Goal: Task Accomplishment & Management: Manage account settings

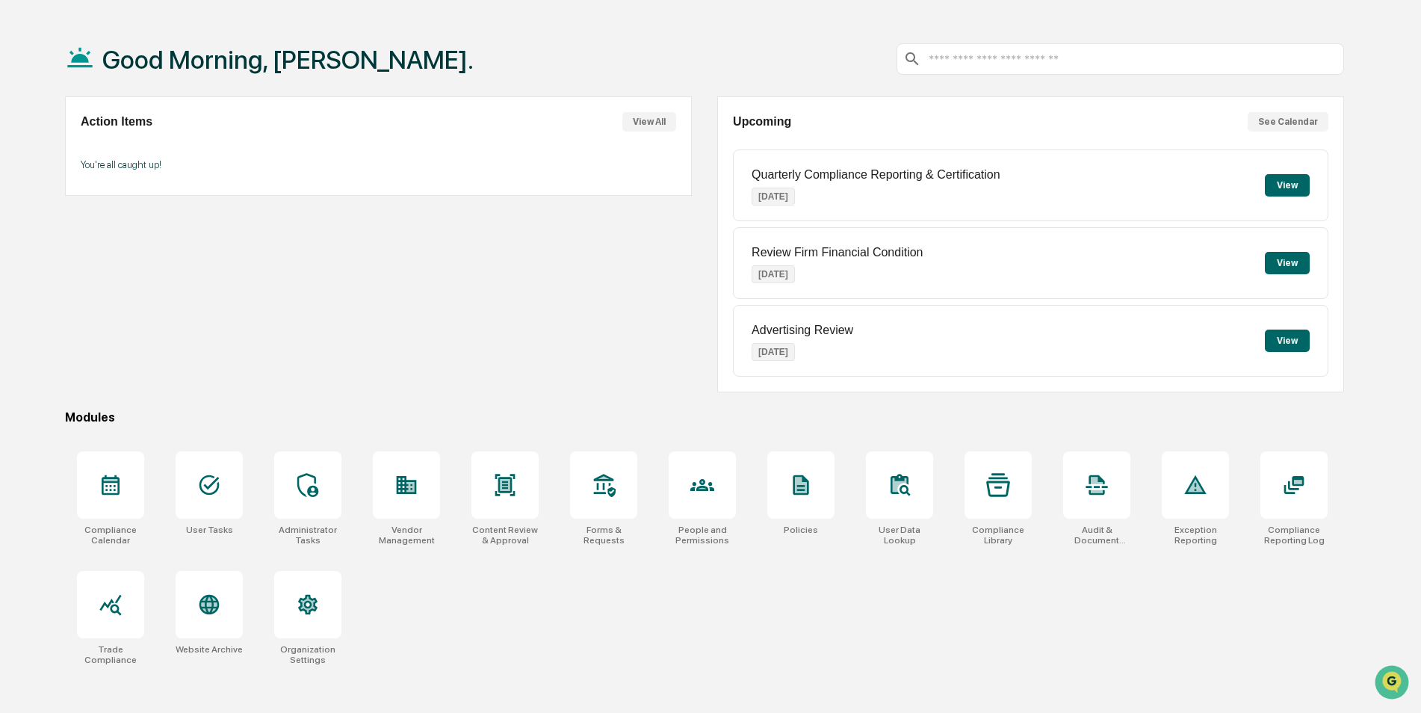
scroll to position [71, 0]
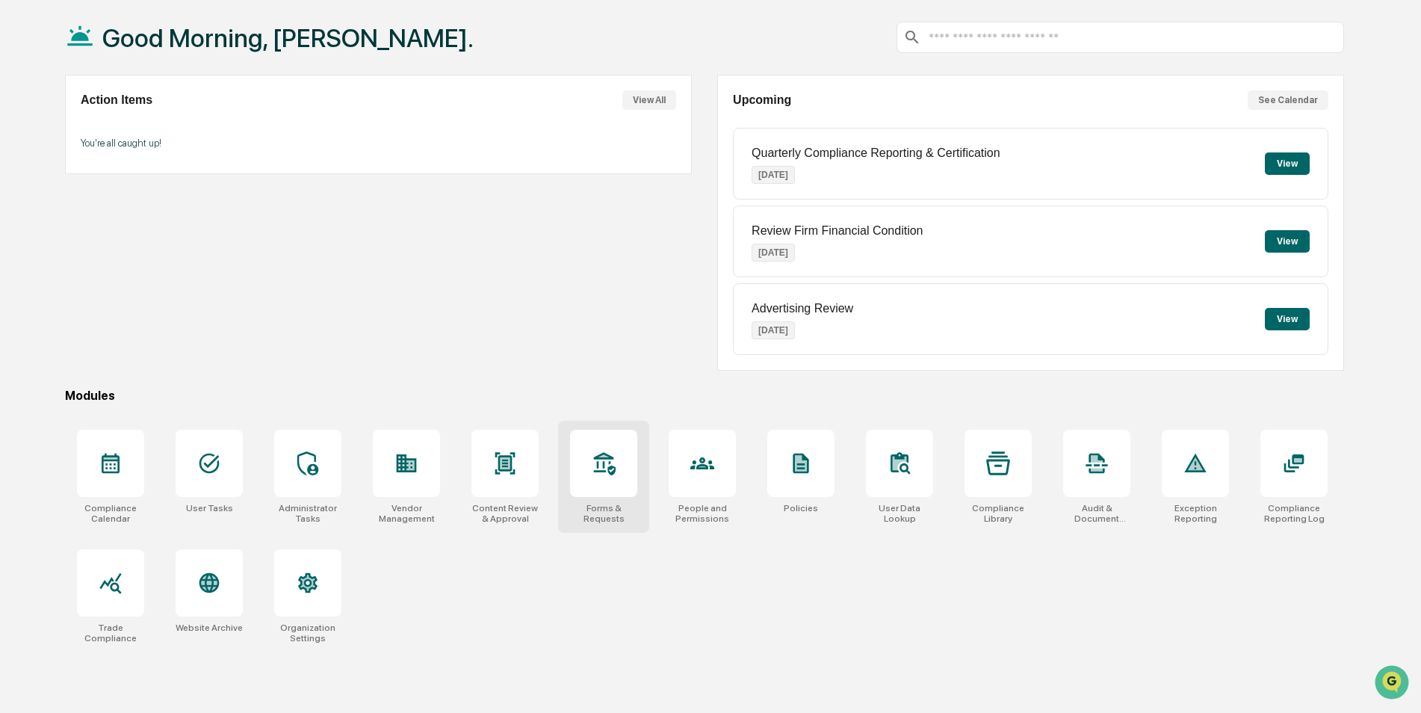
click at [605, 481] on div at bounding box center [603, 463] width 67 height 67
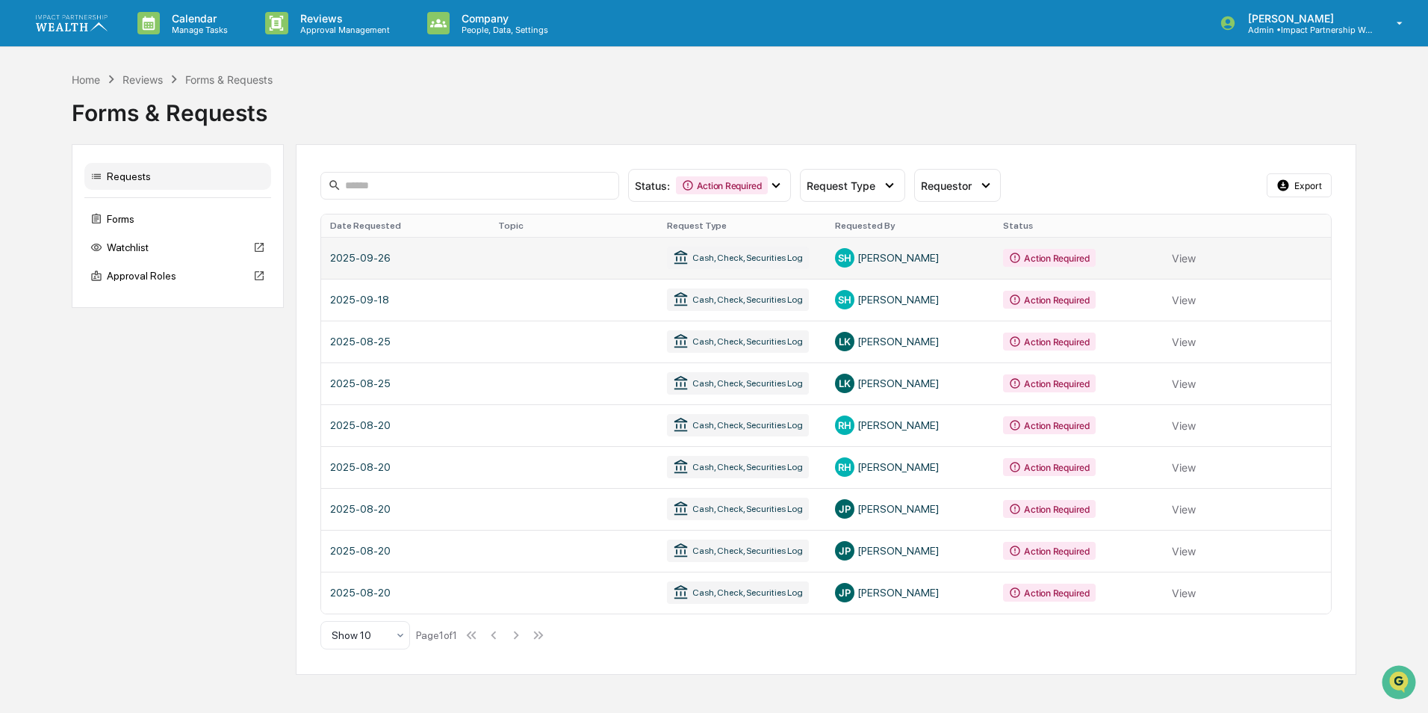
click at [744, 258] on link at bounding box center [826, 258] width 1011 height 42
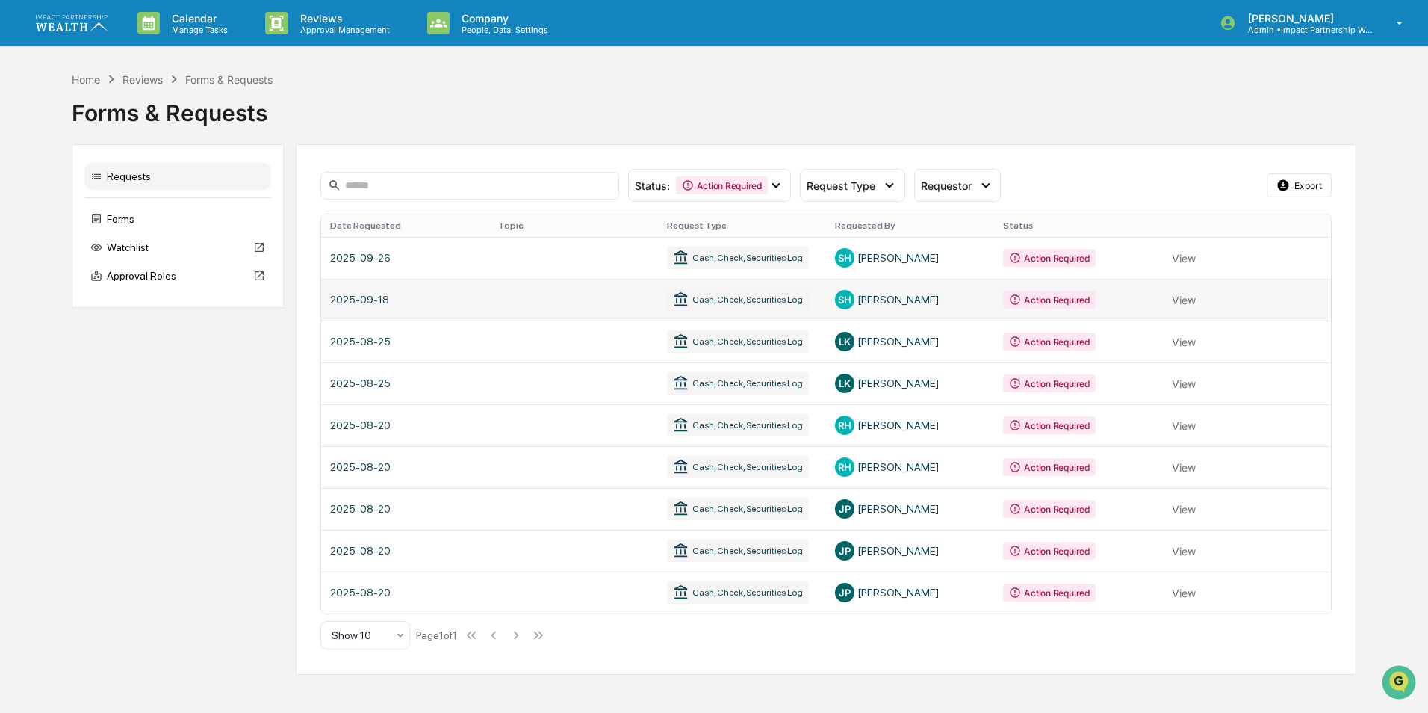
click at [752, 306] on link at bounding box center [826, 300] width 1011 height 42
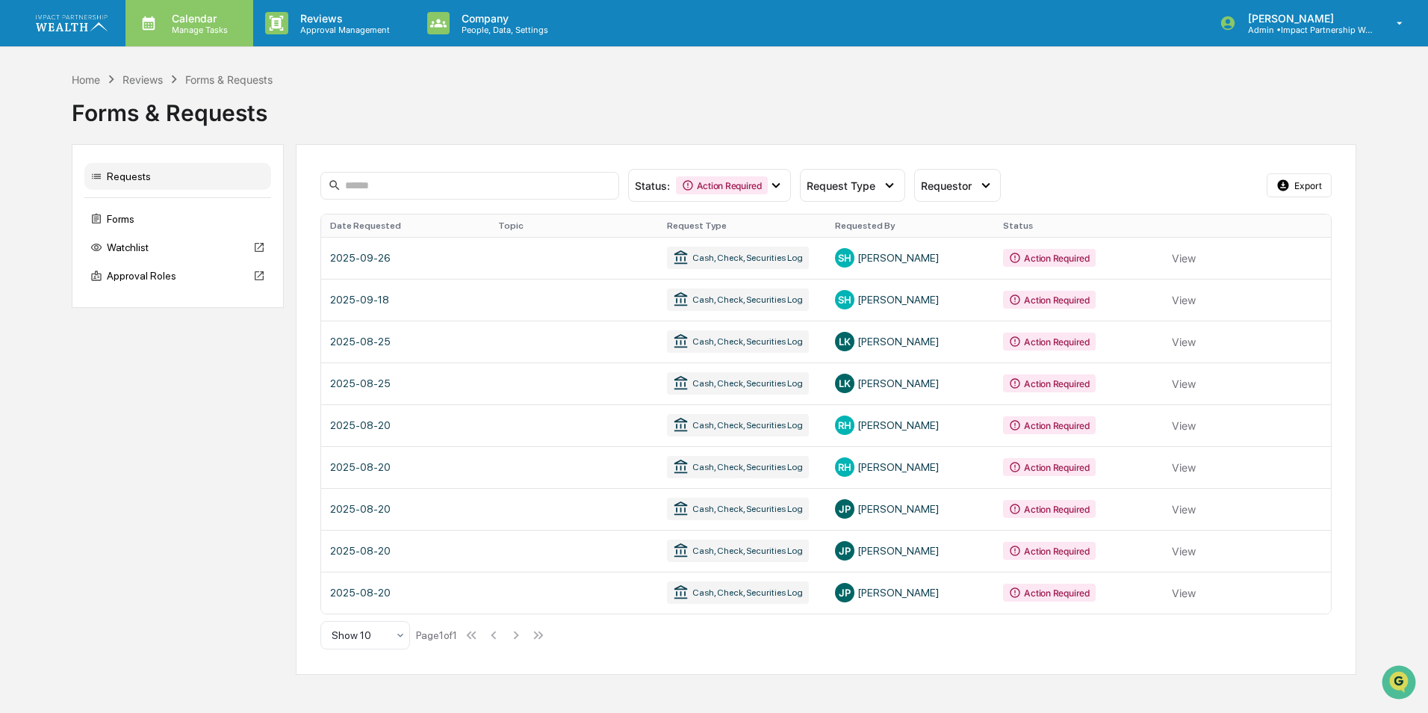
click at [185, 29] on p "Manage Tasks" at bounding box center [197, 30] width 75 height 10
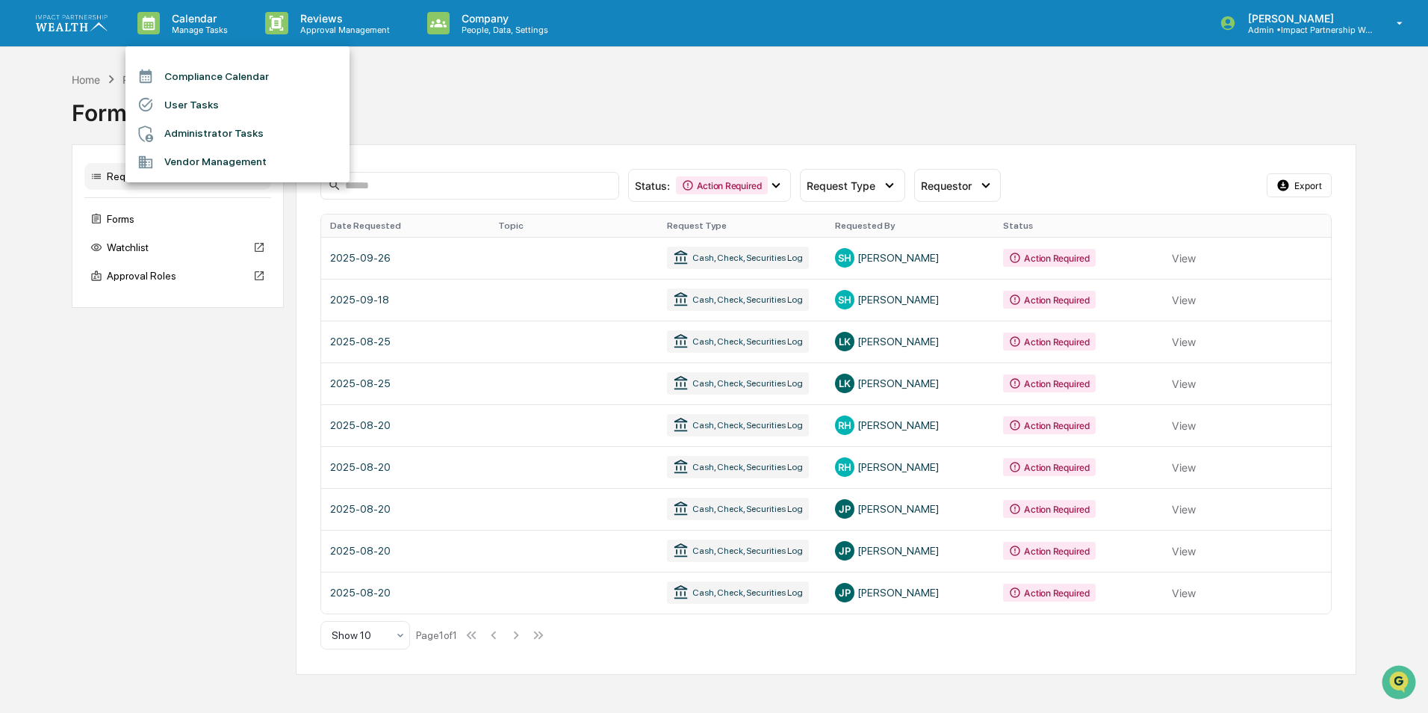
click at [666, 99] on div at bounding box center [714, 356] width 1428 height 713
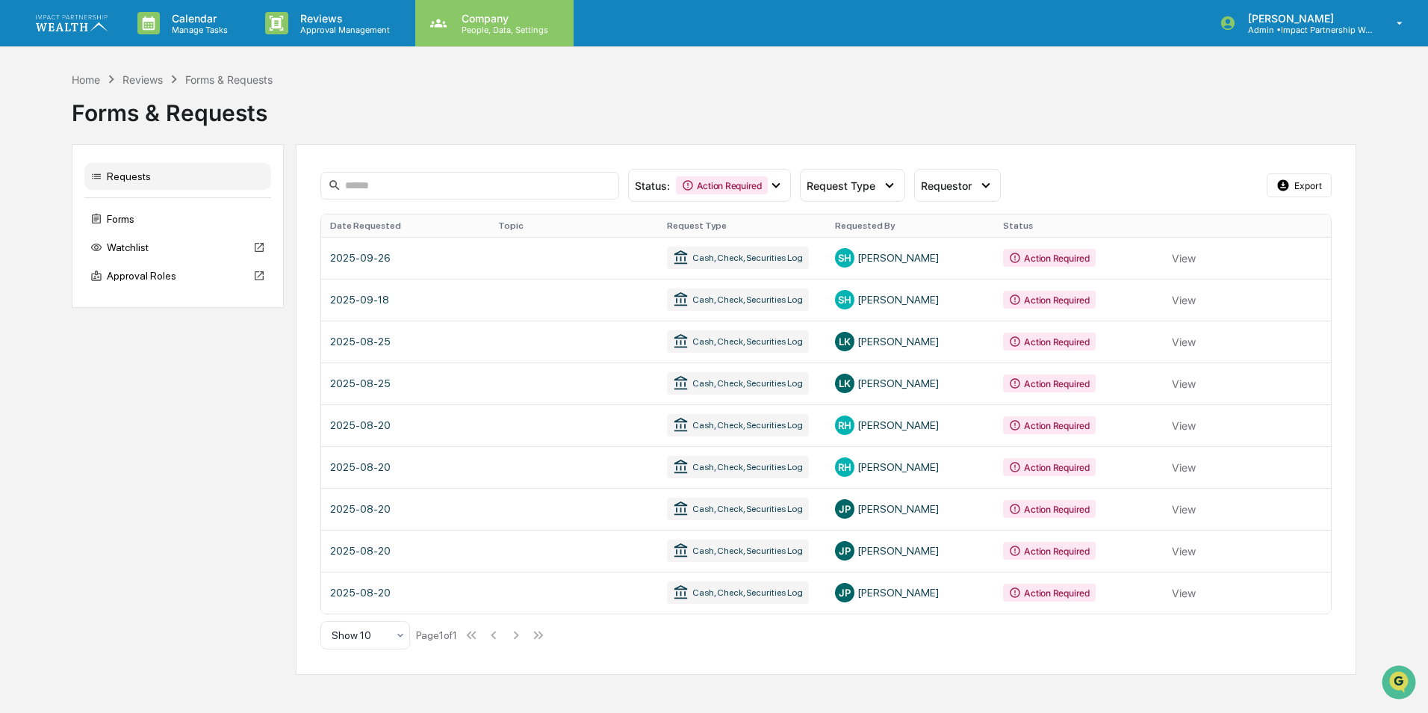
click at [474, 26] on p "People, Data, Settings" at bounding box center [503, 30] width 106 height 10
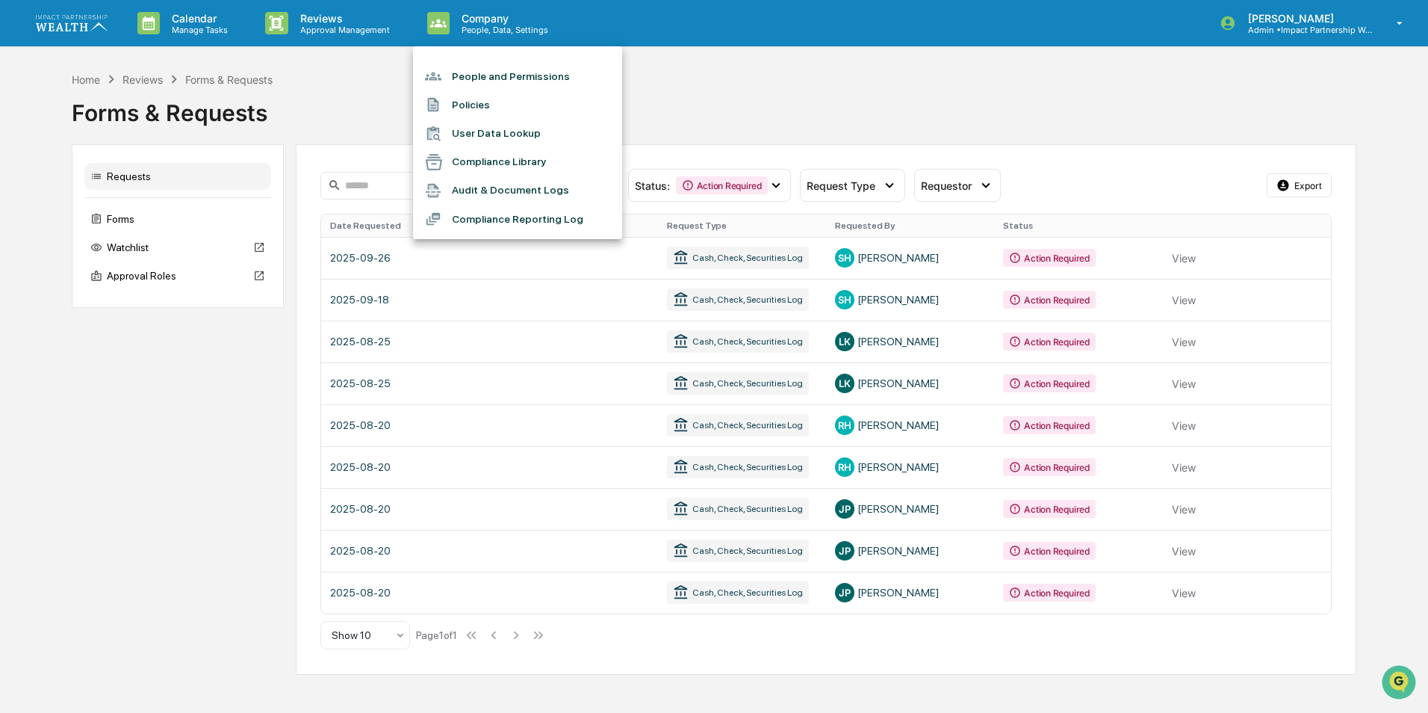
click at [324, 87] on div at bounding box center [714, 356] width 1428 height 713
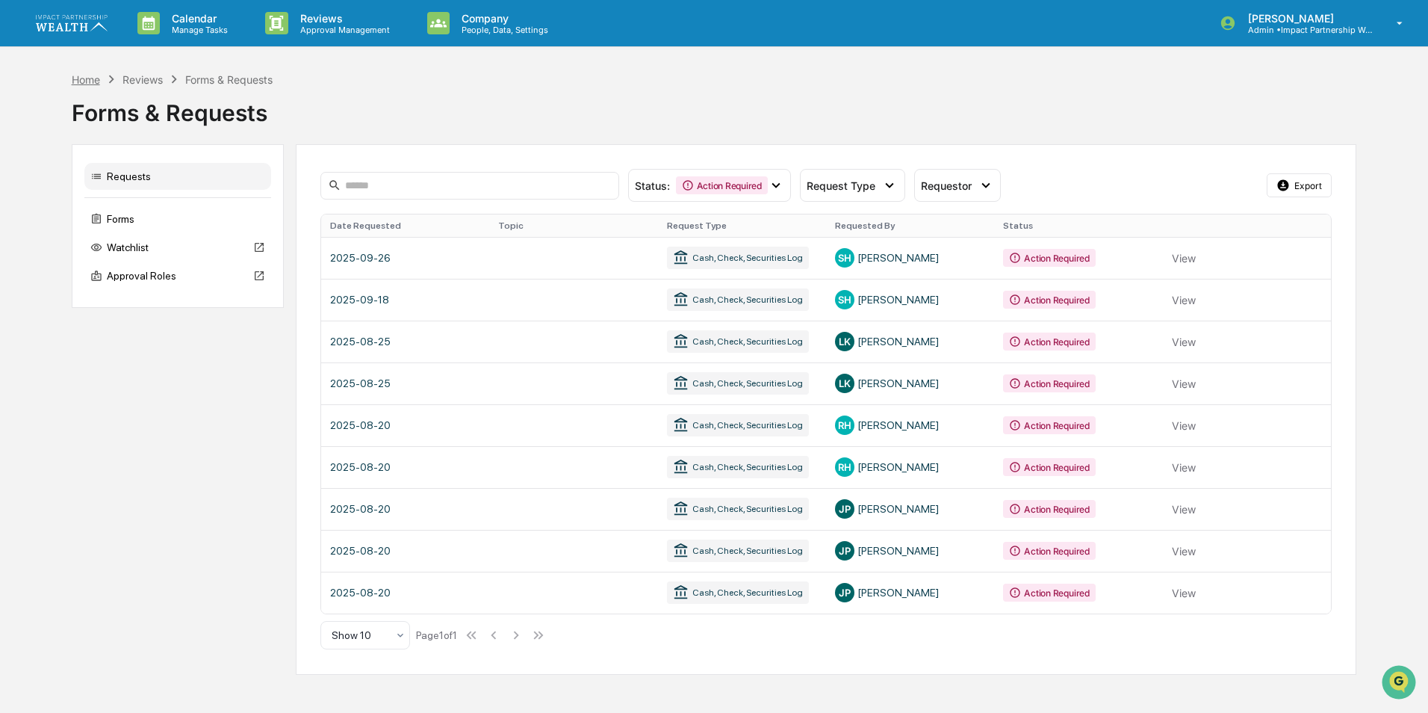
click at [84, 78] on div "Home" at bounding box center [86, 79] width 28 height 13
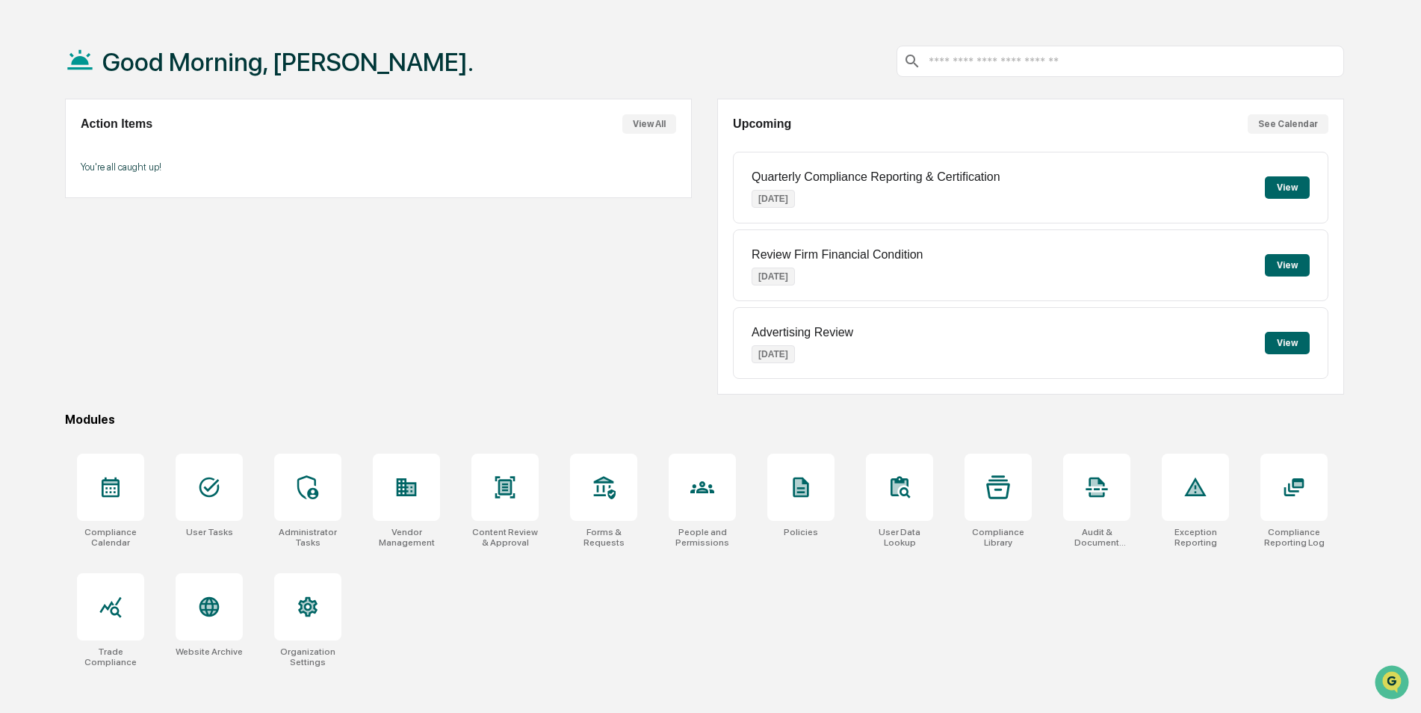
scroll to position [71, 0]
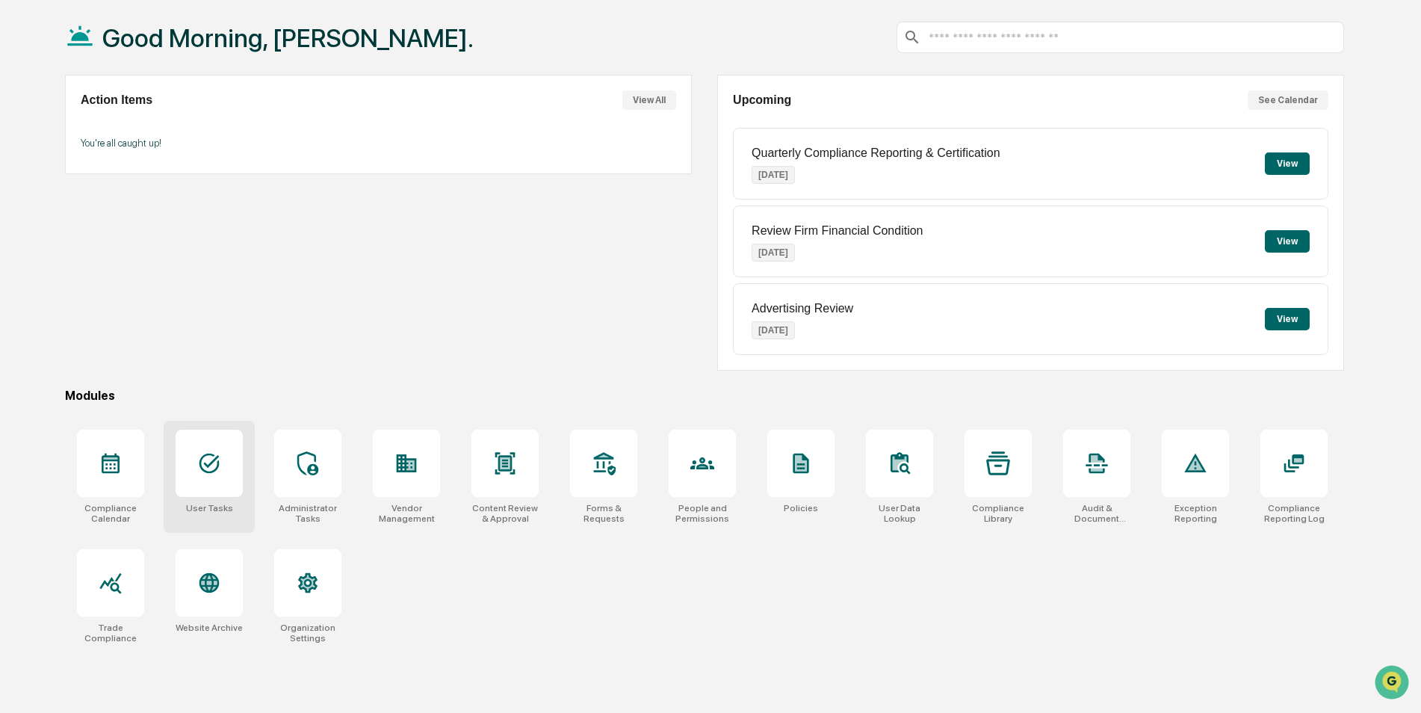
click at [202, 477] on div at bounding box center [209, 463] width 67 height 67
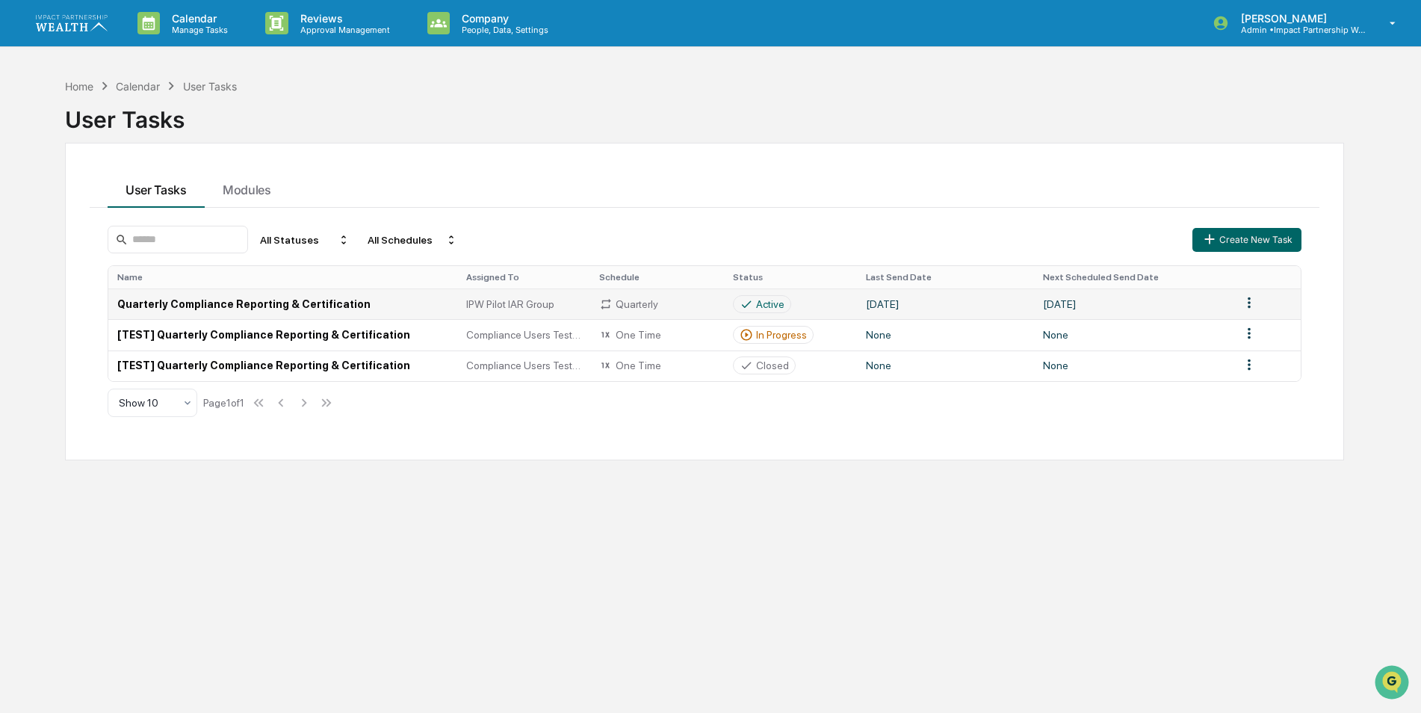
click at [276, 306] on td "Quarterly Compliance Reporting & Certification" at bounding box center [282, 303] width 349 height 31
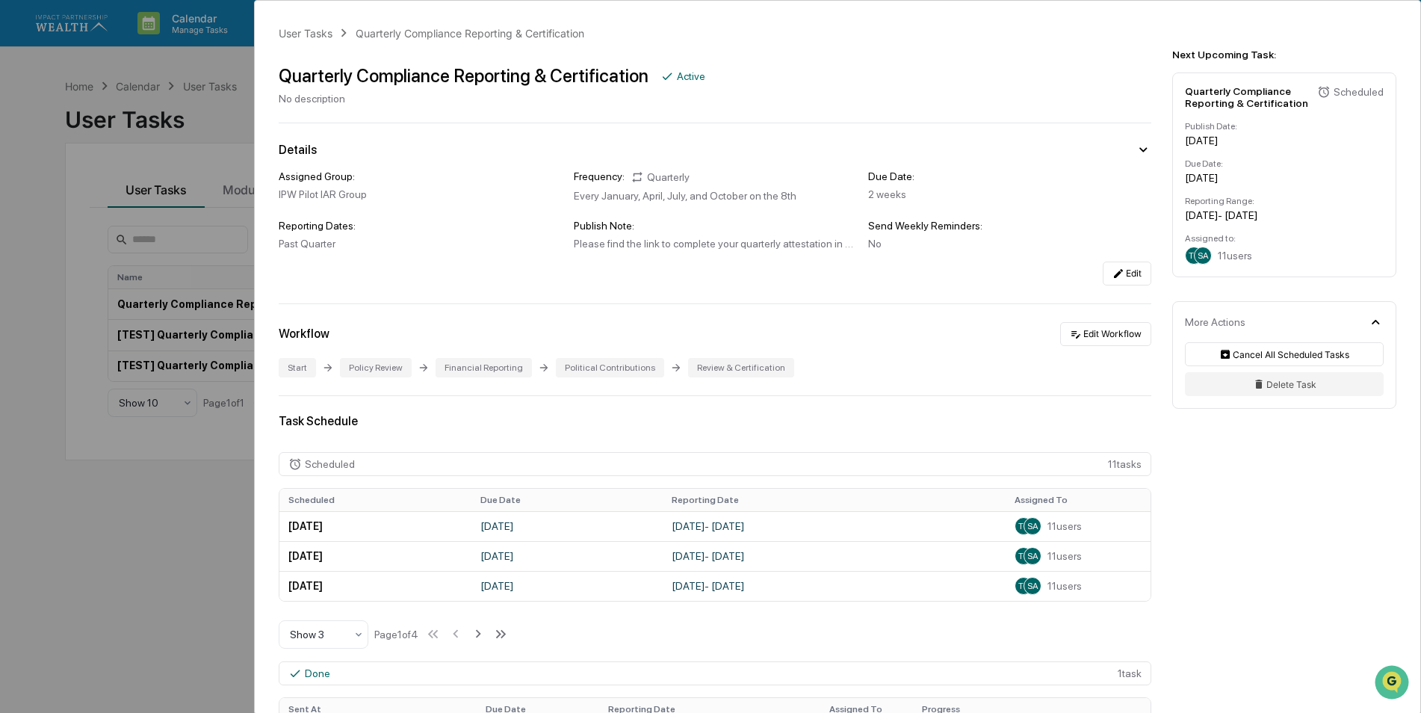
click at [146, 578] on div "User Tasks Quarterly Compliance Reporting & Certification Quarterly Compliance …" at bounding box center [710, 356] width 1421 height 713
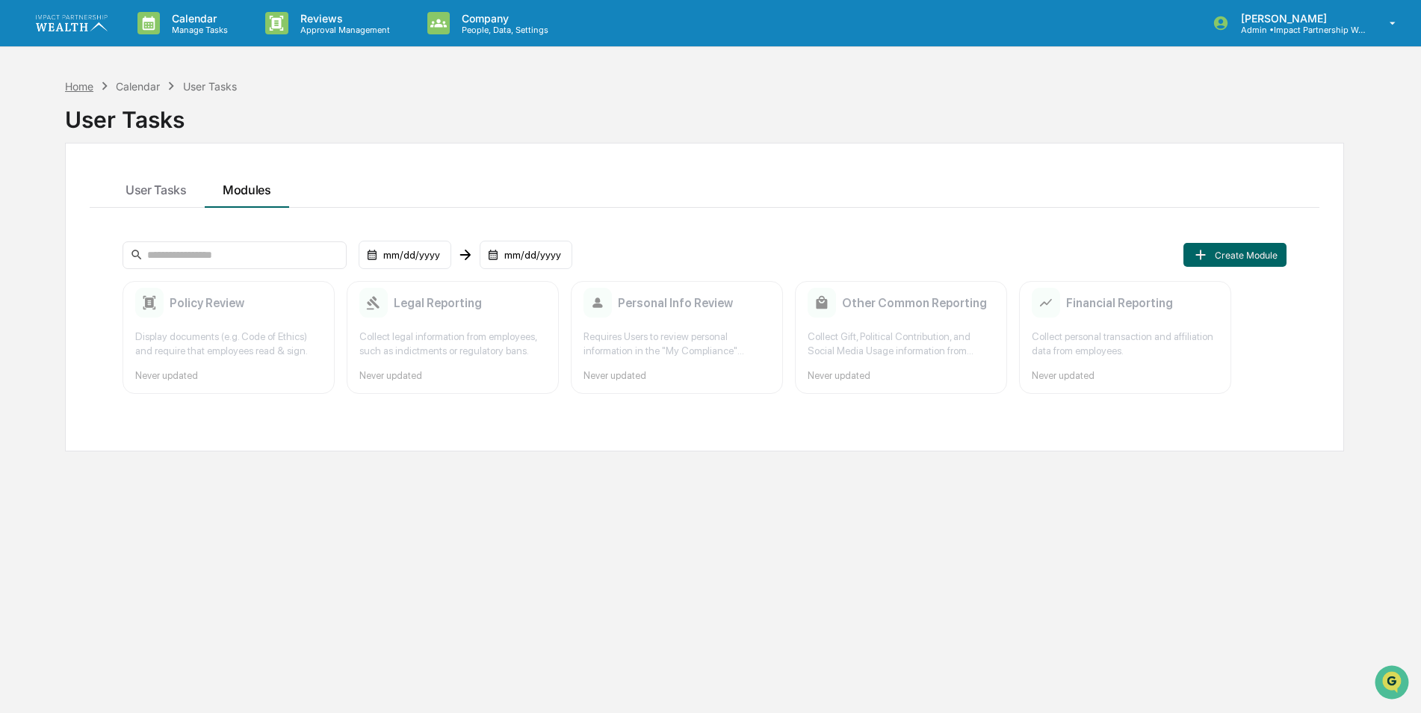
click at [80, 86] on div "Home" at bounding box center [79, 86] width 28 height 13
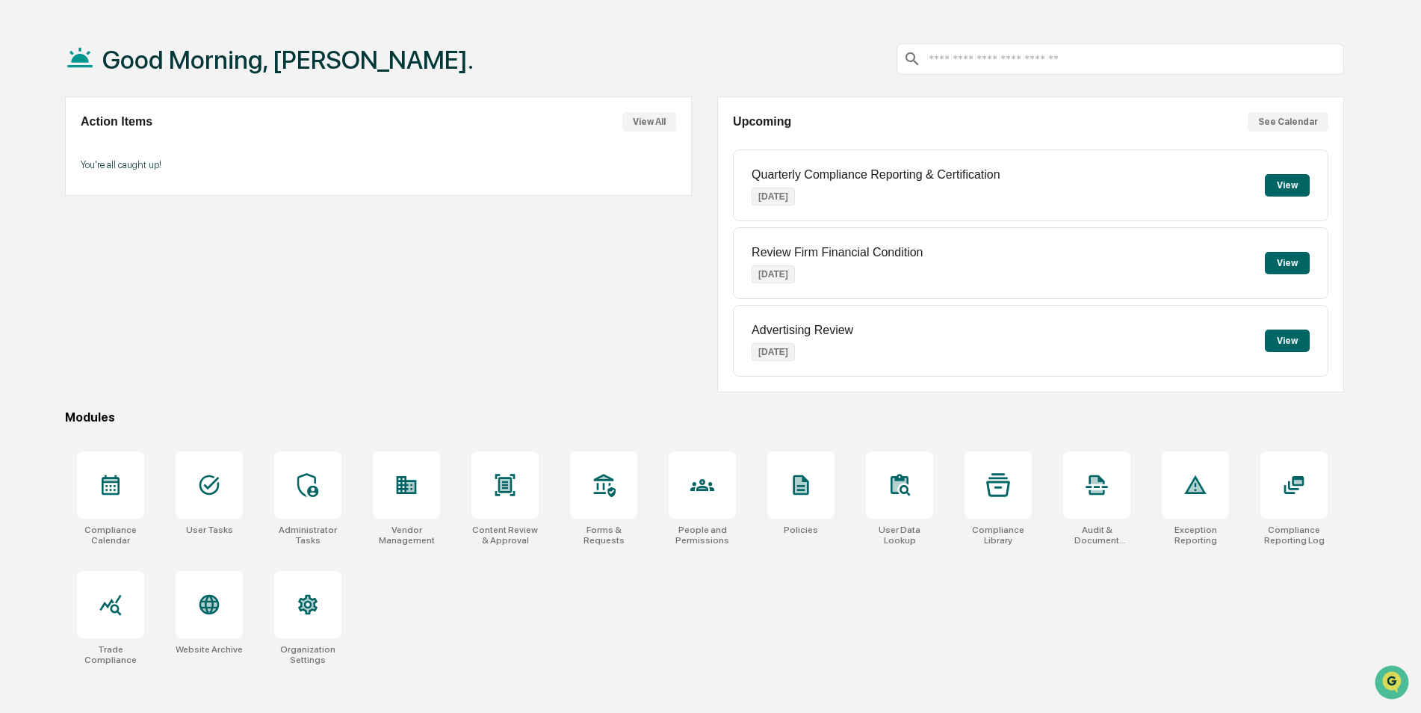
scroll to position [71, 0]
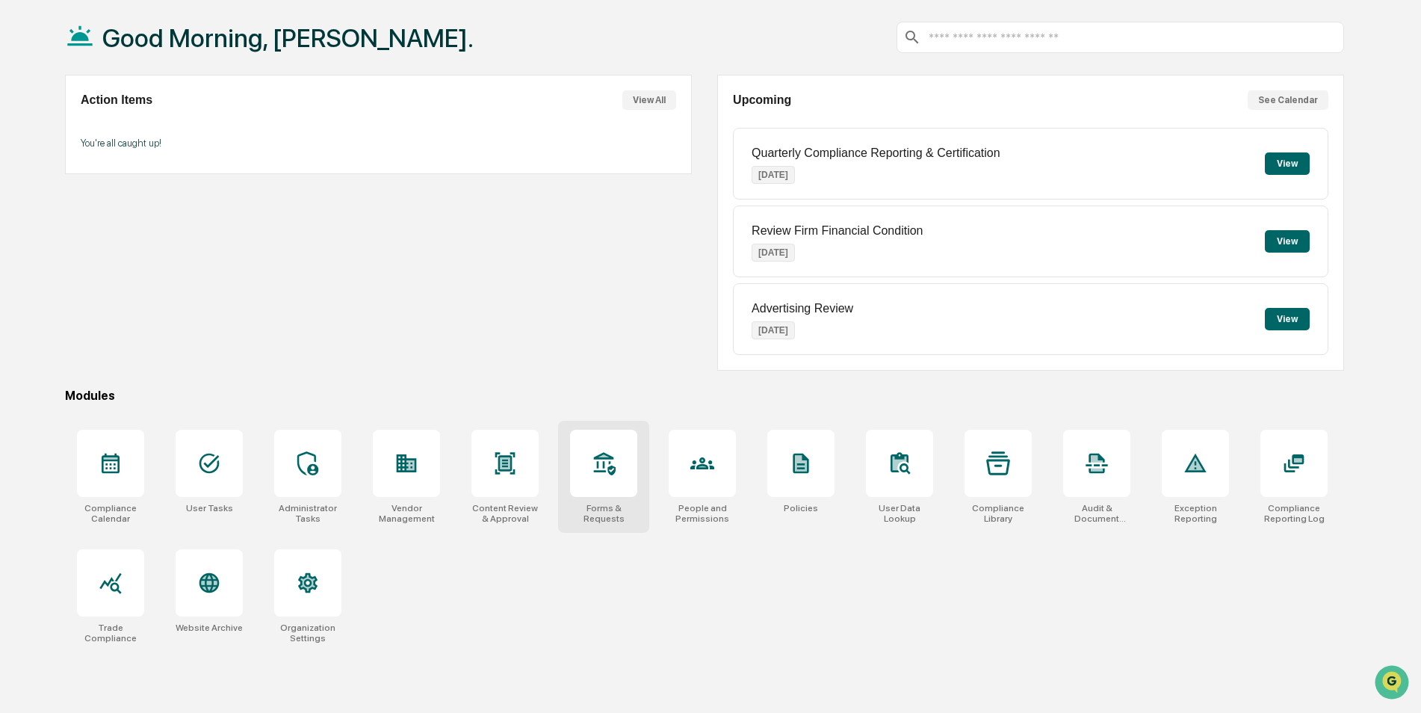
click at [589, 475] on div at bounding box center [603, 463] width 67 height 67
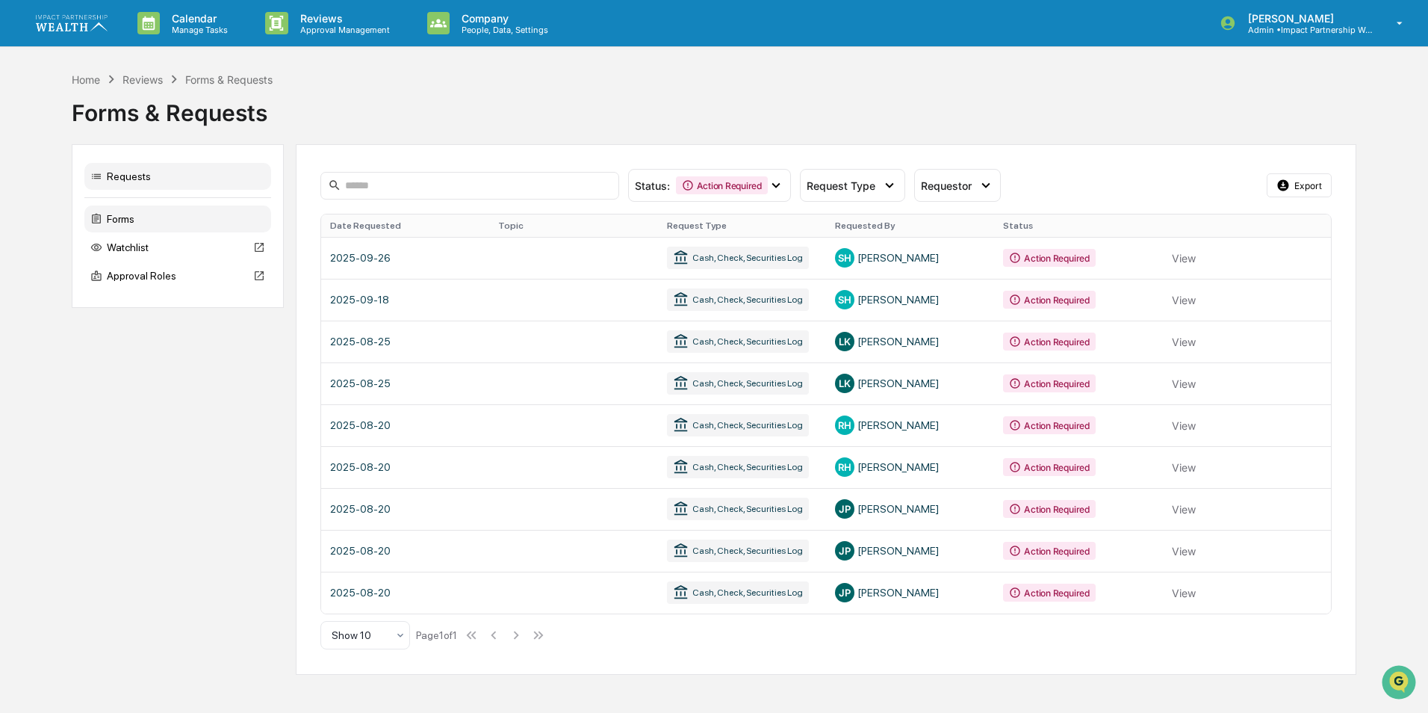
click at [130, 215] on div "Forms" at bounding box center [177, 218] width 187 height 27
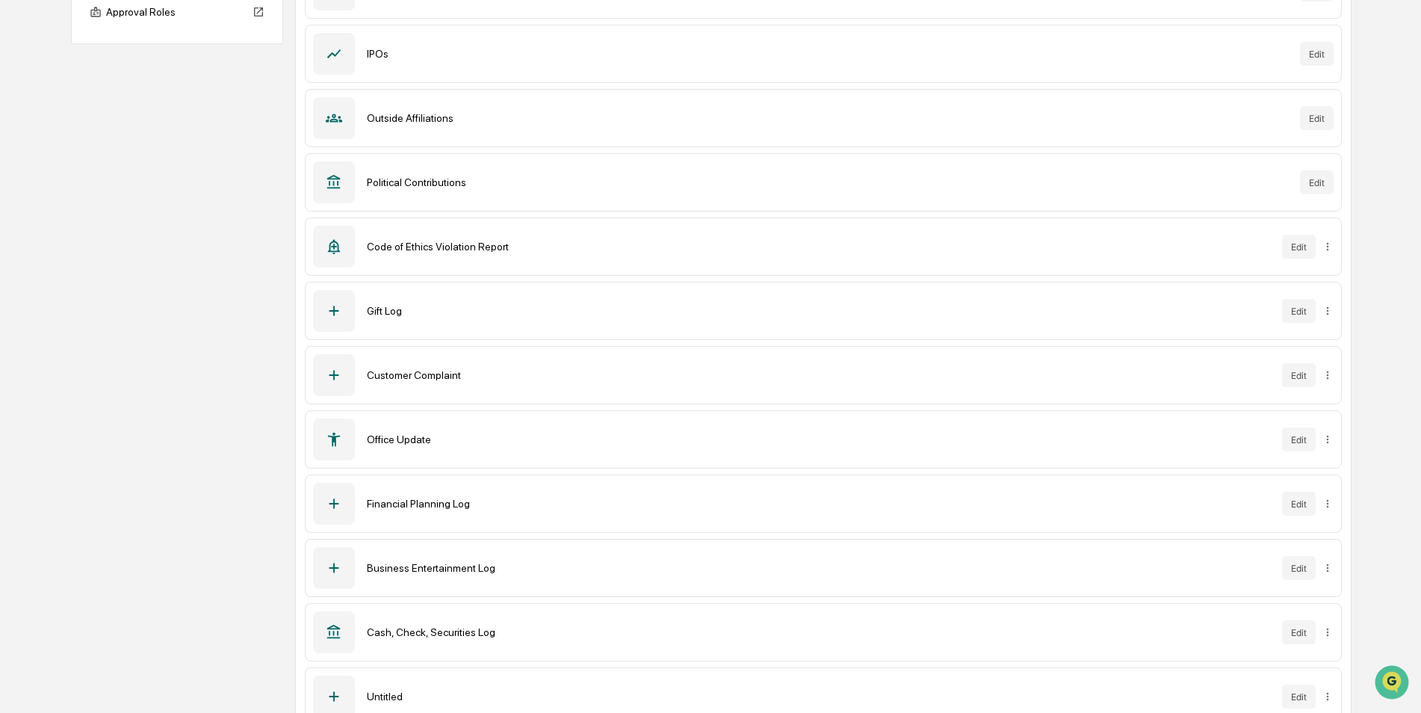
scroll to position [286, 0]
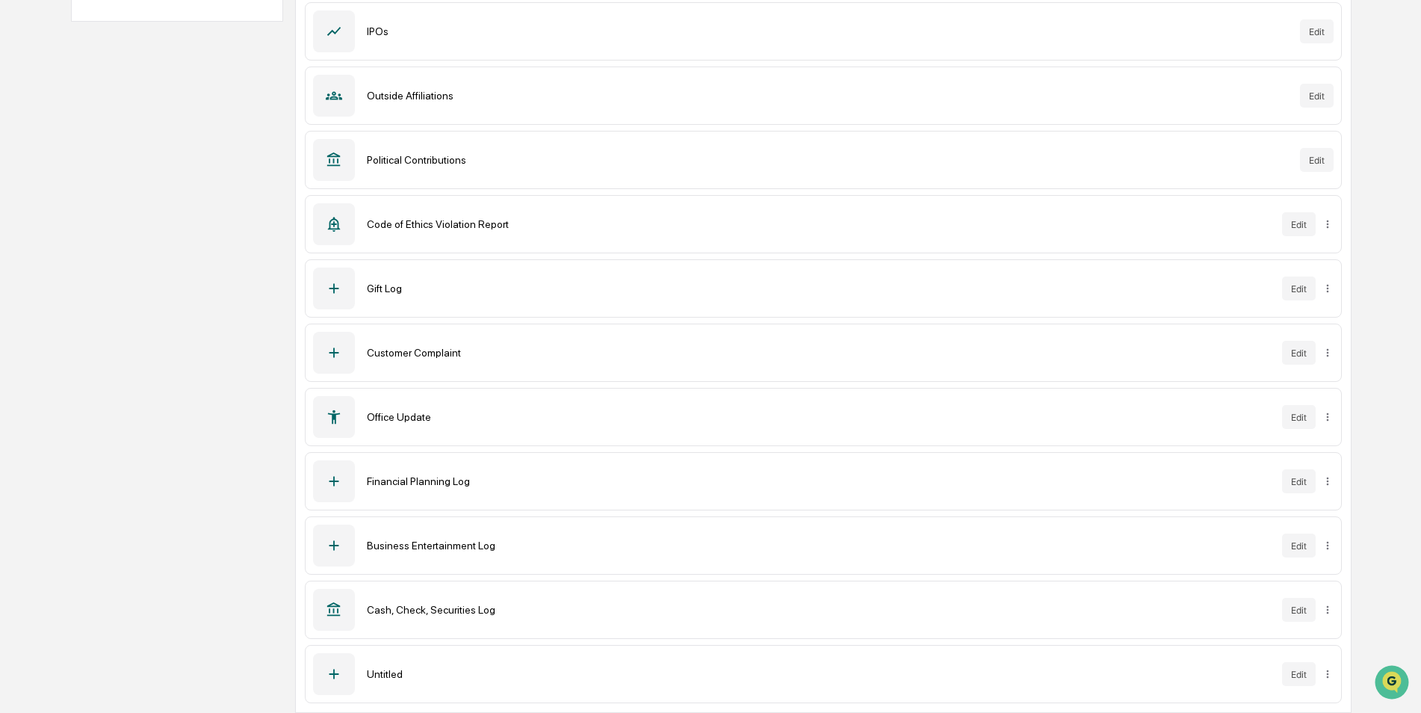
click at [440, 614] on div "Cash, Check, Securities Log" at bounding box center [818, 610] width 903 height 12
click at [339, 609] on icon at bounding box center [334, 609] width 16 height 16
click at [1330, 427] on html "Calendar Manage Tasks Reviews Approval Management Company People, Data, Setting…" at bounding box center [714, 70] width 1428 height 713
click at [1204, 427] on html "Calendar Manage Tasks Reviews Approval Management Company People, Data, Setting…" at bounding box center [714, 70] width 1428 height 713
click at [1307, 613] on button "Edit" at bounding box center [1299, 610] width 34 height 24
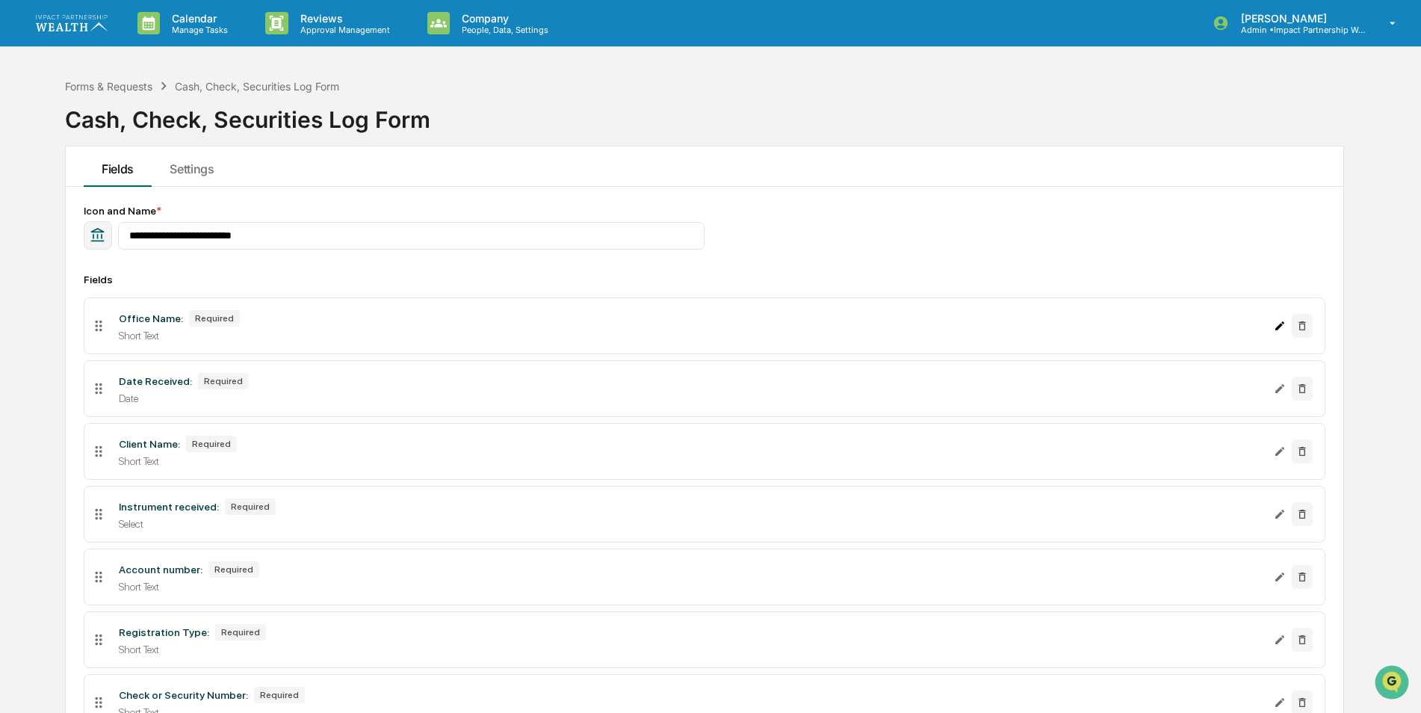
click at [1279, 330] on icon "Edit Office Name: field" at bounding box center [1280, 326] width 12 height 12
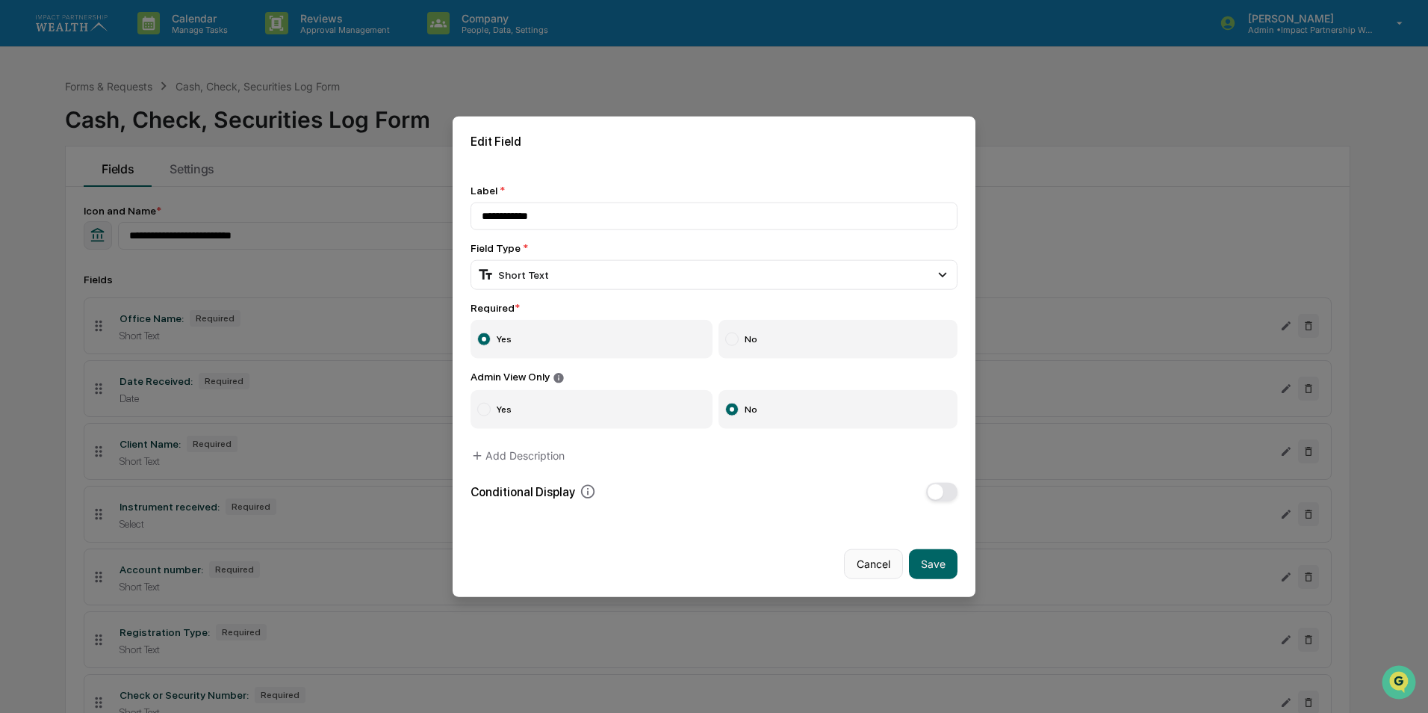
click at [856, 560] on button "Cancel" at bounding box center [873, 563] width 59 height 30
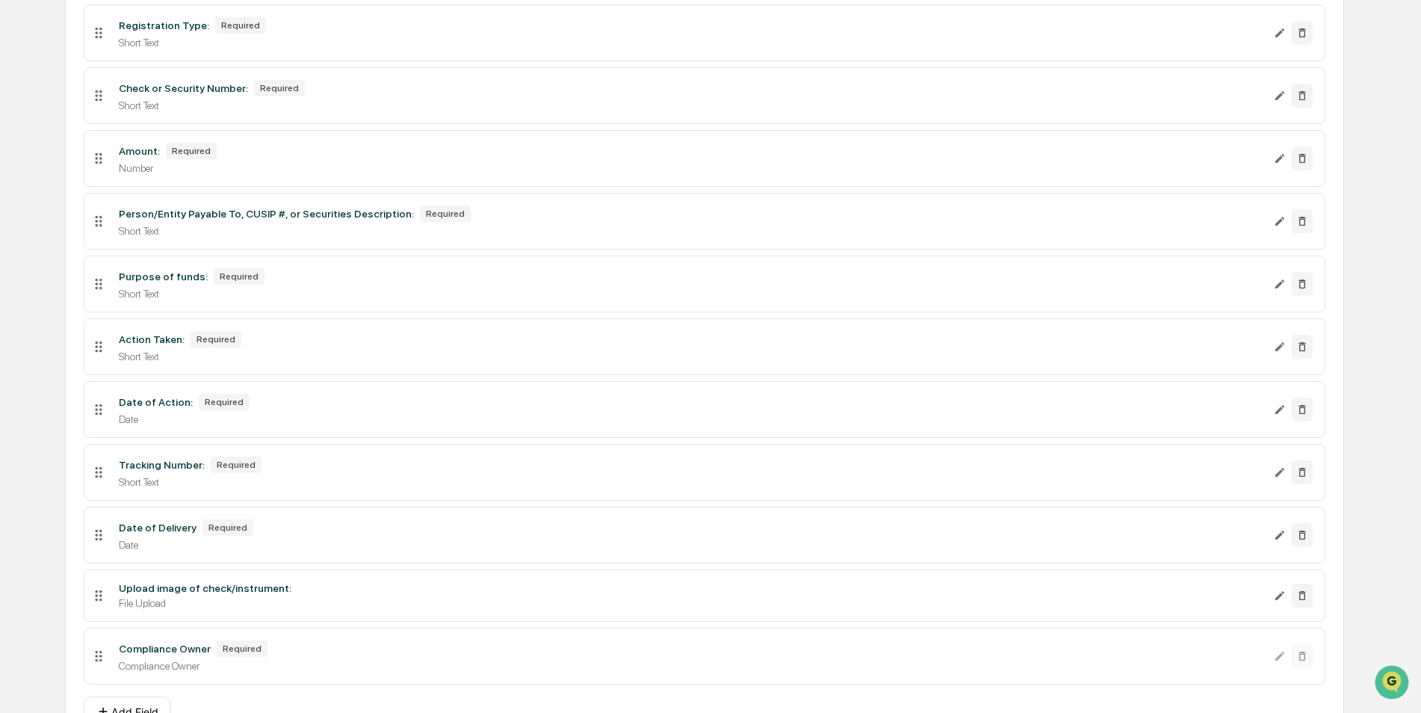
scroll to position [687, 0]
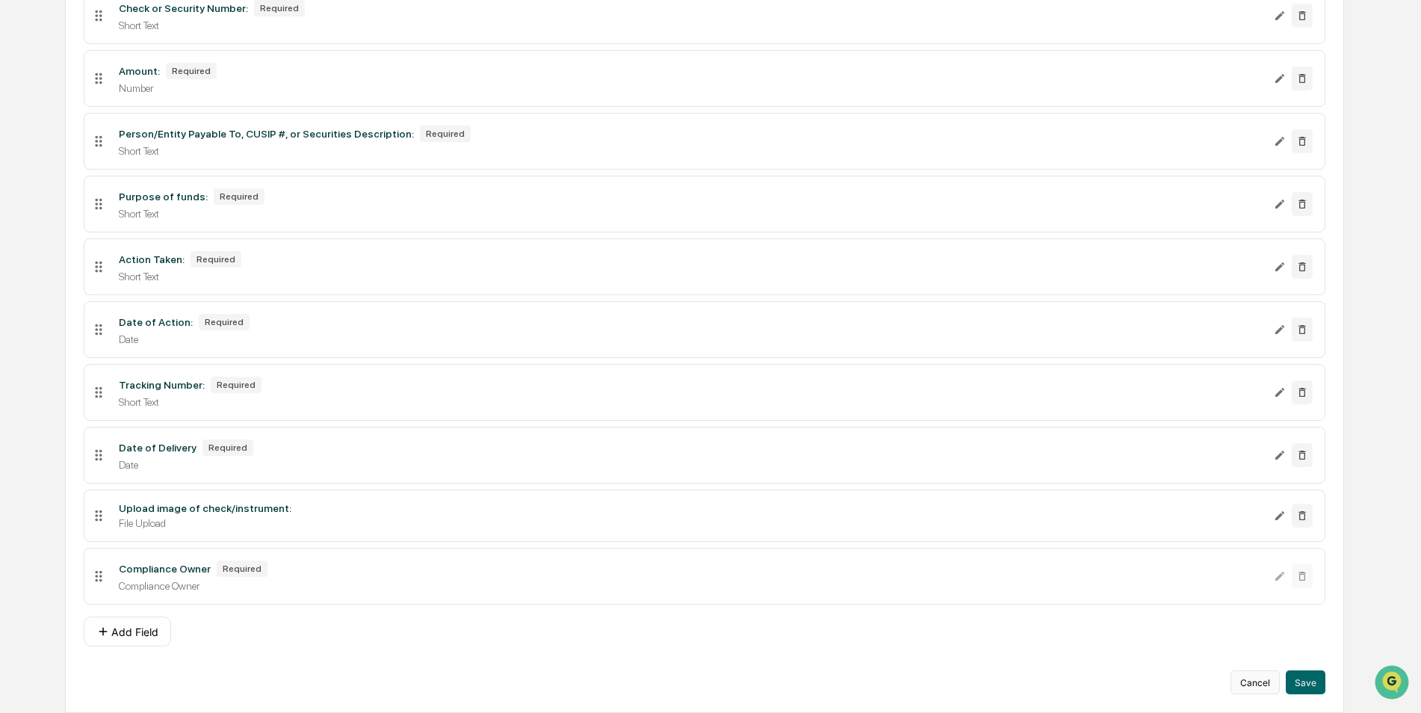
click at [1251, 680] on button "Cancel" at bounding box center [1254, 682] width 49 height 24
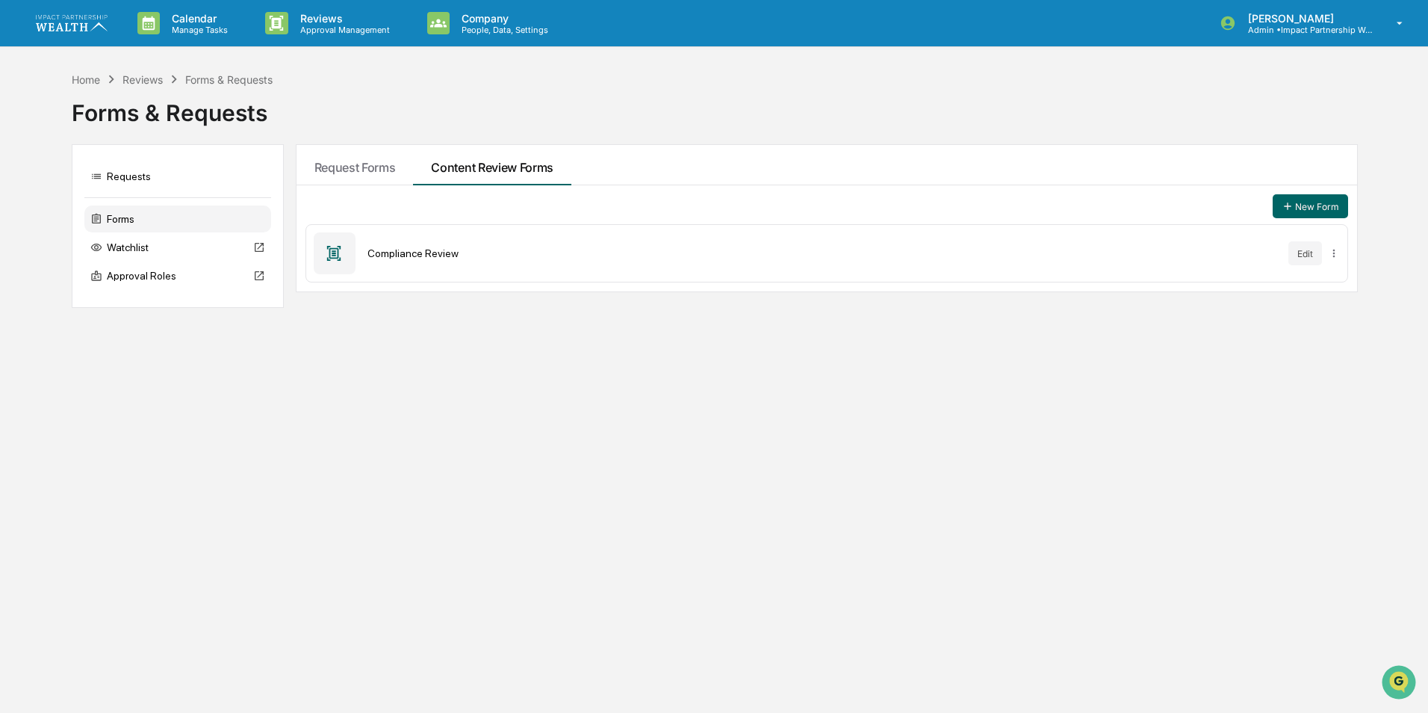
drag, startPoint x: 402, startPoint y: 258, endPoint x: 446, endPoint y: 256, distance: 44.1
click at [402, 257] on div "Compliance Review" at bounding box center [823, 253] width 910 height 12
click at [1294, 257] on button "Edit" at bounding box center [1306, 253] width 34 height 24
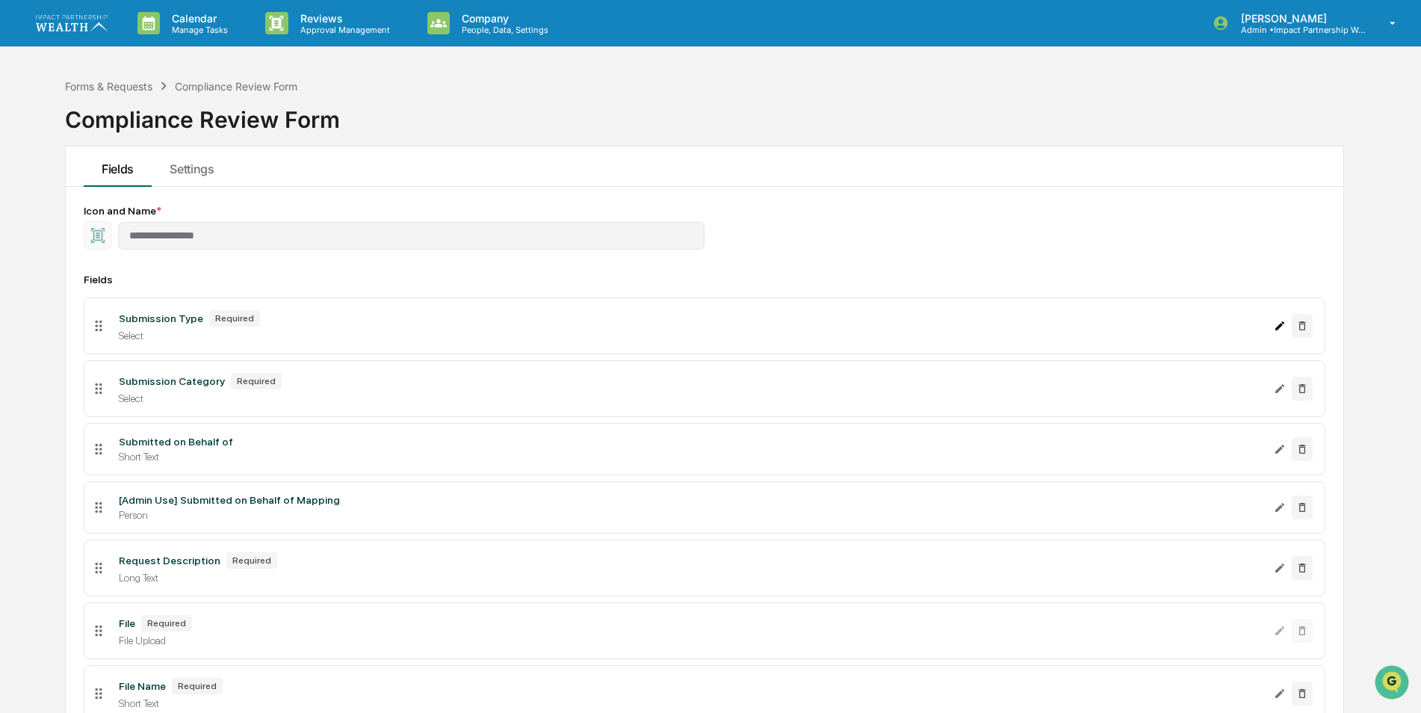
click at [1278, 324] on icon "Edit Submission Type field" at bounding box center [1280, 326] width 12 height 12
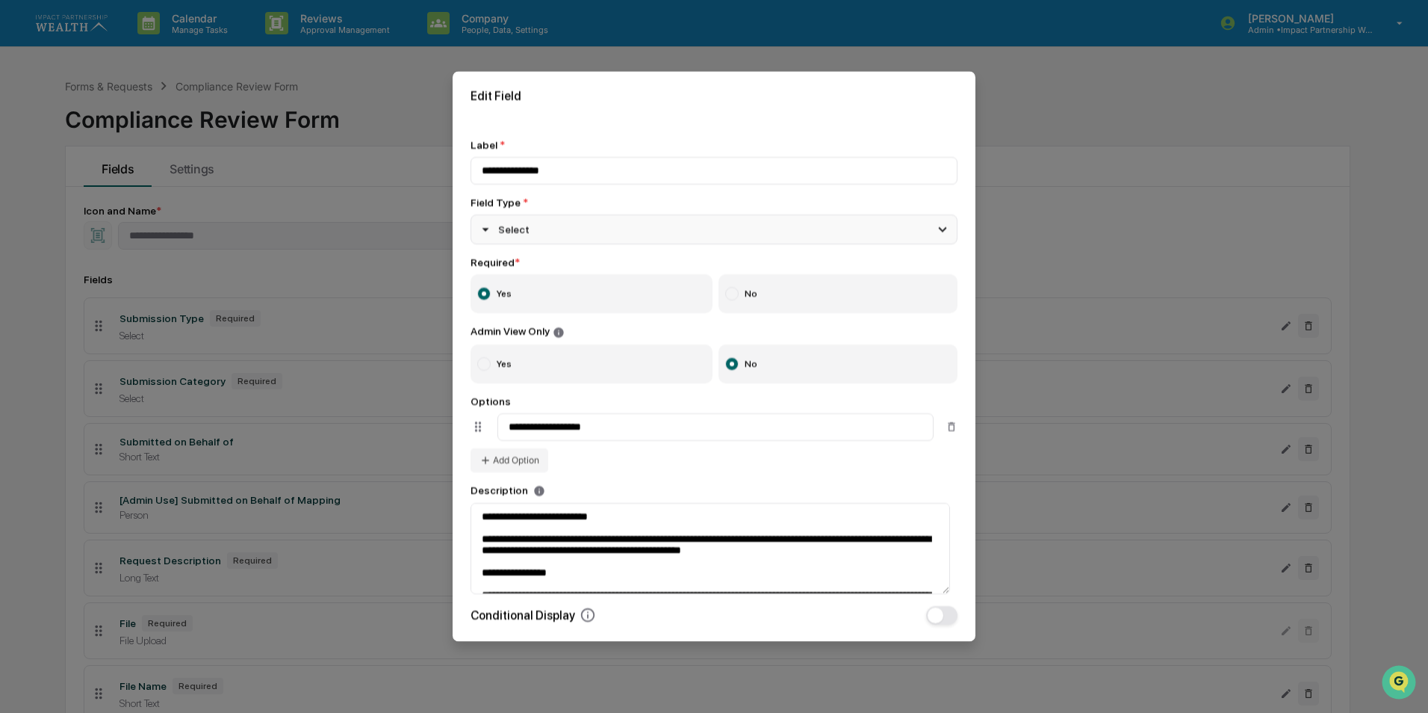
click at [941, 230] on icon at bounding box center [943, 229] width 16 height 16
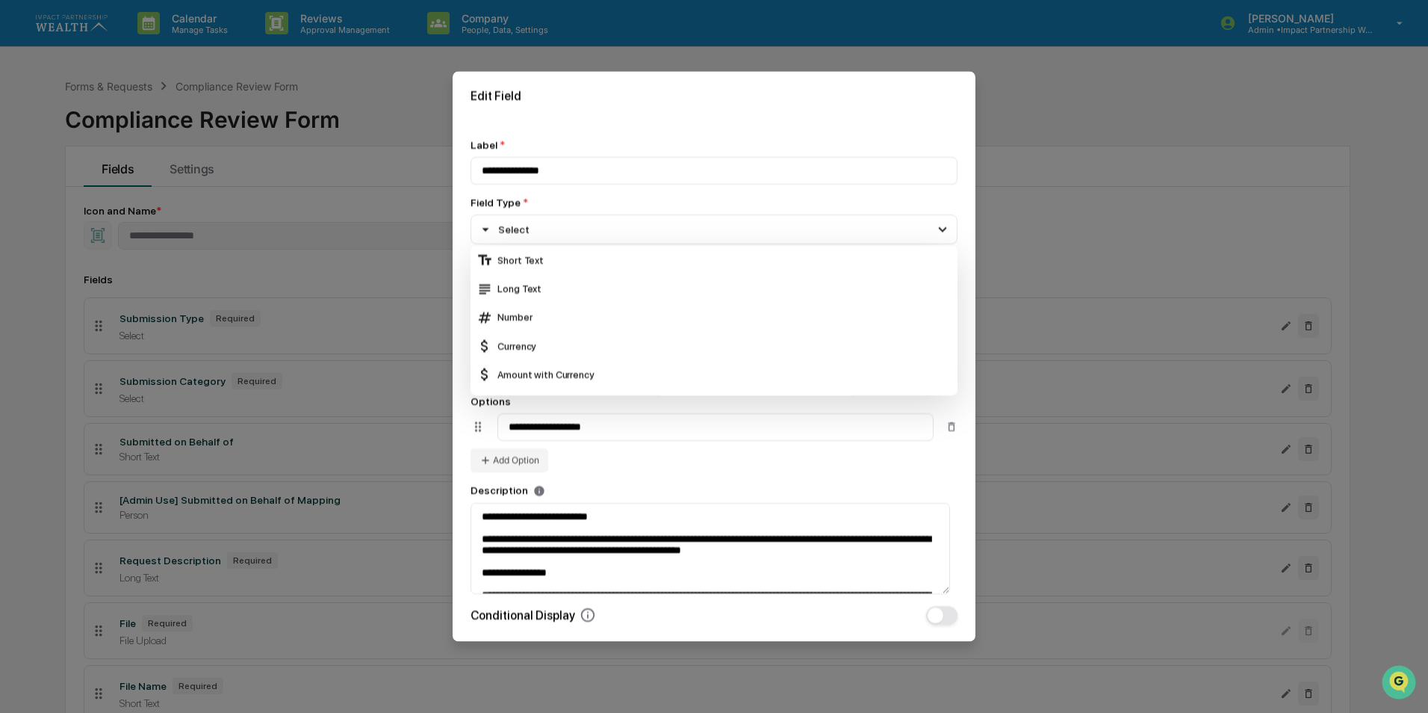
click at [961, 212] on div "**********" at bounding box center [714, 381] width 523 height 521
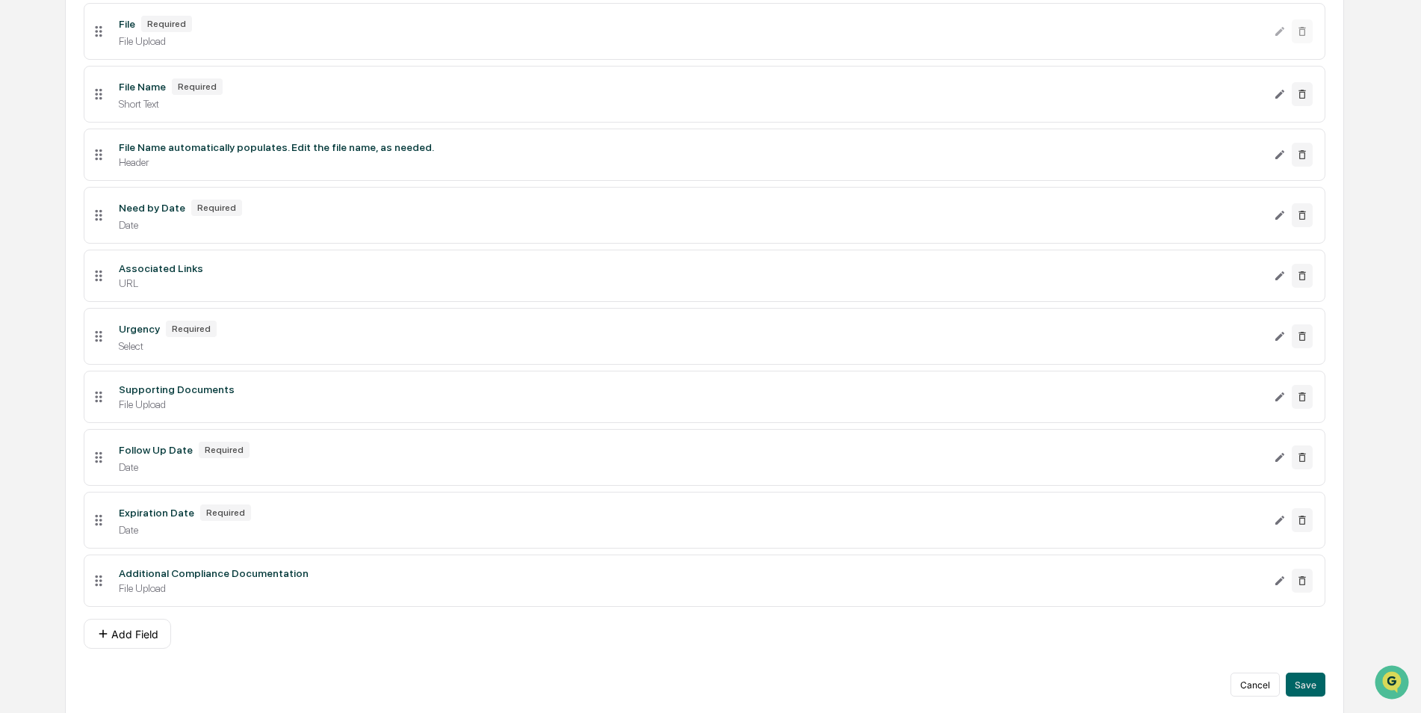
scroll to position [601, 0]
click at [1248, 686] on button "Cancel" at bounding box center [1254, 682] width 49 height 24
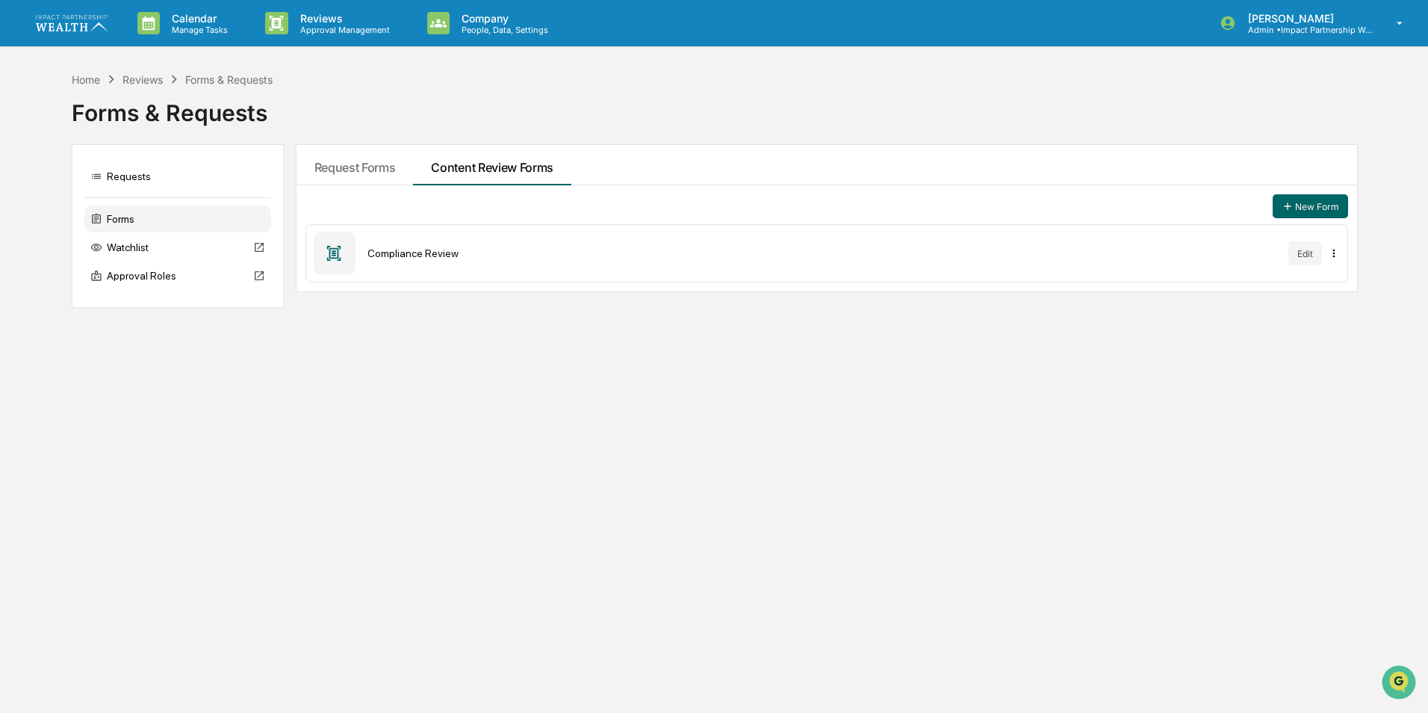
click at [1336, 256] on html "Calendar Manage Tasks Reviews Approval Management Company People, Data, Setting…" at bounding box center [714, 356] width 1428 height 713
click at [1305, 253] on html "Calendar Manage Tasks Reviews Approval Management Company People, Data, Setting…" at bounding box center [714, 356] width 1428 height 713
click at [1302, 254] on button "Edit" at bounding box center [1306, 253] width 34 height 24
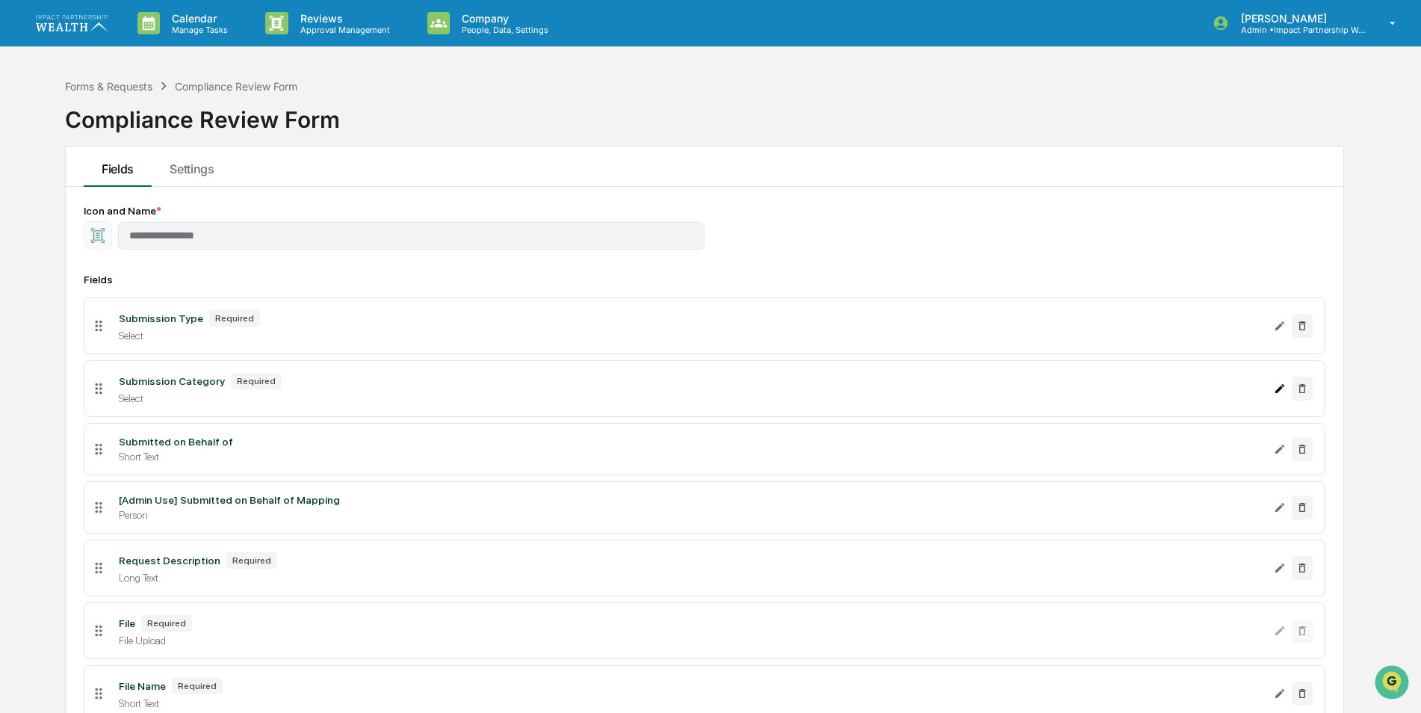
click at [1280, 390] on icon "Edit Submission Category field" at bounding box center [1279, 388] width 9 height 9
click at [100, 84] on div "Forms & Requests" at bounding box center [108, 86] width 87 height 13
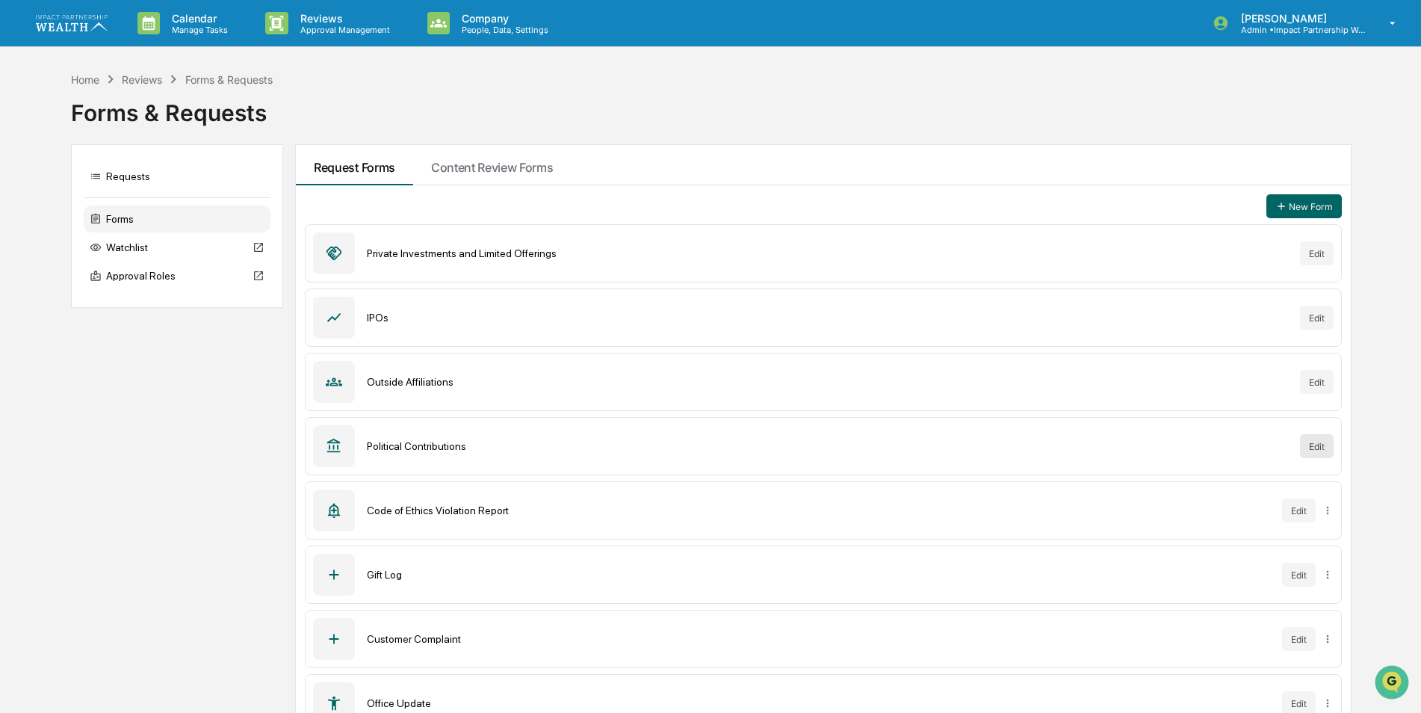
click at [1326, 444] on button "Edit" at bounding box center [1317, 446] width 34 height 24
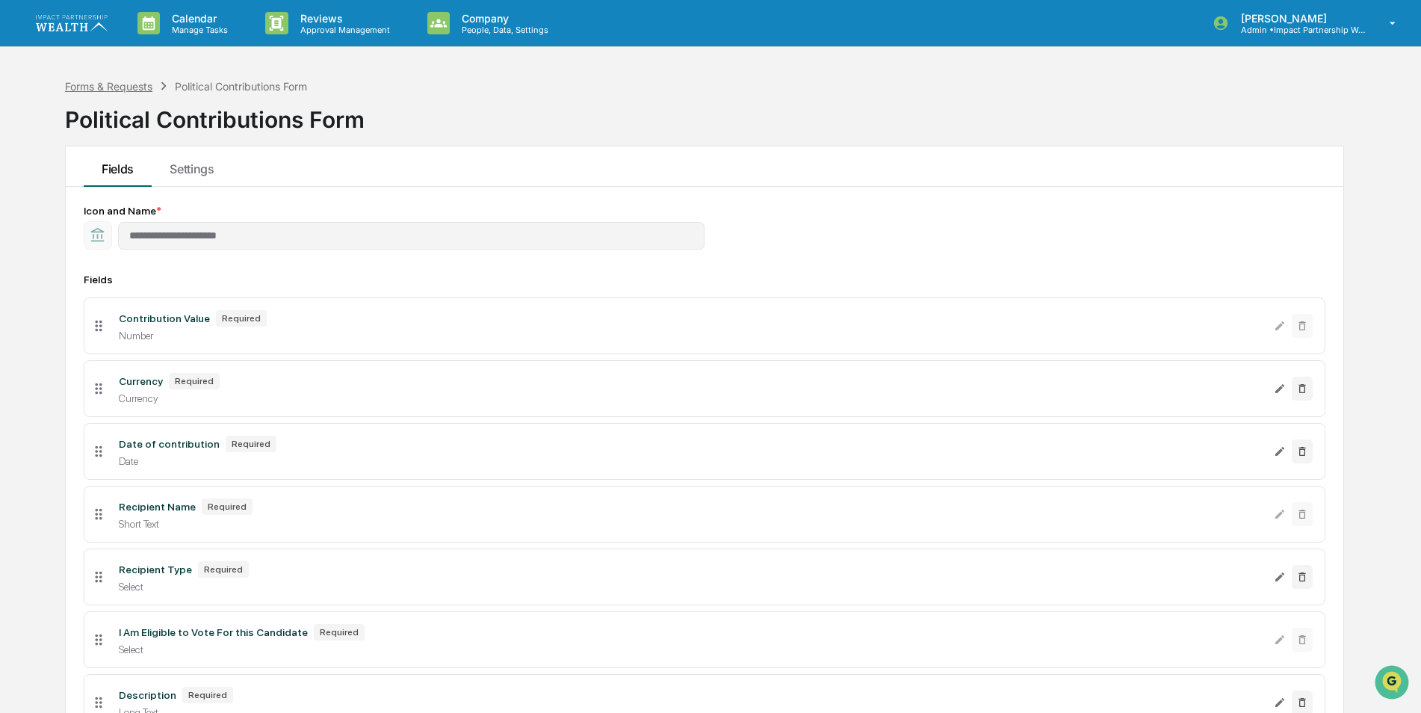
click at [115, 92] on div "Forms & Requests" at bounding box center [108, 86] width 87 height 13
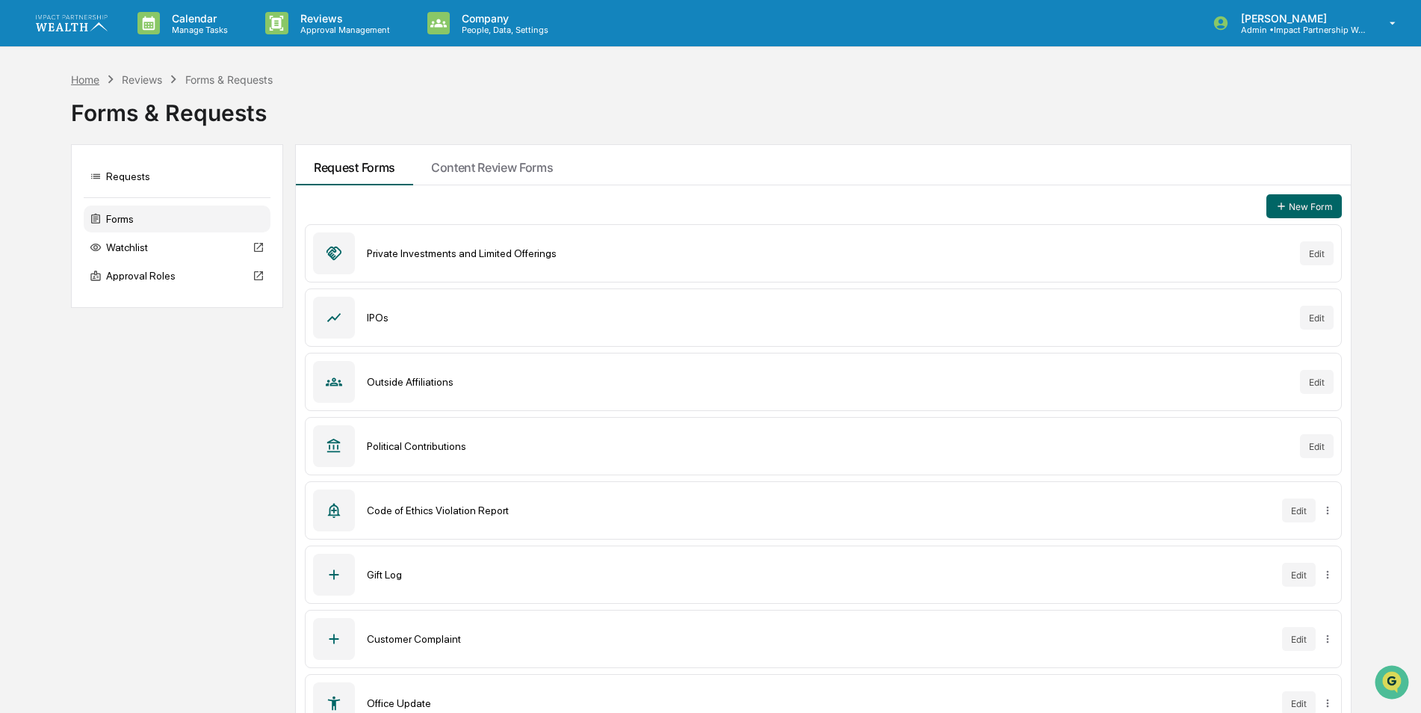
click at [94, 83] on div "Home" at bounding box center [85, 79] width 28 height 13
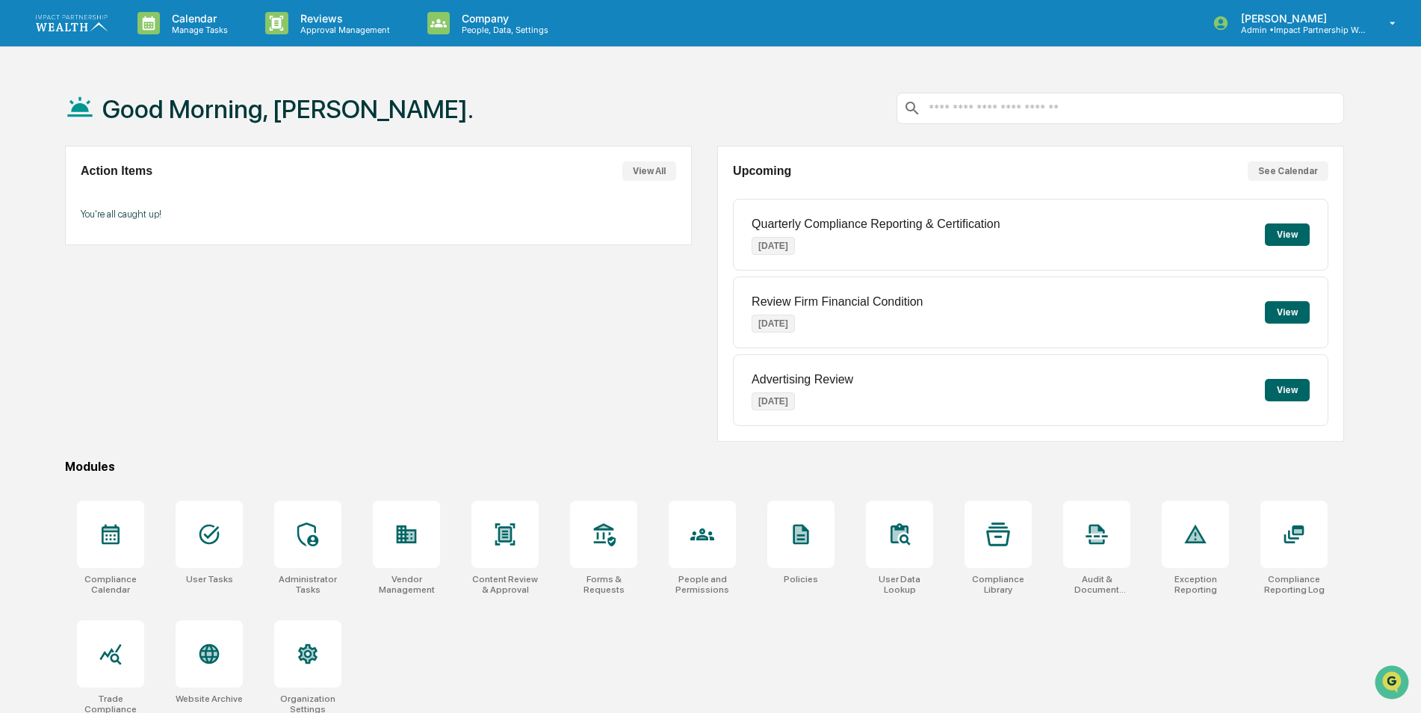
click at [1283, 309] on button "View" at bounding box center [1287, 312] width 45 height 22
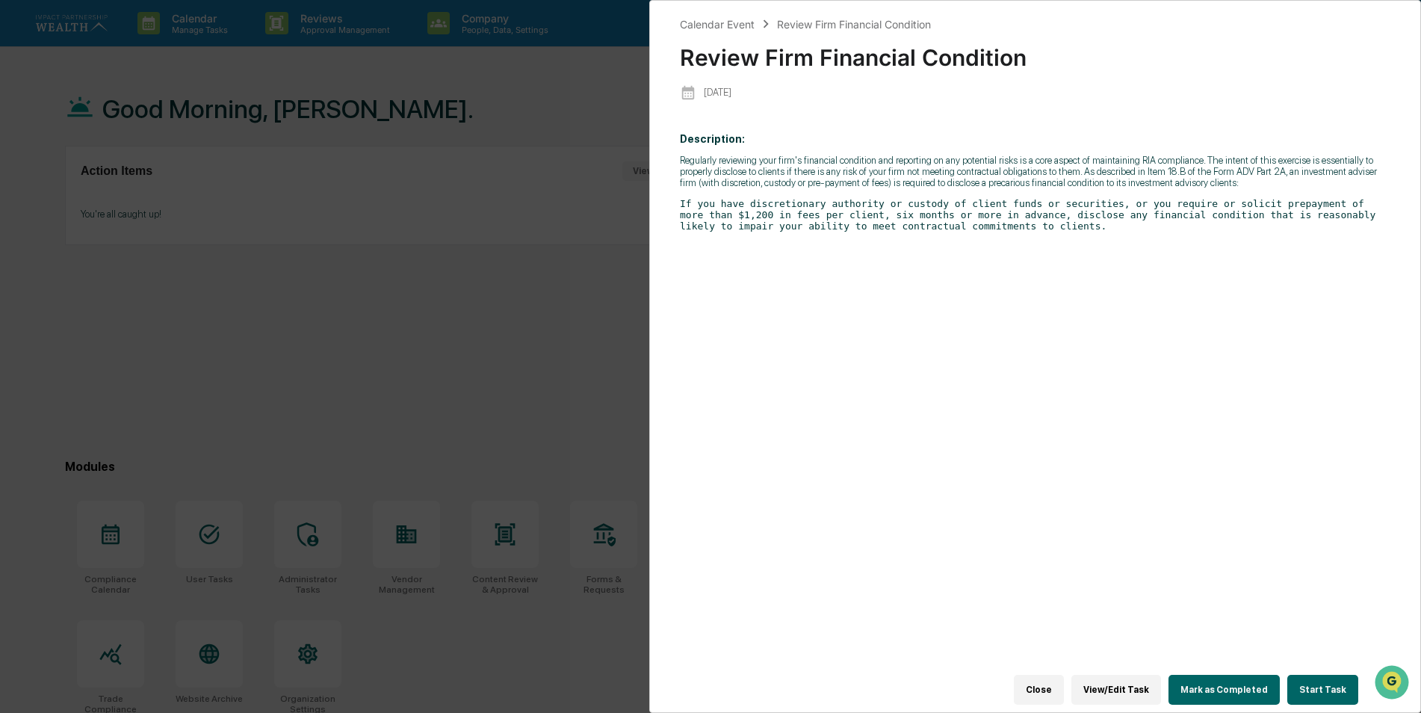
click at [1050, 681] on button "Close" at bounding box center [1039, 690] width 50 height 30
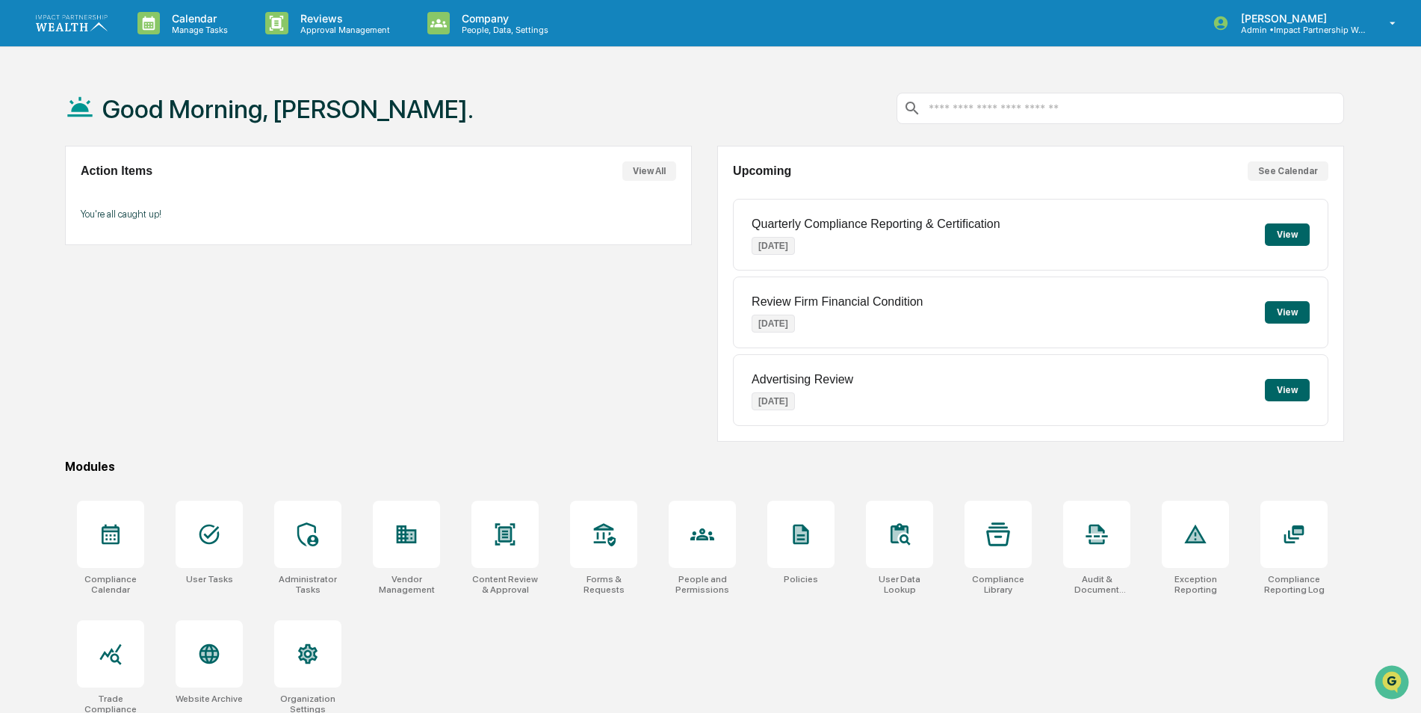
click at [1280, 400] on button "View" at bounding box center [1287, 390] width 45 height 22
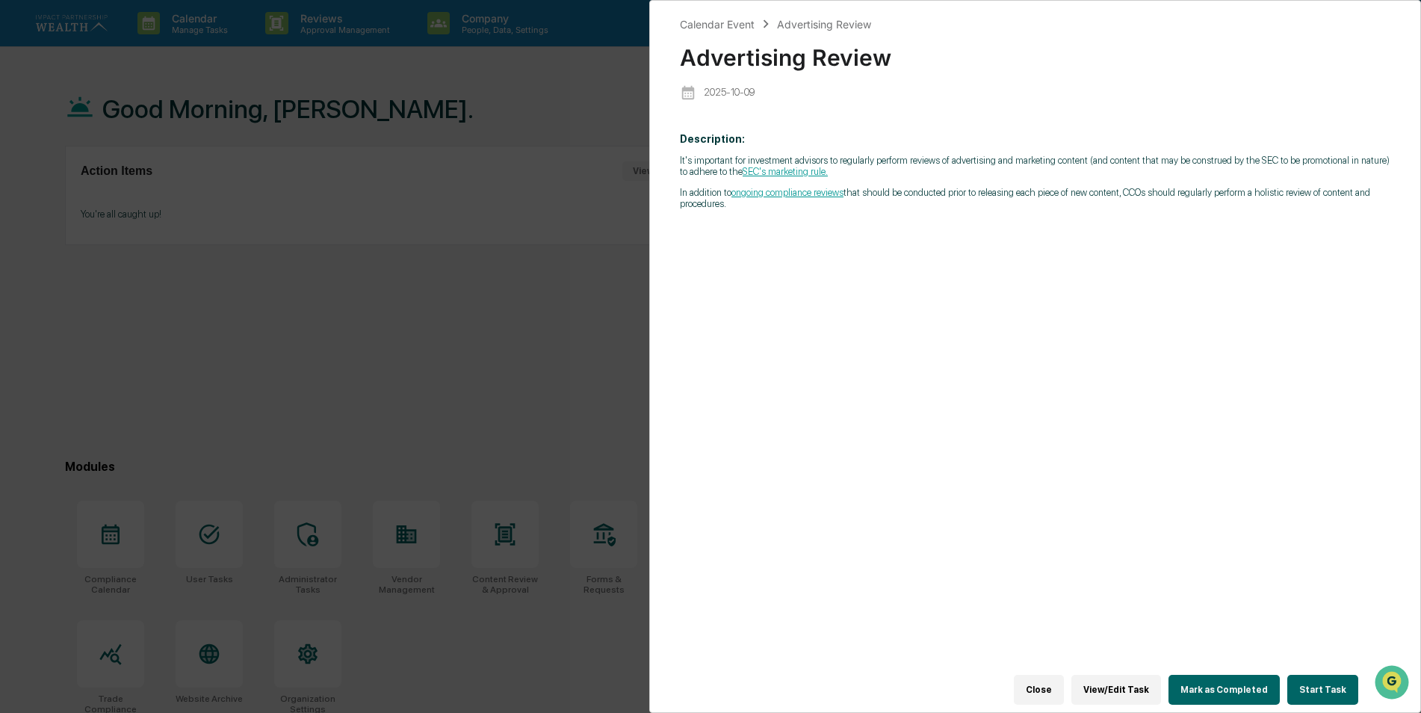
click at [1054, 678] on button "Close" at bounding box center [1039, 690] width 50 height 30
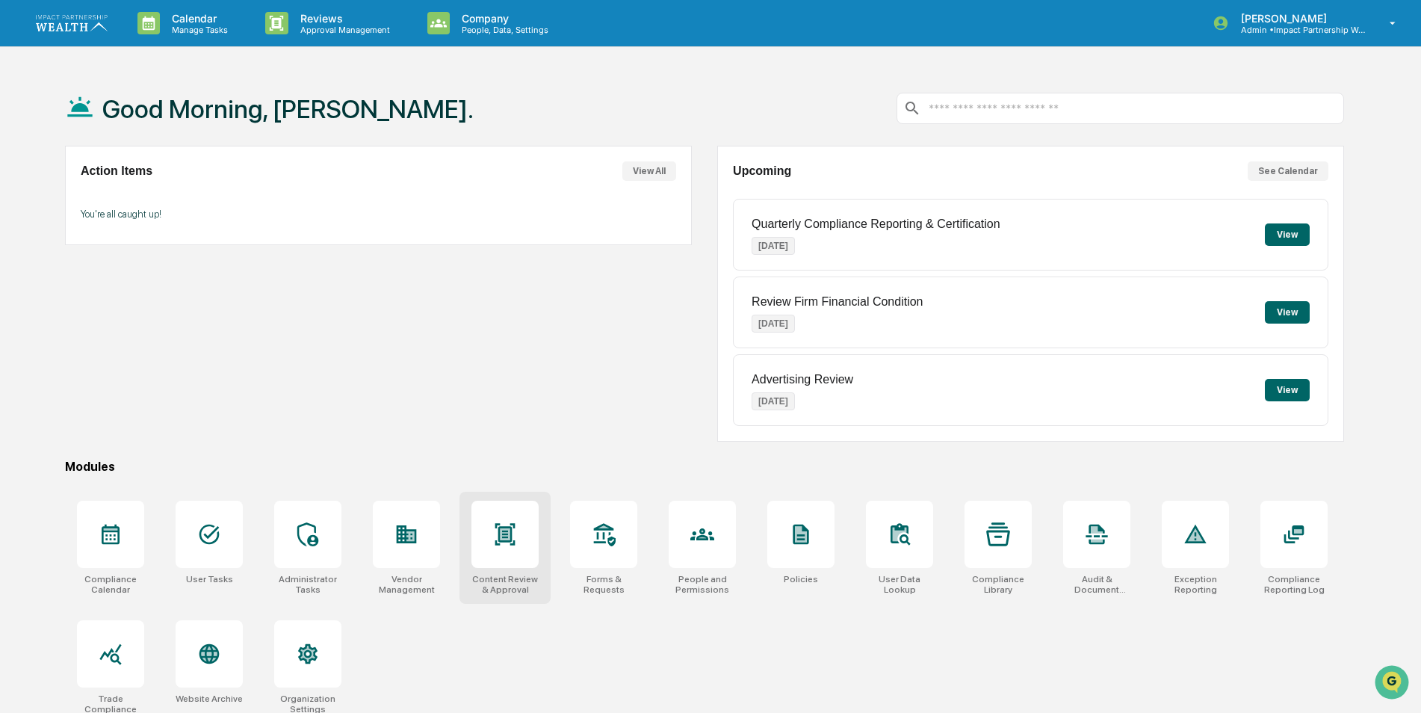
click at [510, 523] on icon at bounding box center [505, 534] width 24 height 24
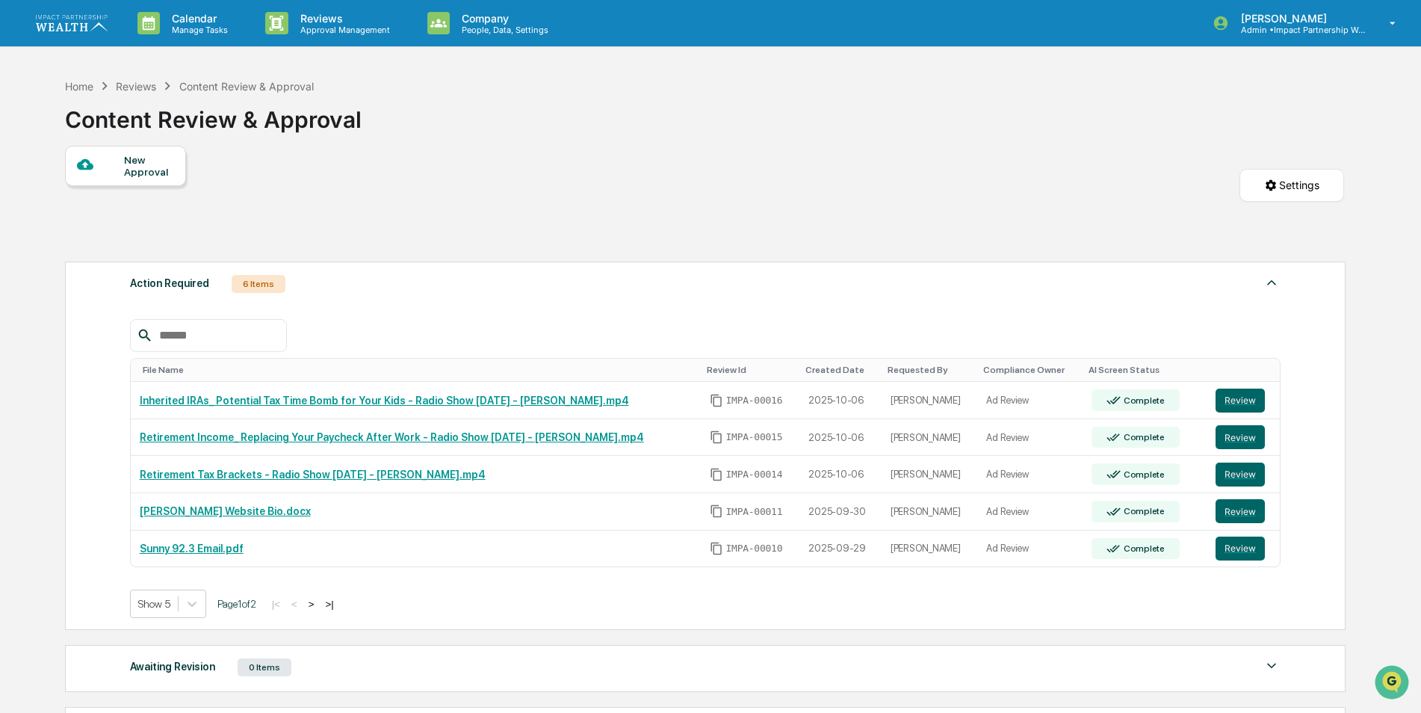
click at [143, 90] on div "Reviews" at bounding box center [136, 86] width 40 height 13
click at [75, 86] on div "Home" at bounding box center [79, 86] width 28 height 13
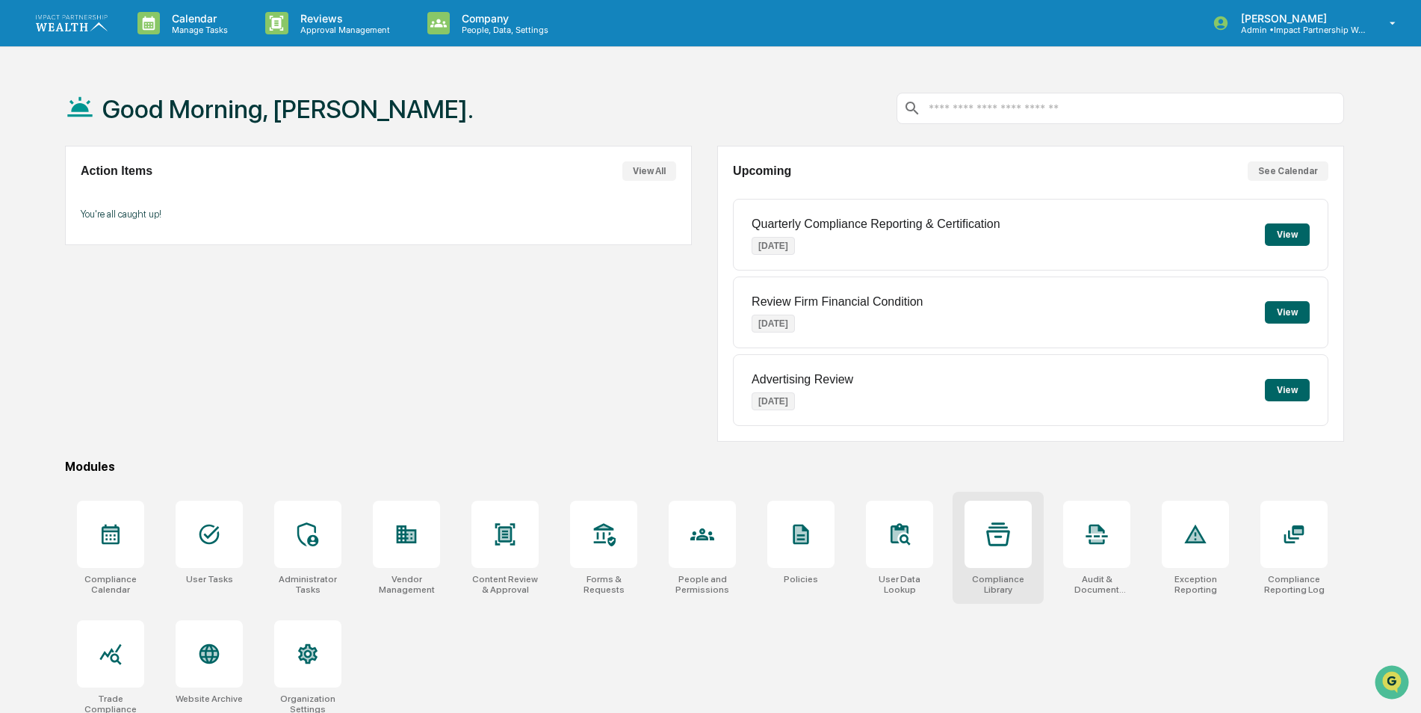
click at [965, 541] on div at bounding box center [997, 534] width 67 height 67
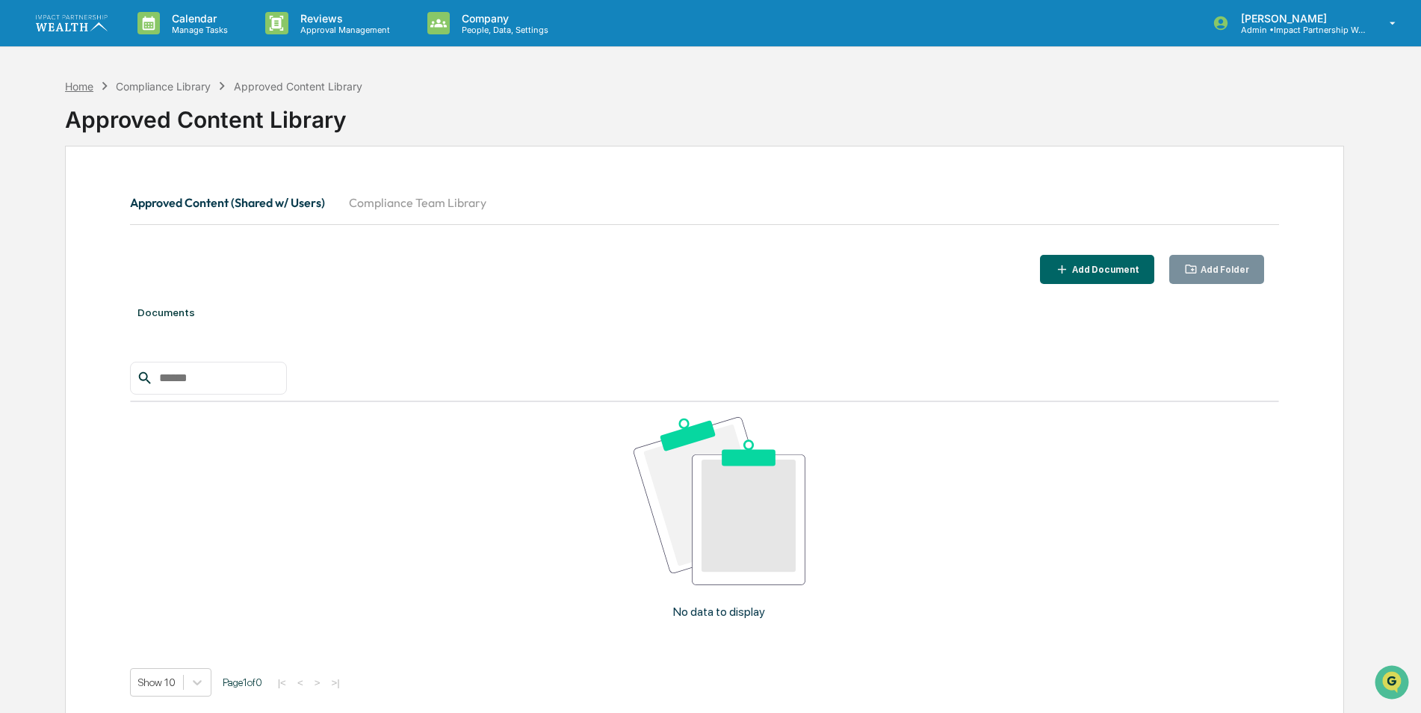
click at [88, 84] on div "Home" at bounding box center [79, 86] width 28 height 13
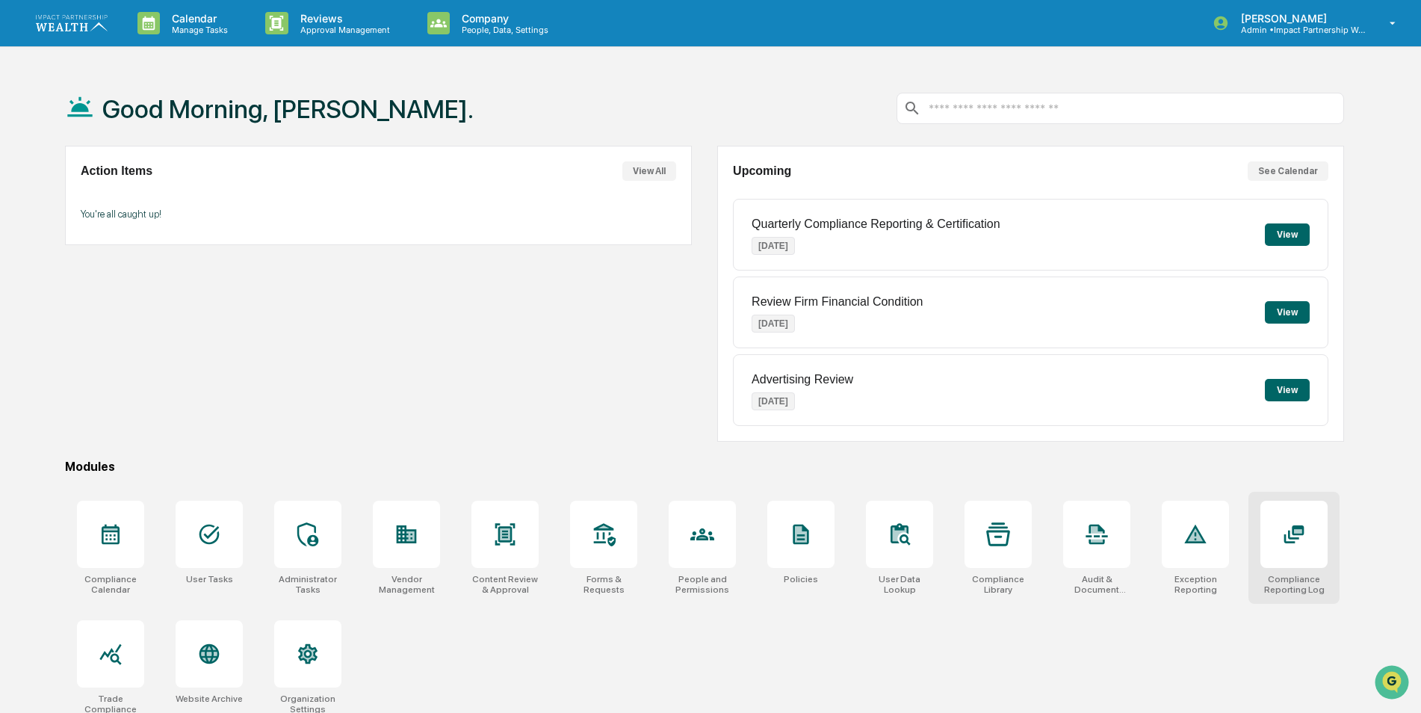
click at [1306, 545] on icon at bounding box center [1294, 534] width 24 height 24
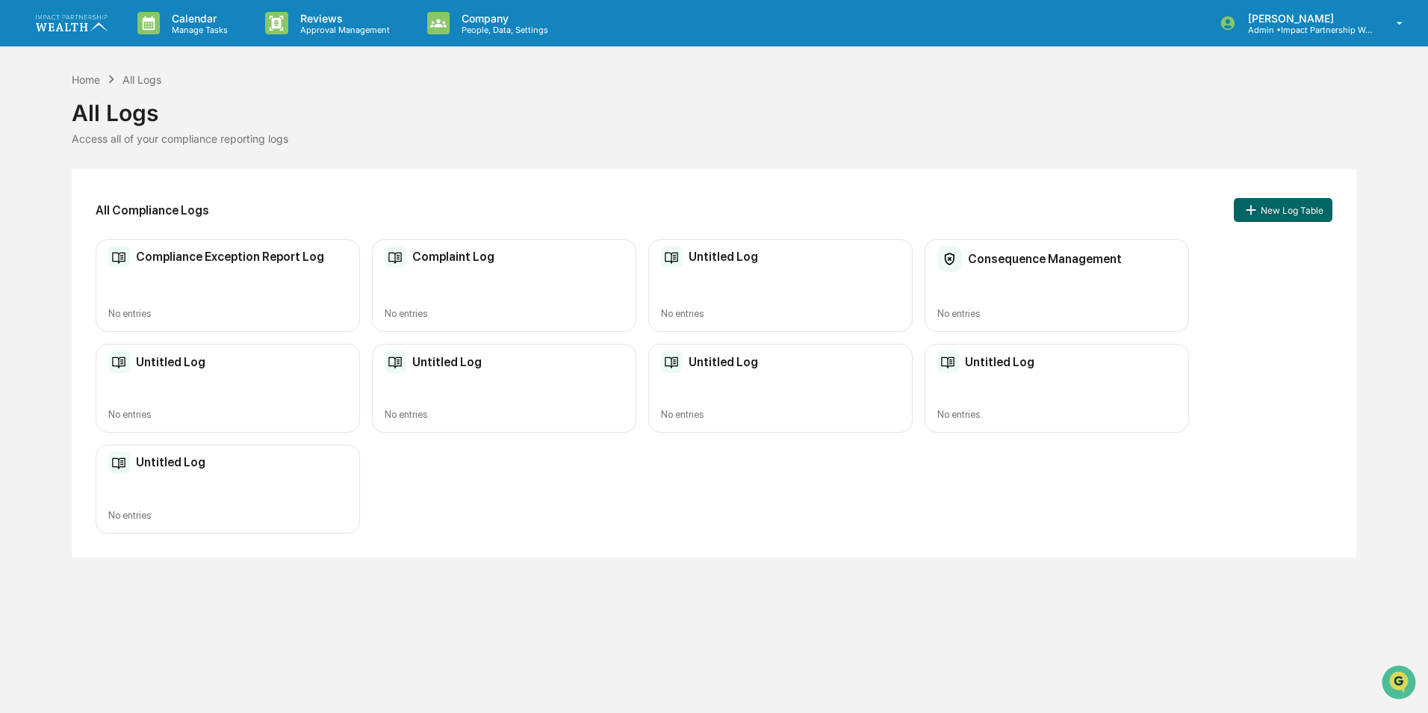
click at [457, 264] on div "Complaint Log" at bounding box center [440, 257] width 111 height 22
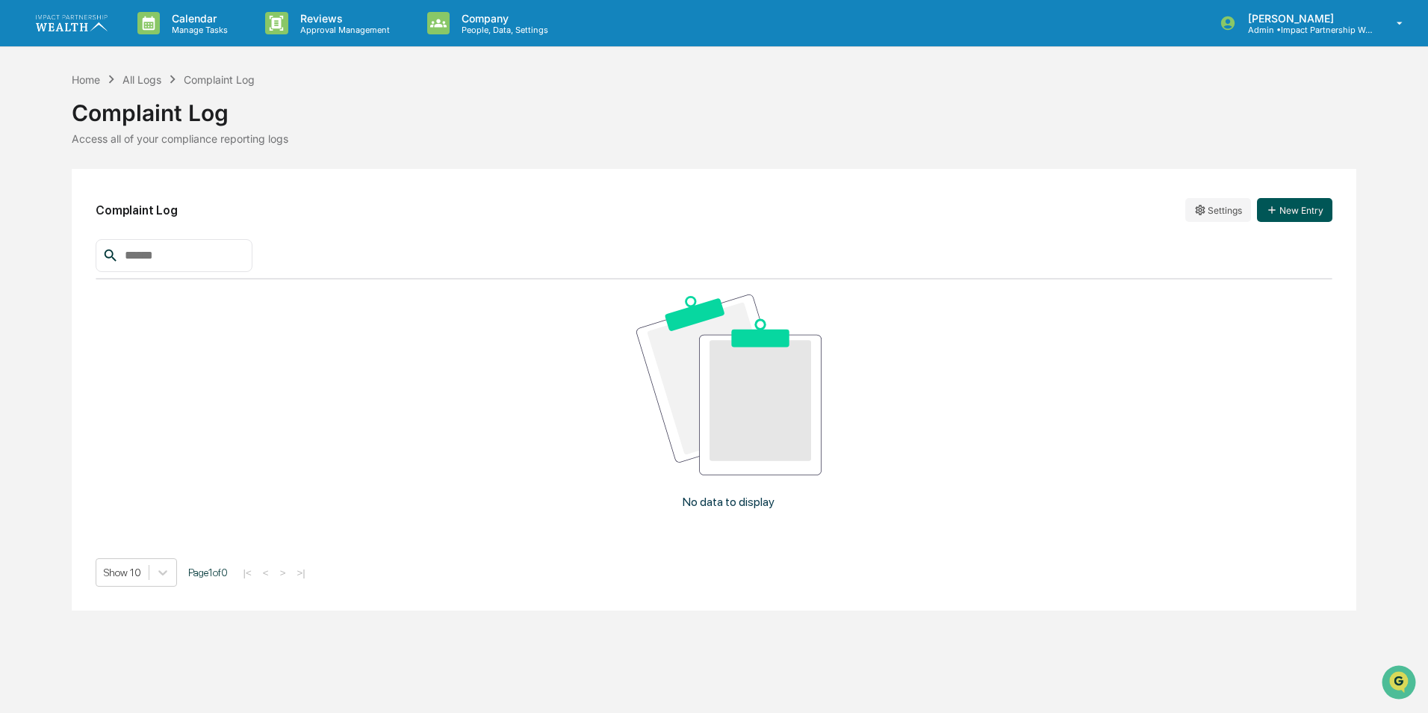
click at [1289, 208] on button "New Entry" at bounding box center [1294, 210] width 75 height 24
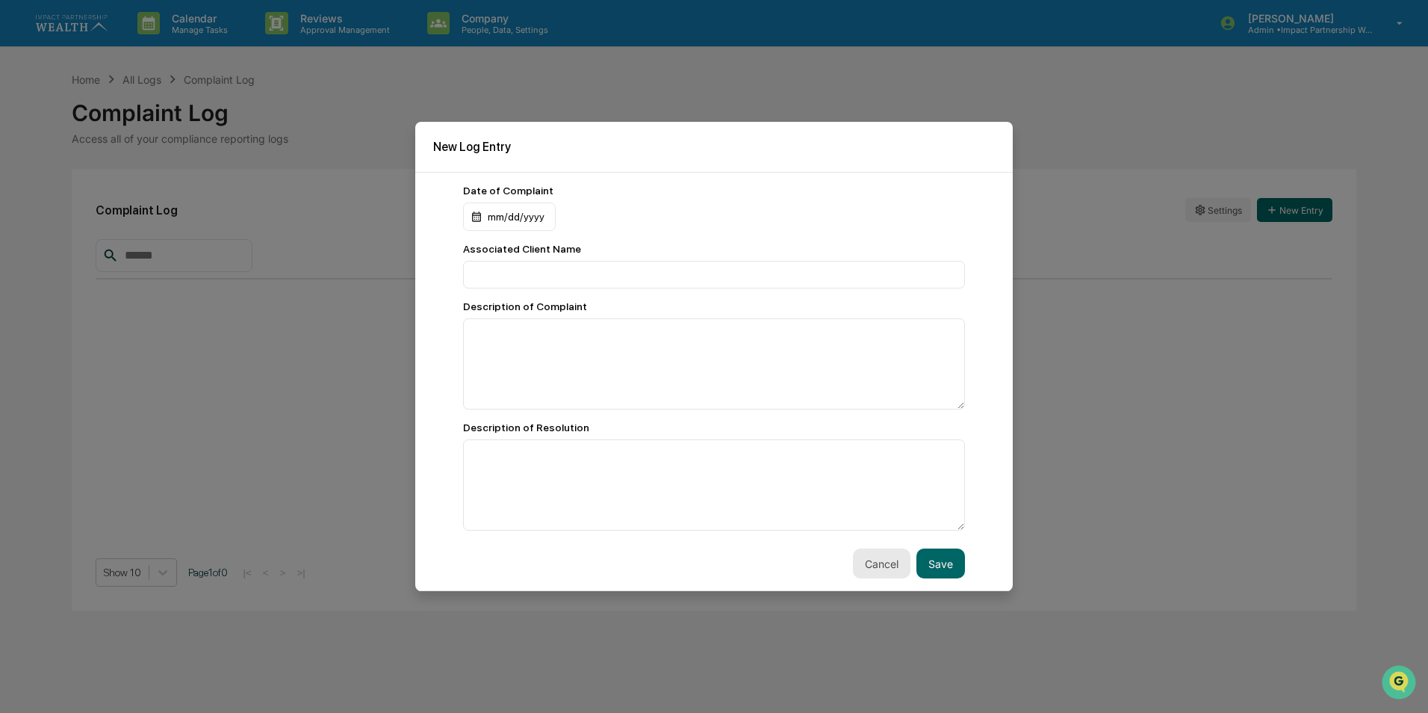
click at [864, 570] on button "Cancel" at bounding box center [882, 563] width 58 height 30
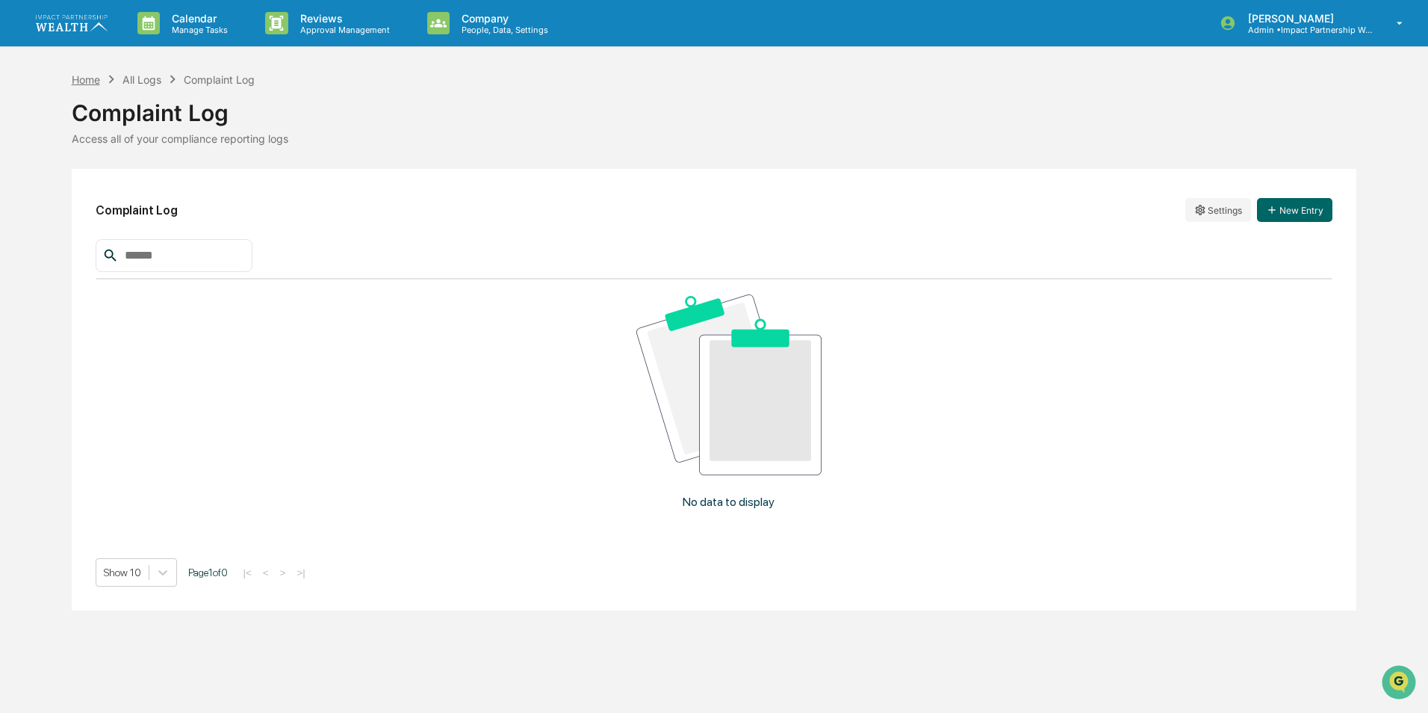
click at [91, 84] on div "Home" at bounding box center [86, 79] width 28 height 13
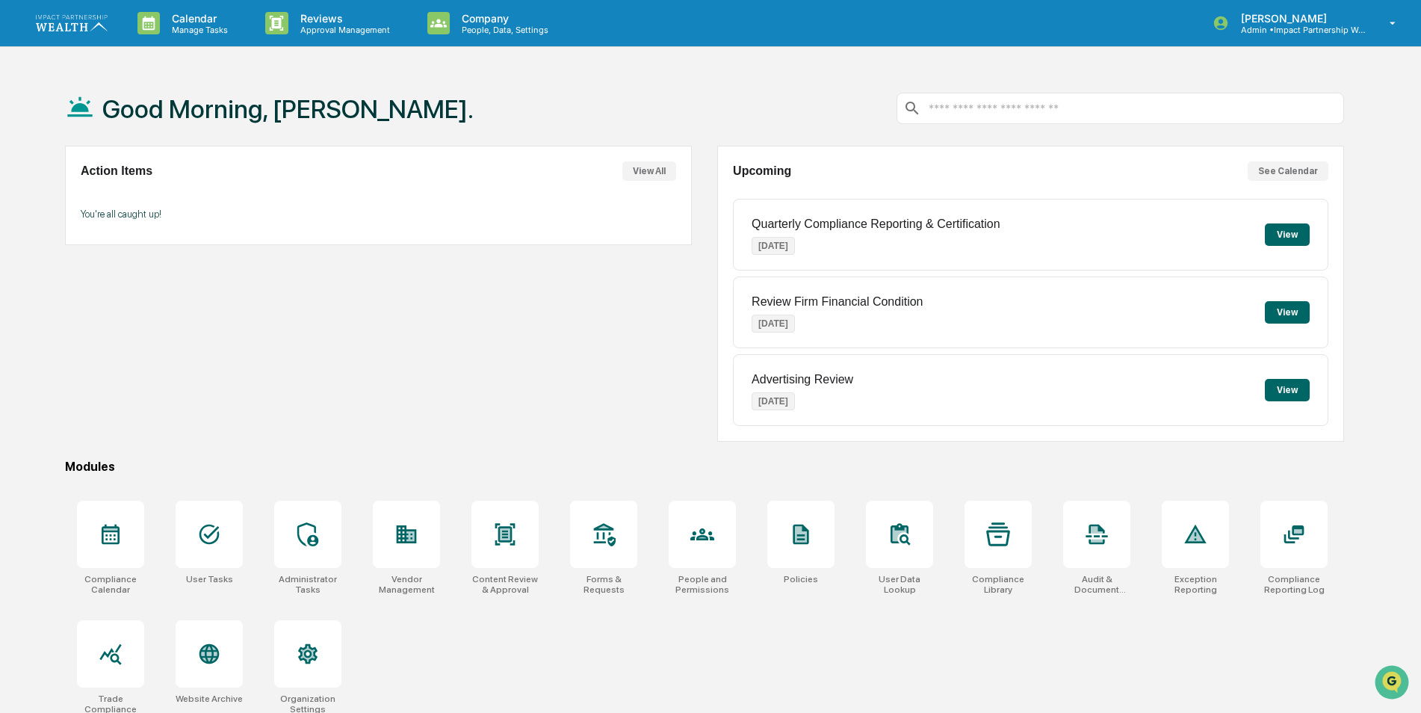
scroll to position [71, 0]
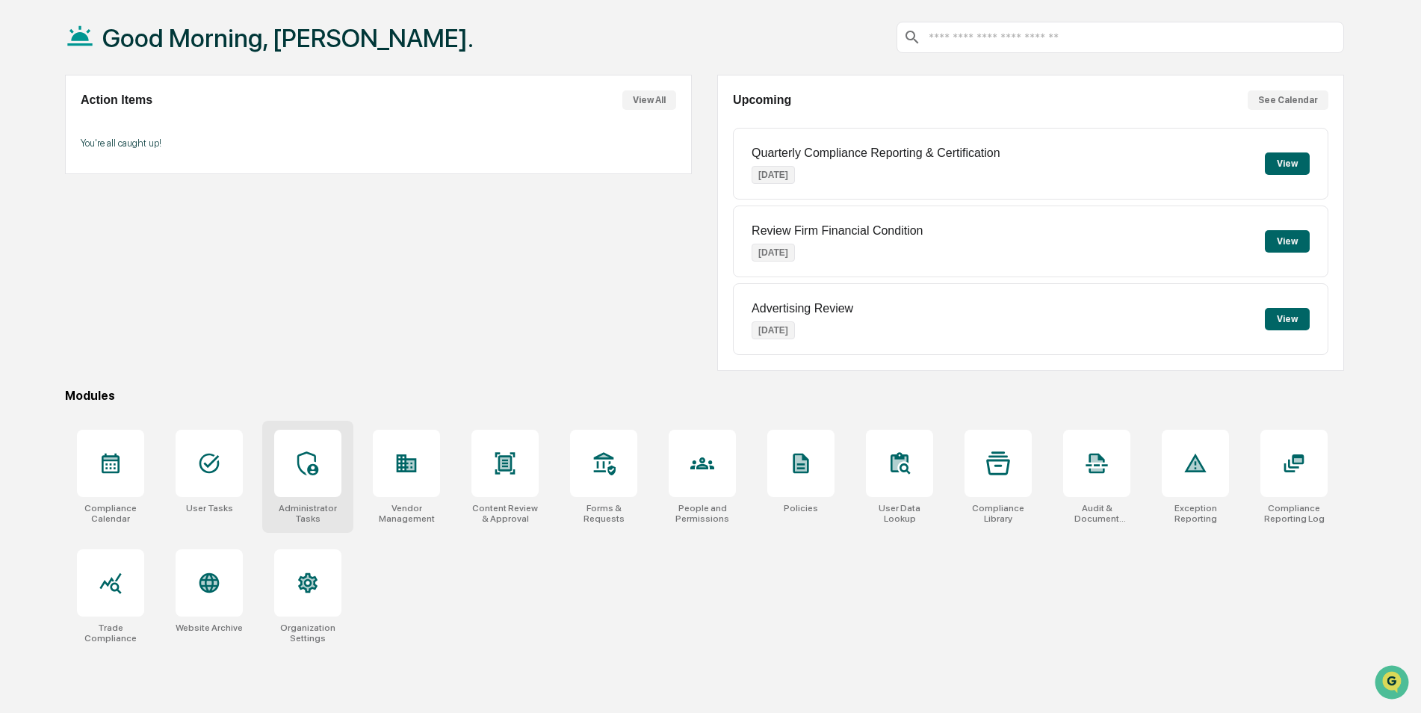
click at [288, 474] on div at bounding box center [307, 463] width 67 height 67
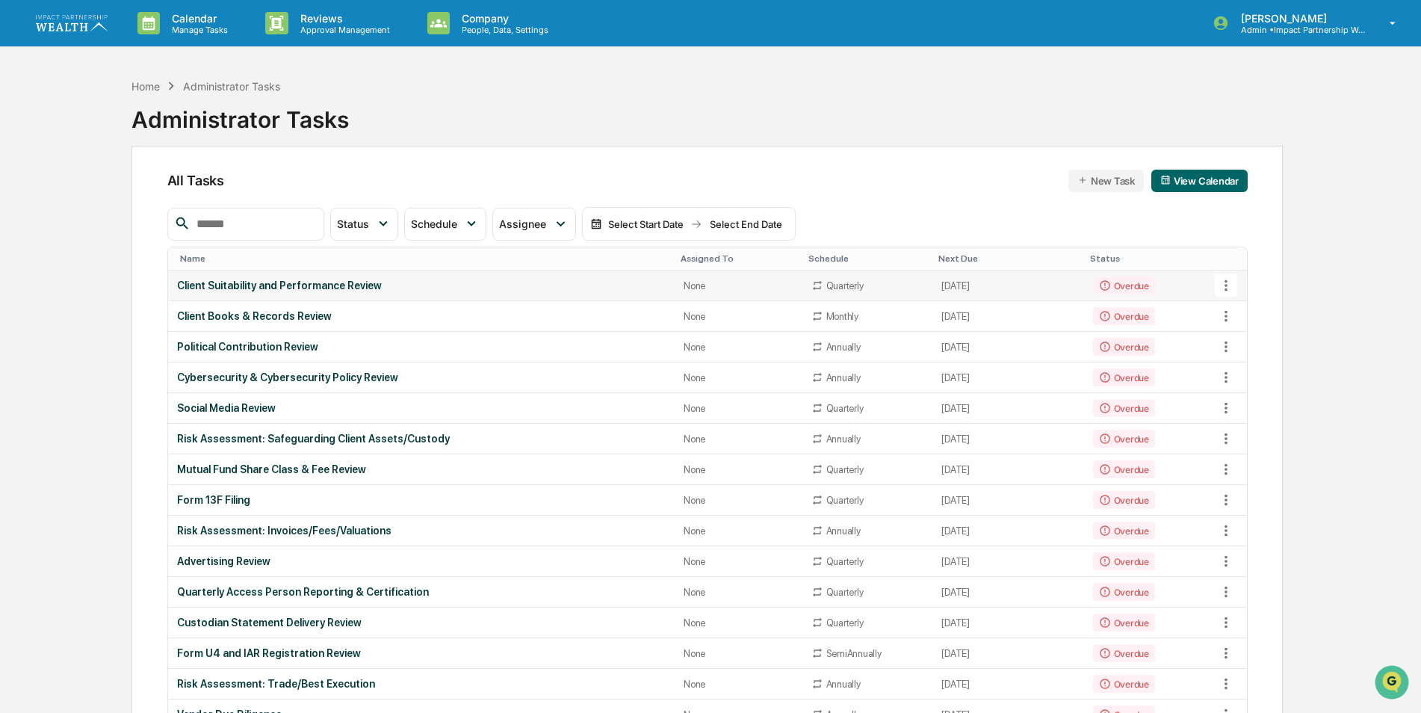
click at [1227, 288] on icon at bounding box center [1226, 285] width 16 height 16
click at [1307, 280] on div at bounding box center [714, 356] width 1428 height 713
click at [149, 90] on div "Home" at bounding box center [145, 86] width 28 height 13
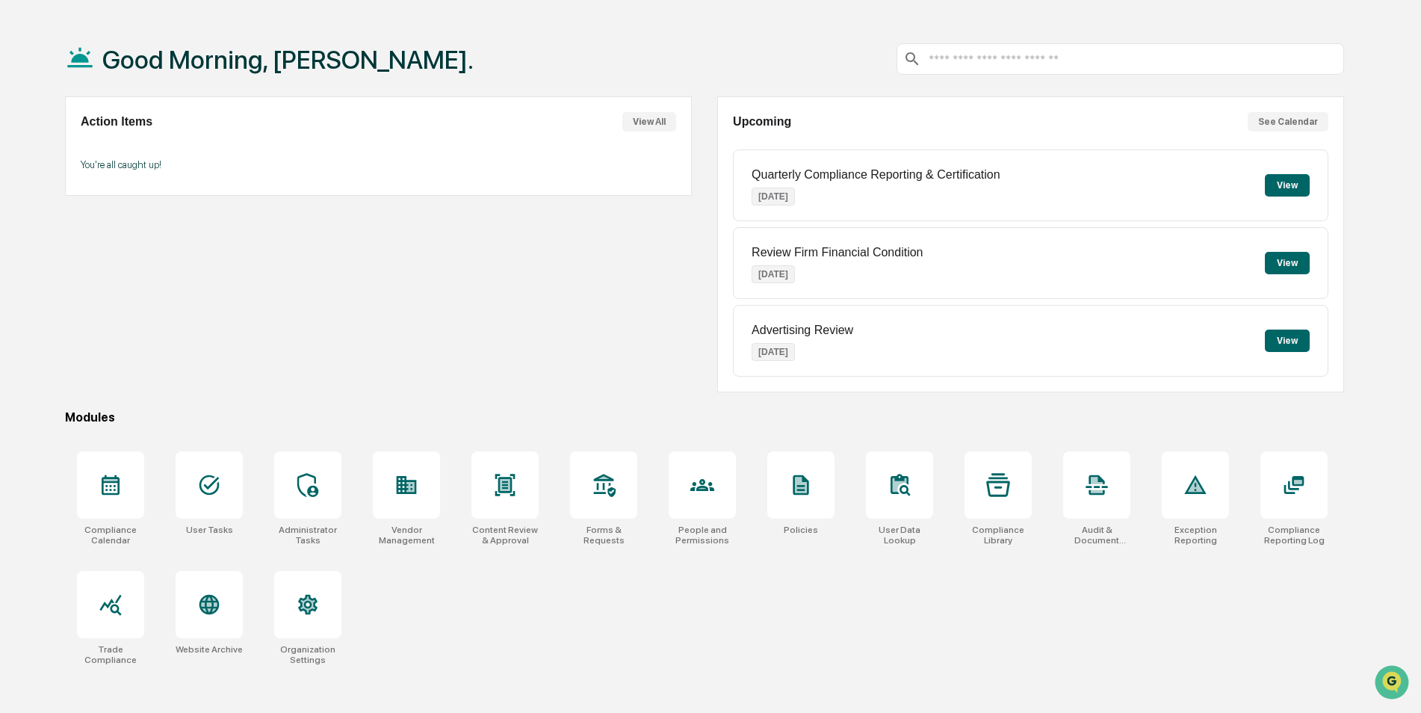
scroll to position [71, 0]
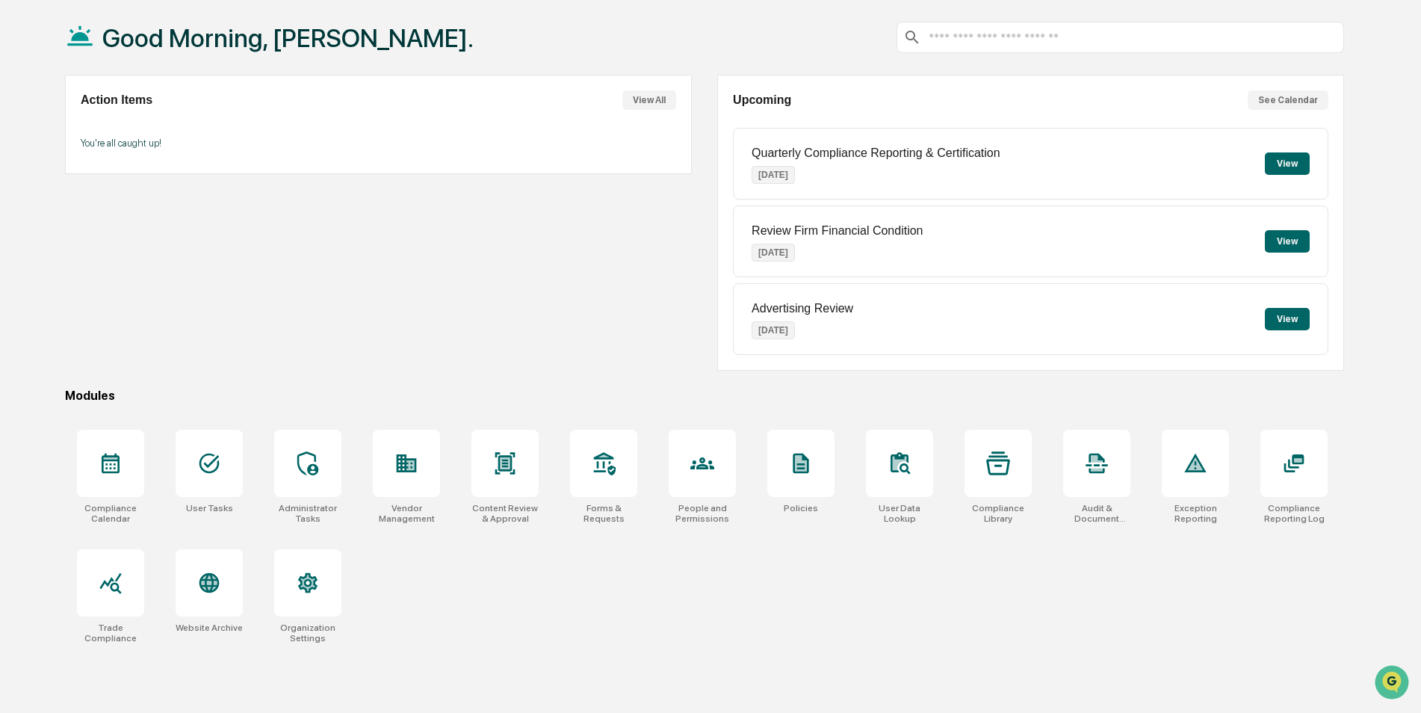
click at [1277, 153] on button "View" at bounding box center [1287, 163] width 45 height 22
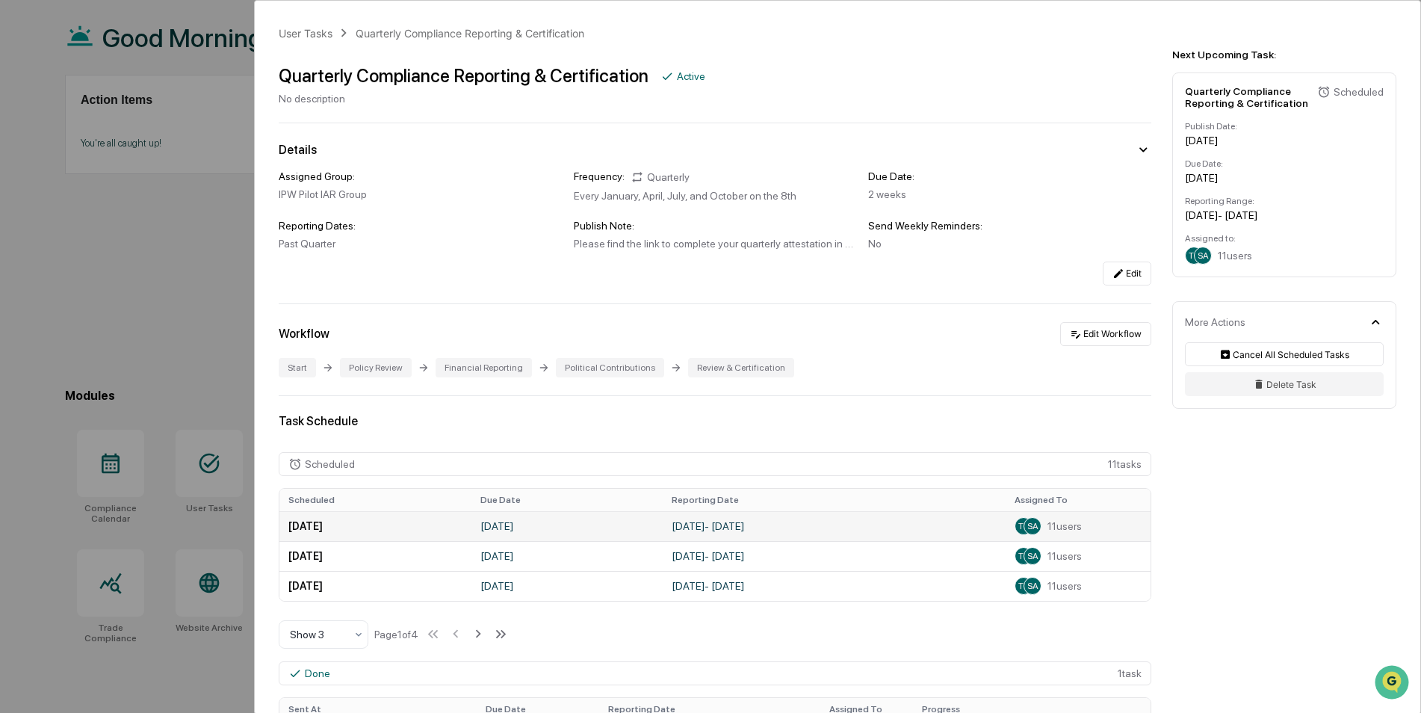
click at [684, 529] on td "[DATE] - [DATE]" at bounding box center [834, 526] width 343 height 30
click at [1059, 527] on span "11 users" at bounding box center [1064, 526] width 34 height 12
click at [1131, 279] on button "Edit" at bounding box center [1127, 273] width 49 height 24
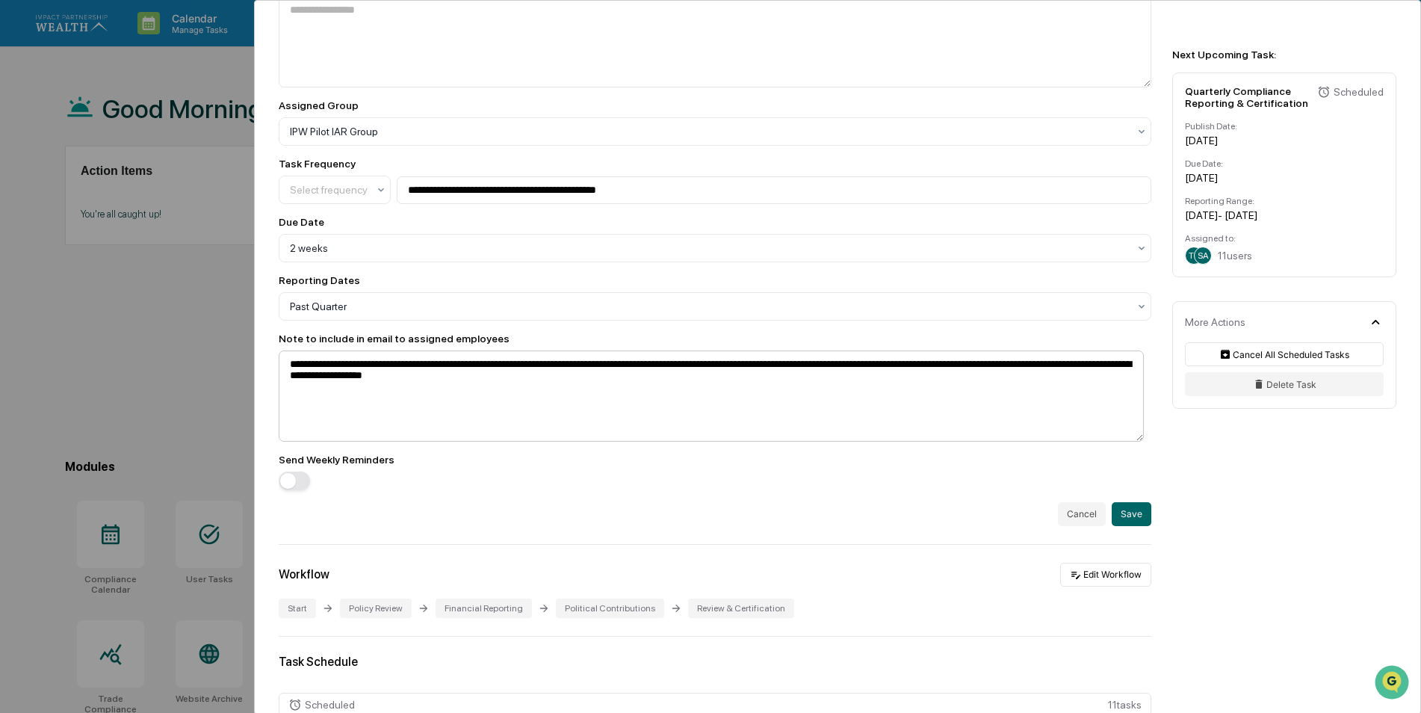
scroll to position [224, 0]
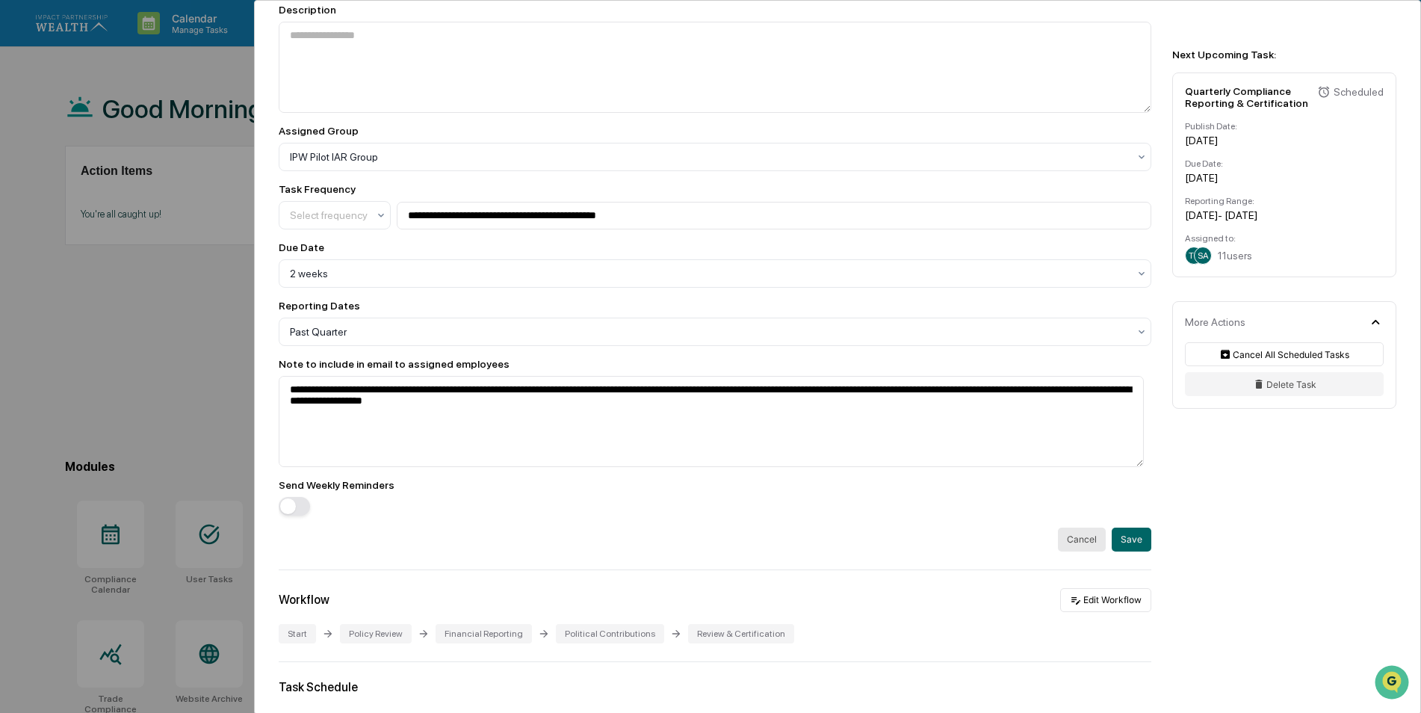
click at [1073, 540] on button "Cancel" at bounding box center [1082, 539] width 48 height 24
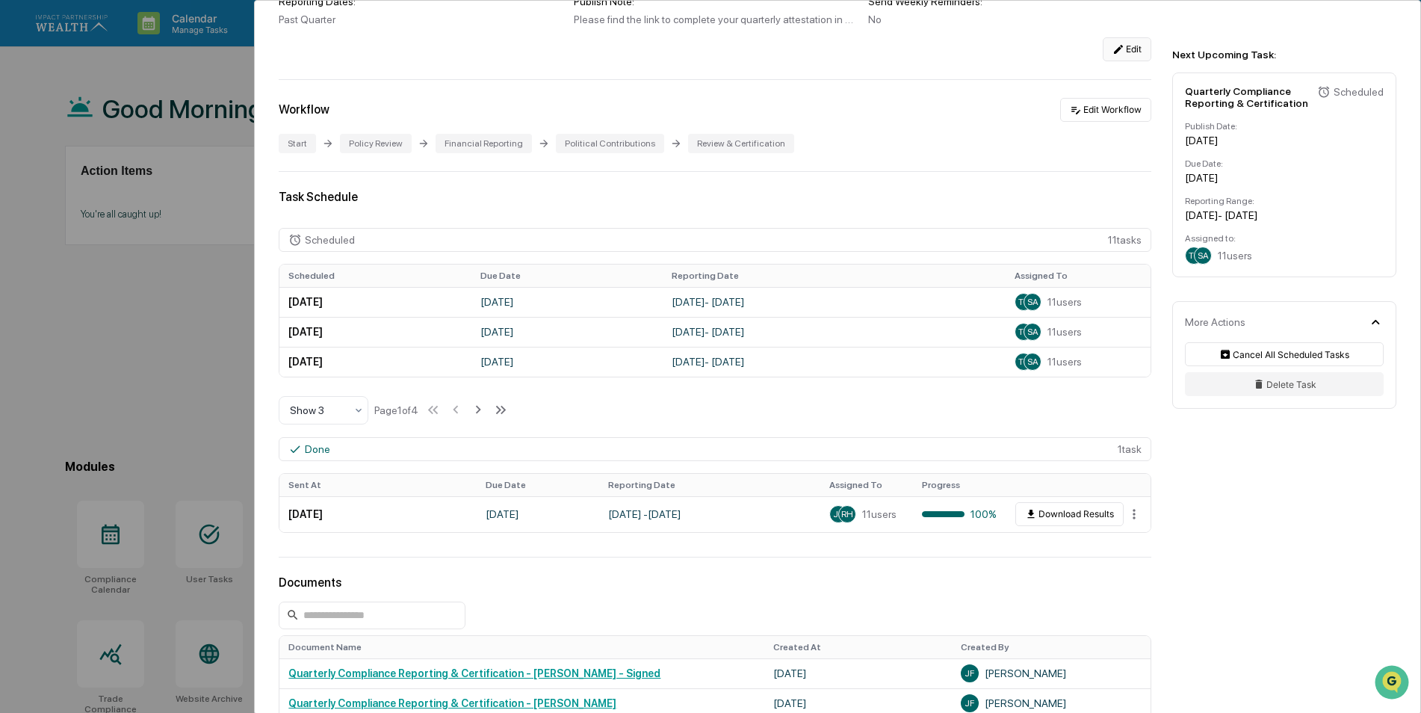
scroll to position [0, 0]
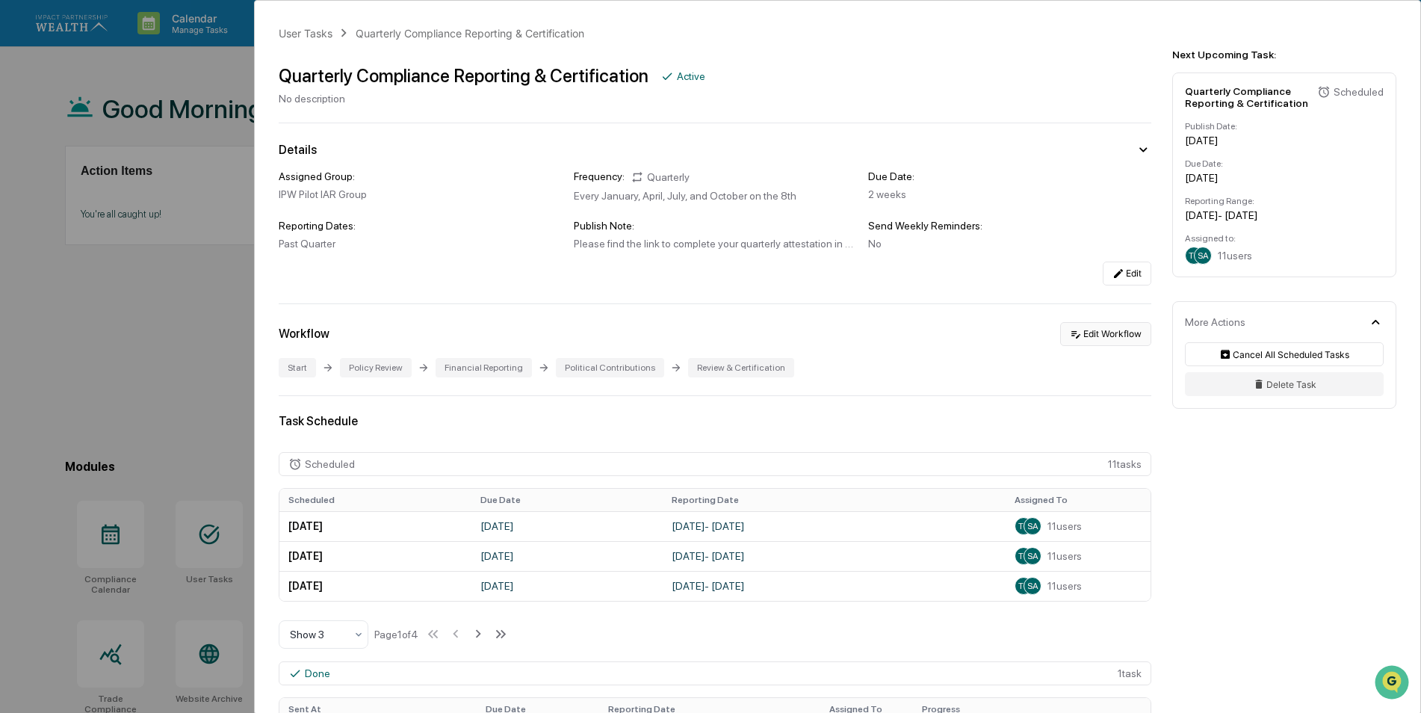
click at [1094, 339] on button "Edit Workflow" at bounding box center [1105, 334] width 91 height 24
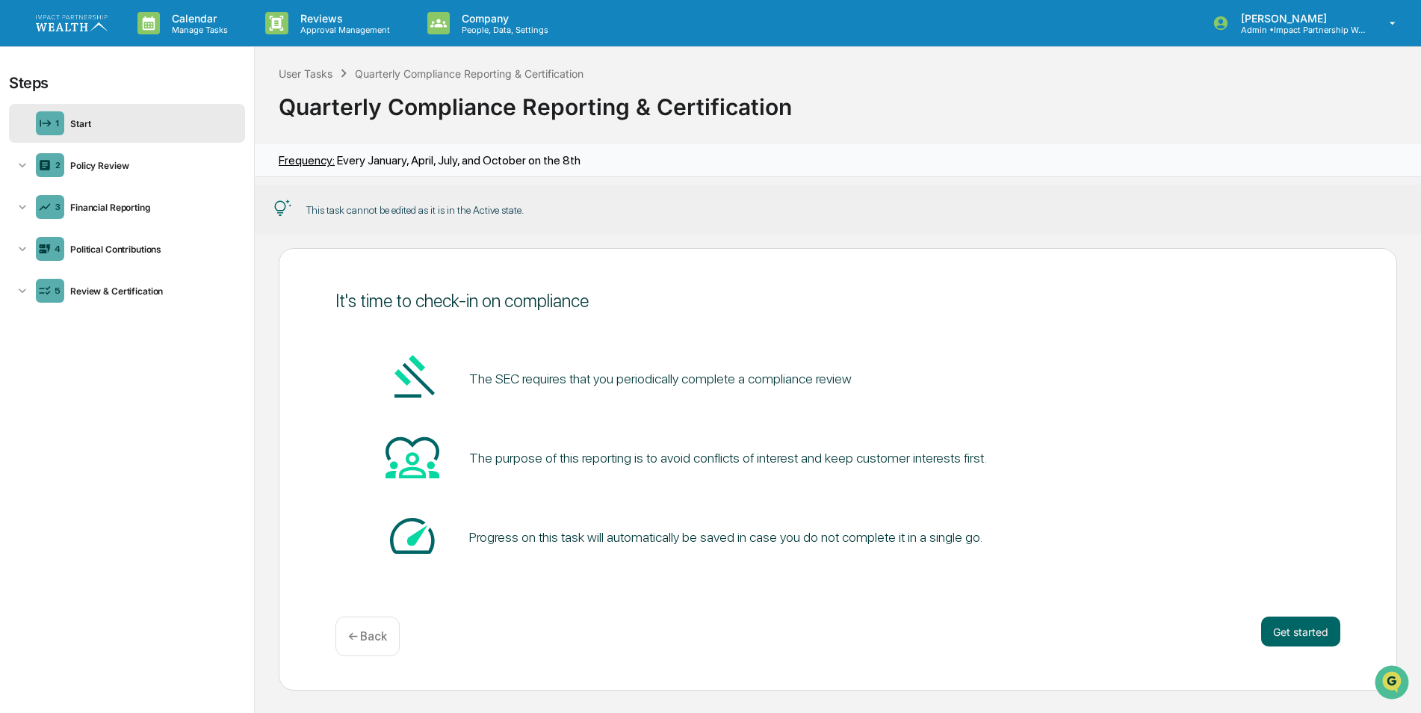
scroll to position [1, 0]
click at [143, 202] on div "Financial Reporting" at bounding box center [151, 206] width 175 height 11
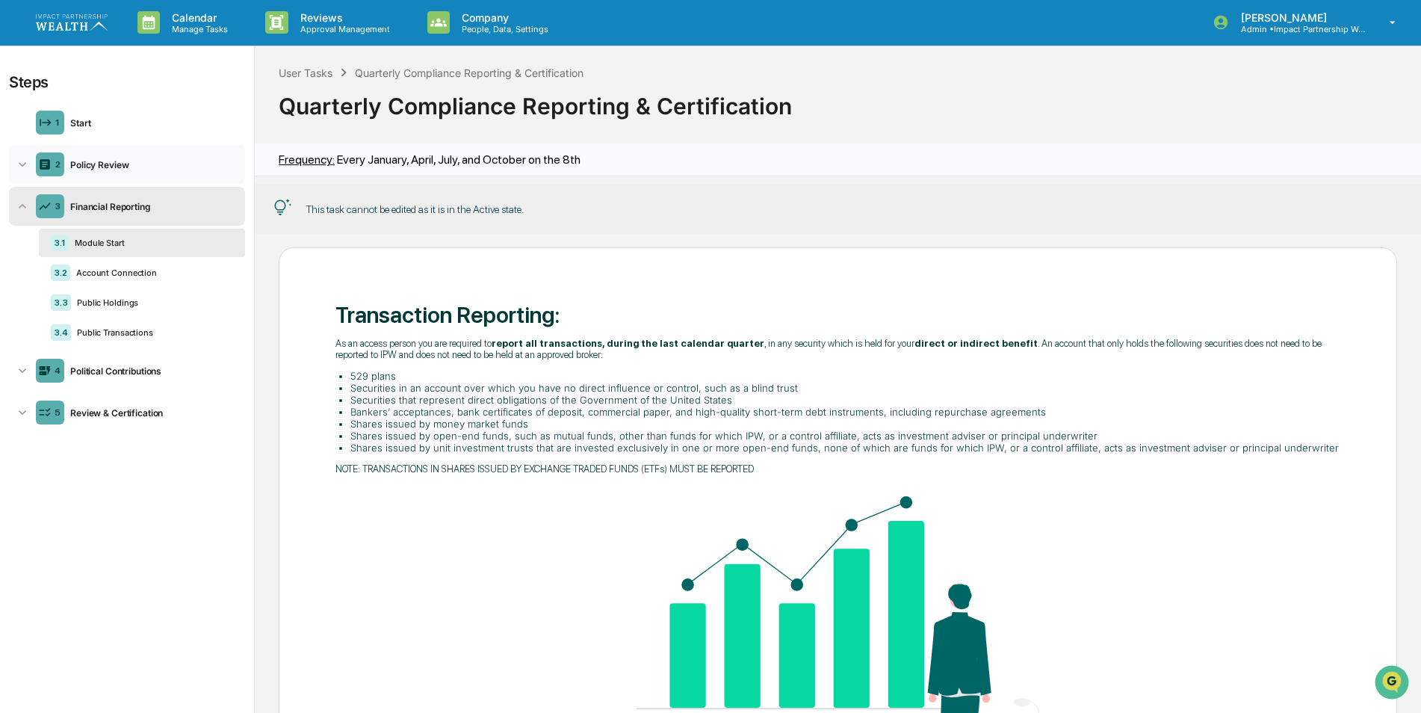
click at [108, 168] on div "Policy Review" at bounding box center [151, 164] width 175 height 11
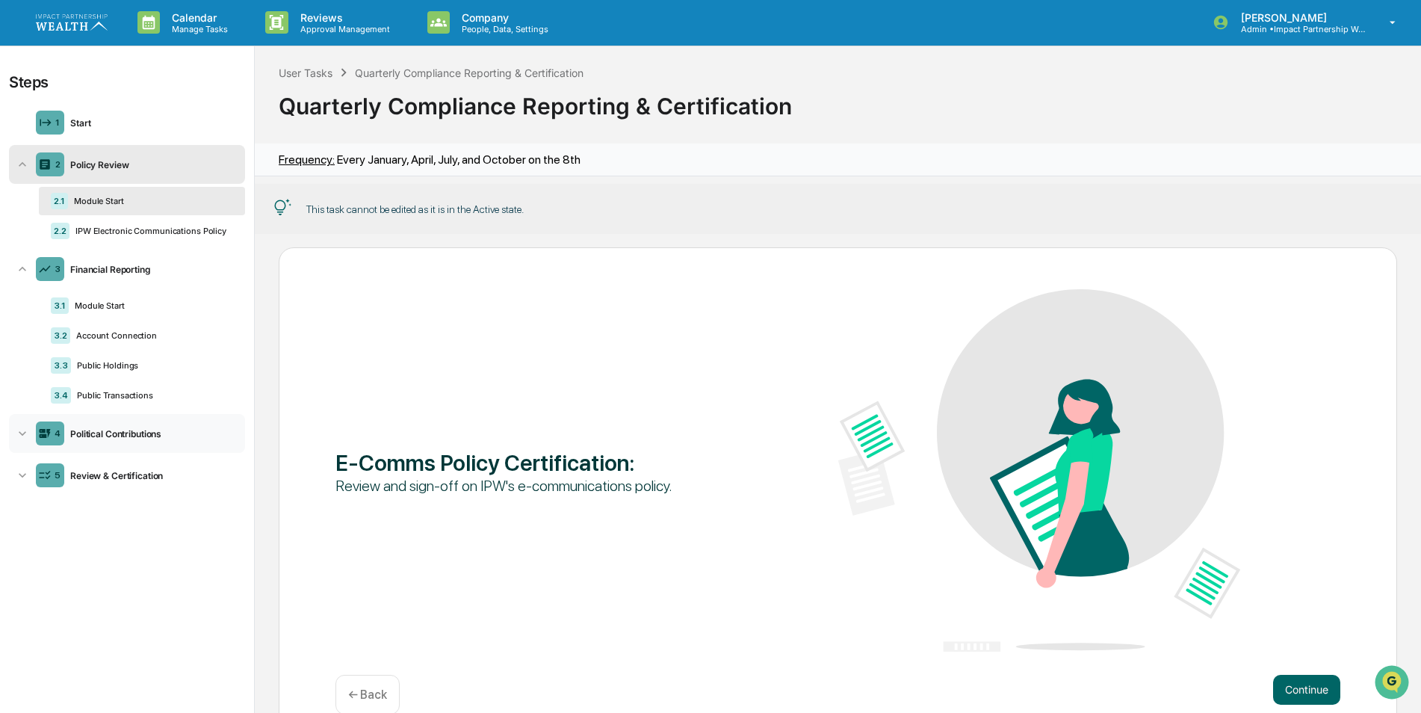
click at [123, 435] on div "Political Contributions" at bounding box center [151, 433] width 175 height 11
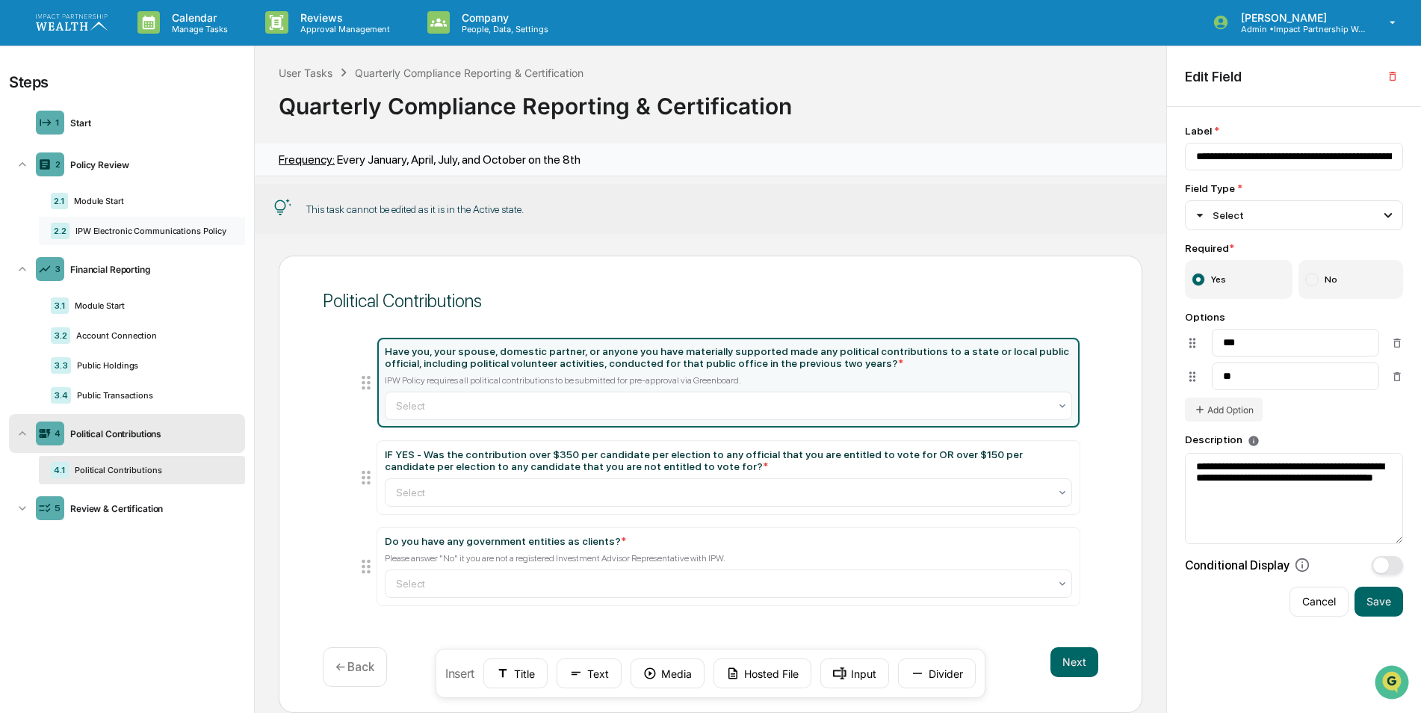
click at [105, 227] on div "IPW Electronic Communications Policy" at bounding box center [151, 231] width 164 height 10
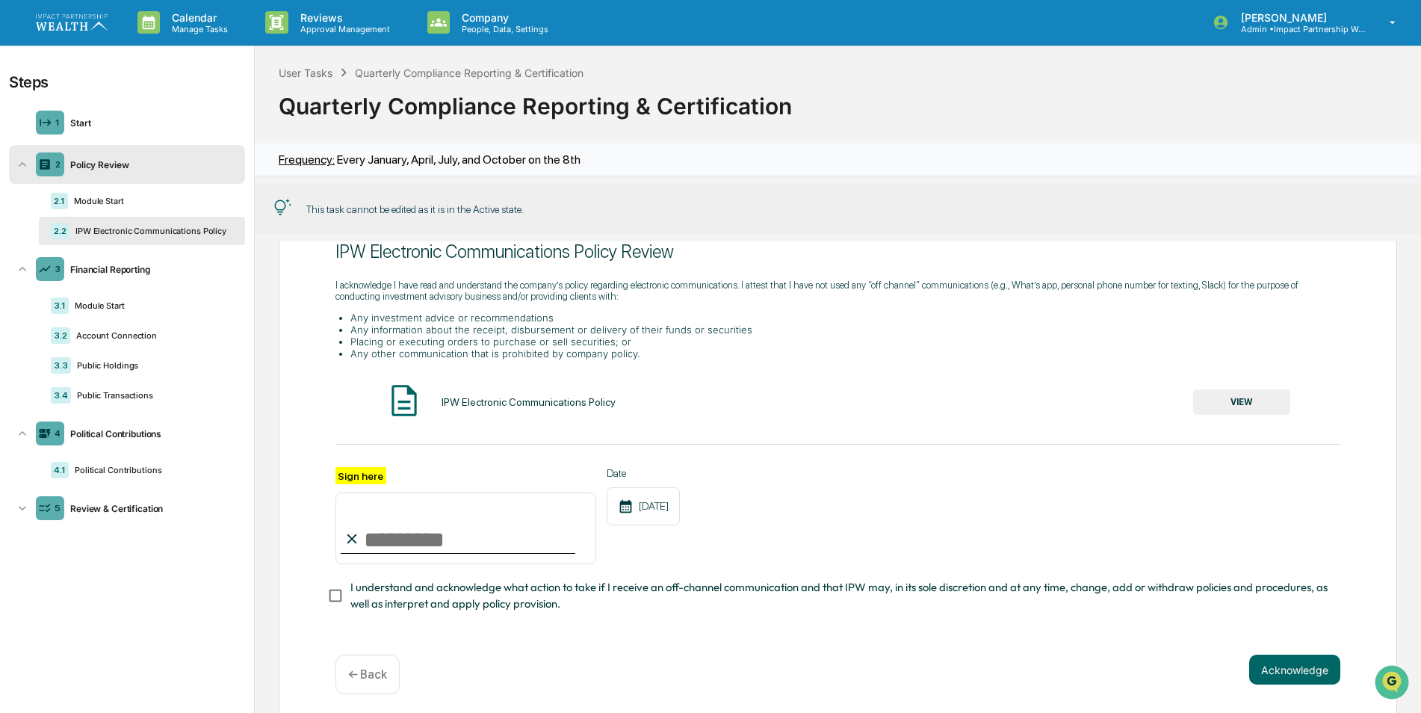
scroll to position [110, 0]
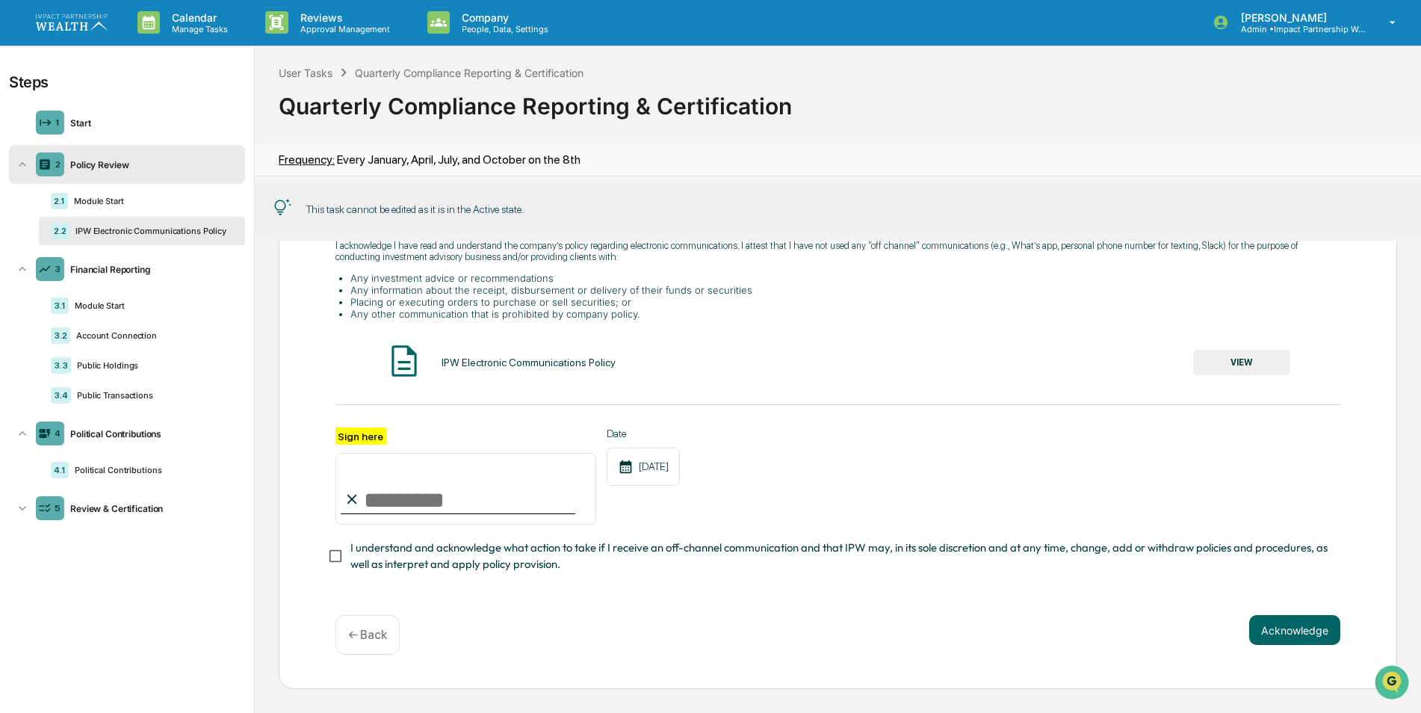
click at [384, 633] on p "← Back" at bounding box center [367, 635] width 39 height 14
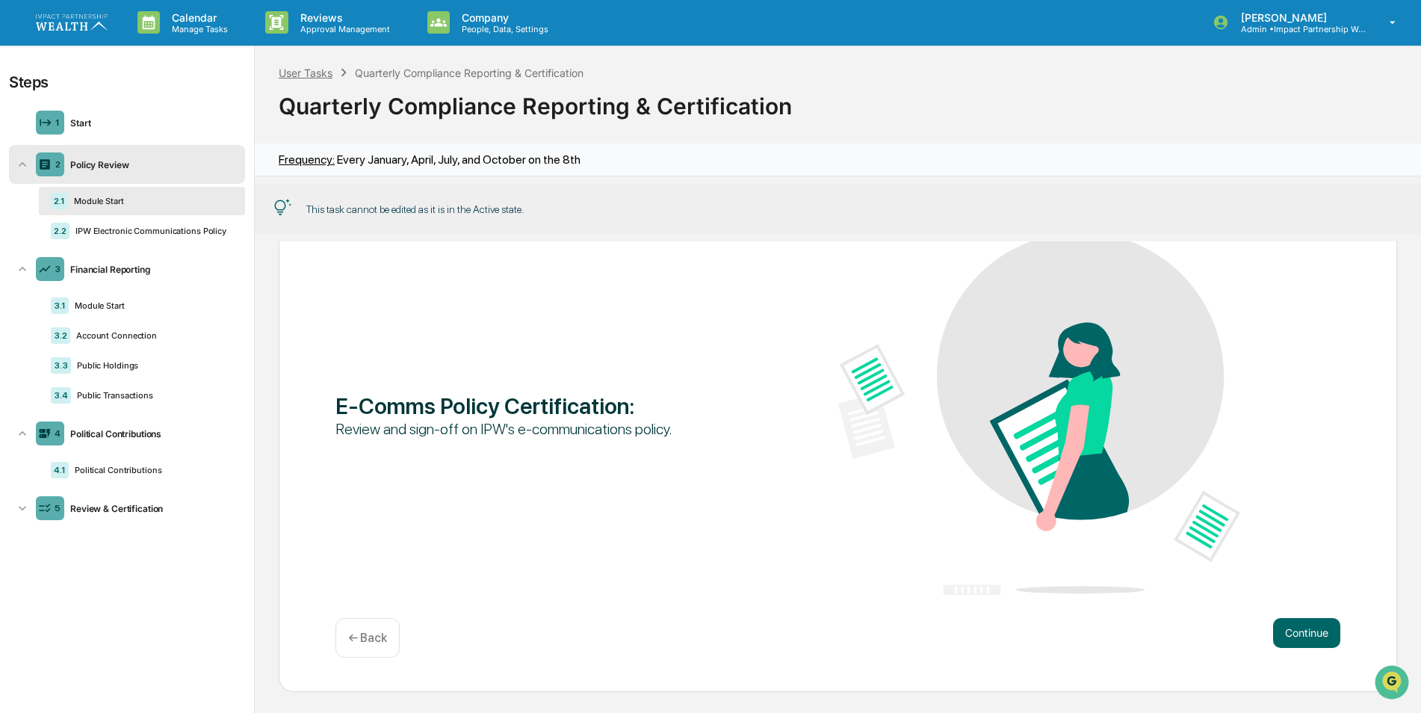
click at [312, 73] on div "User Tasks" at bounding box center [306, 72] width 54 height 13
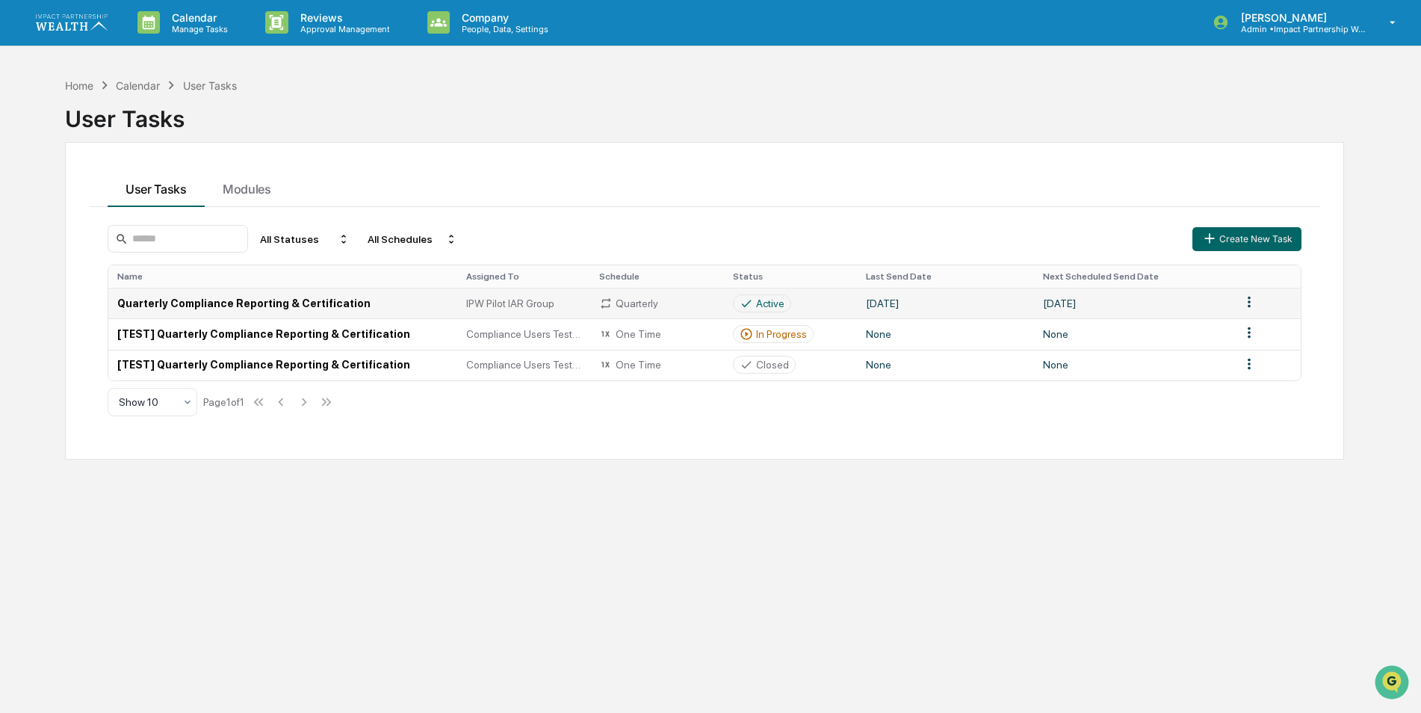
click at [519, 303] on span "IPW Pilot IAR Group" at bounding box center [510, 303] width 88 height 12
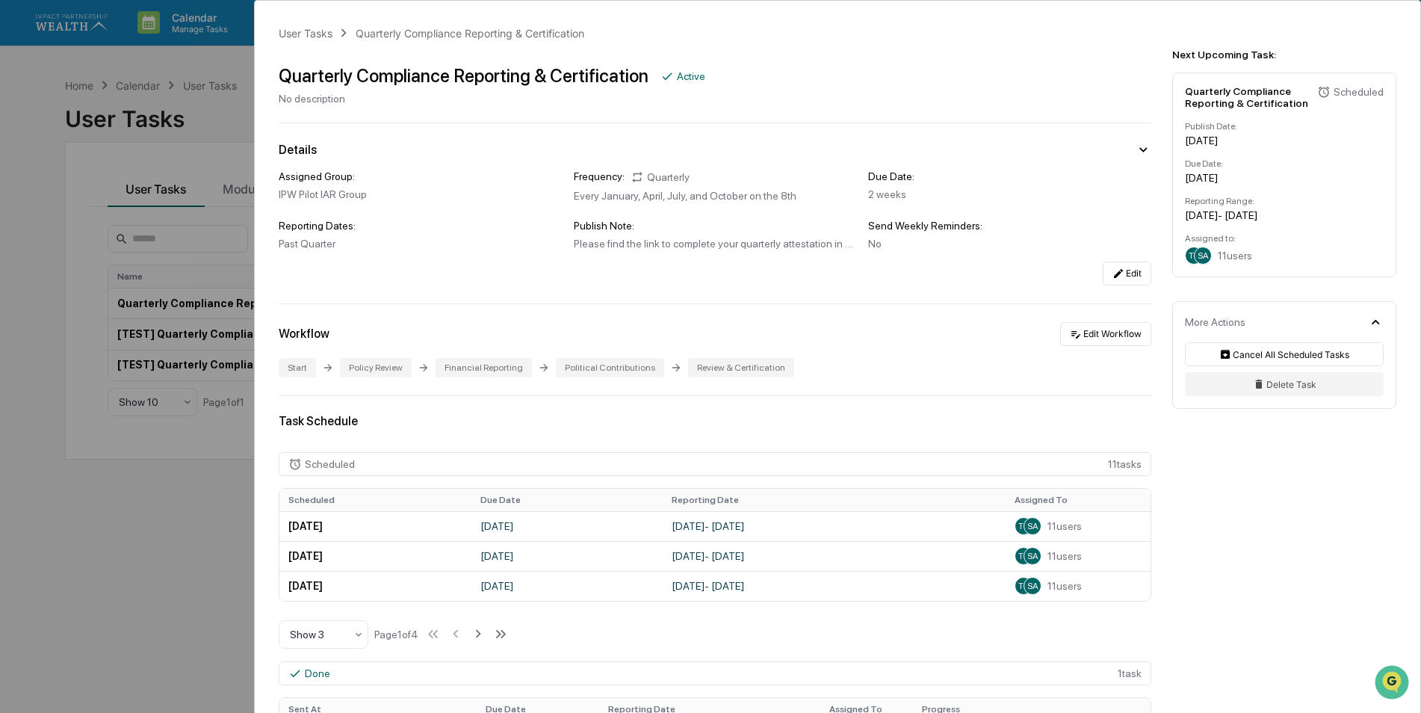
click at [171, 492] on div "User Tasks Quarterly Compliance Reporting & Certification Quarterly Compliance …" at bounding box center [710, 356] width 1421 height 713
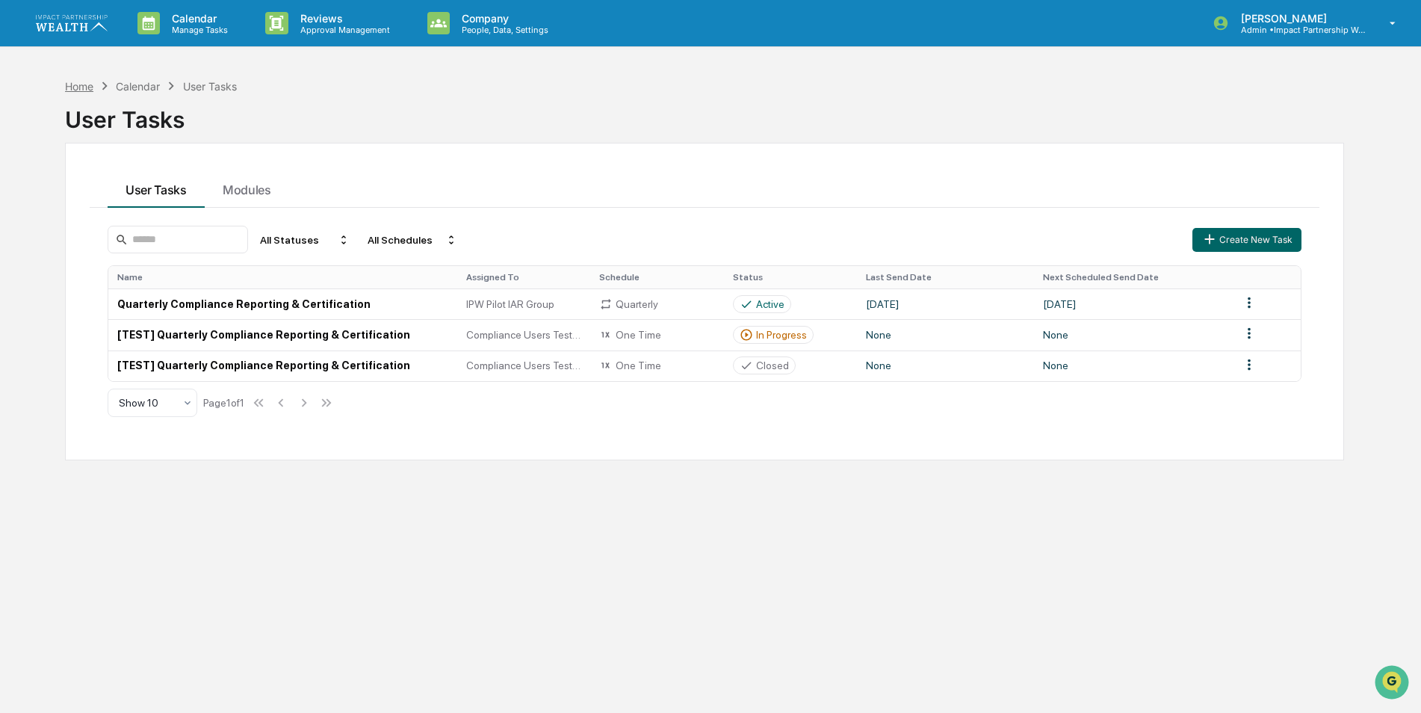
click at [84, 86] on div "Home" at bounding box center [79, 86] width 28 height 13
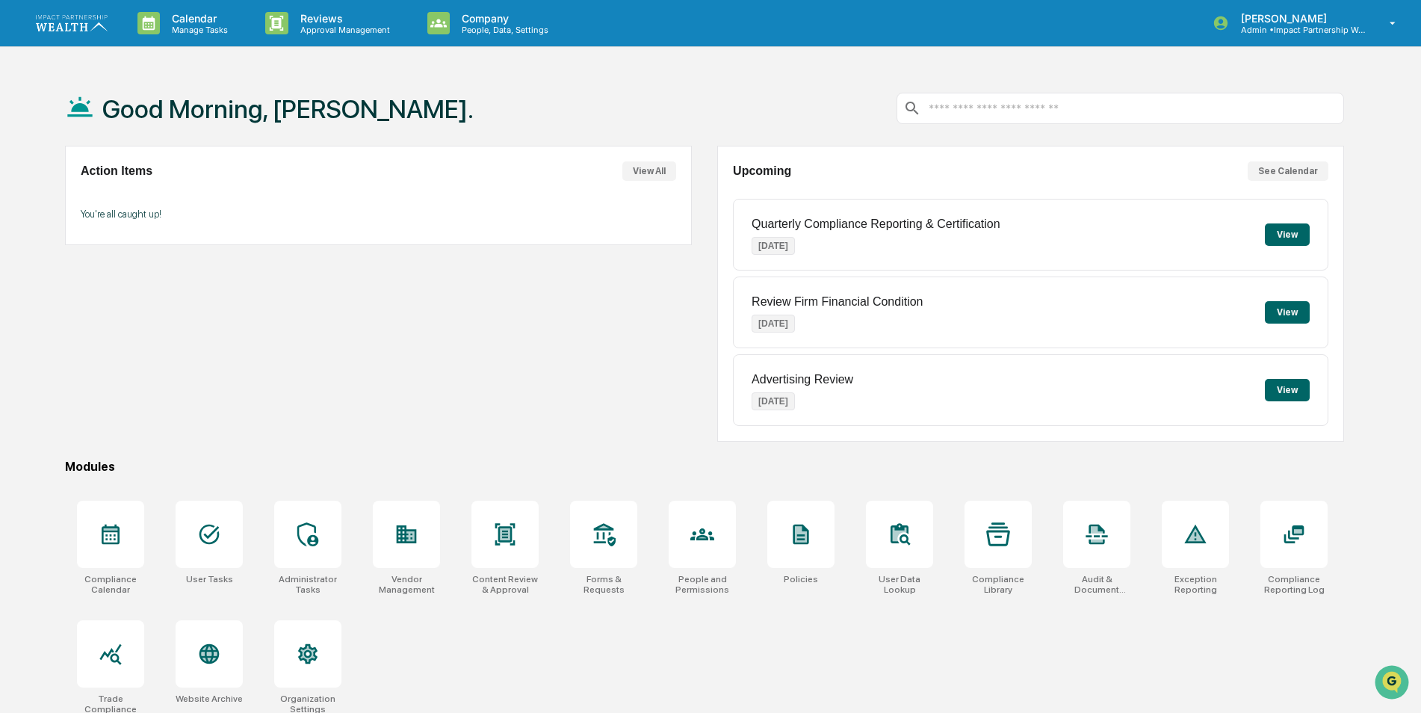
click at [1290, 238] on button "View" at bounding box center [1287, 234] width 45 height 22
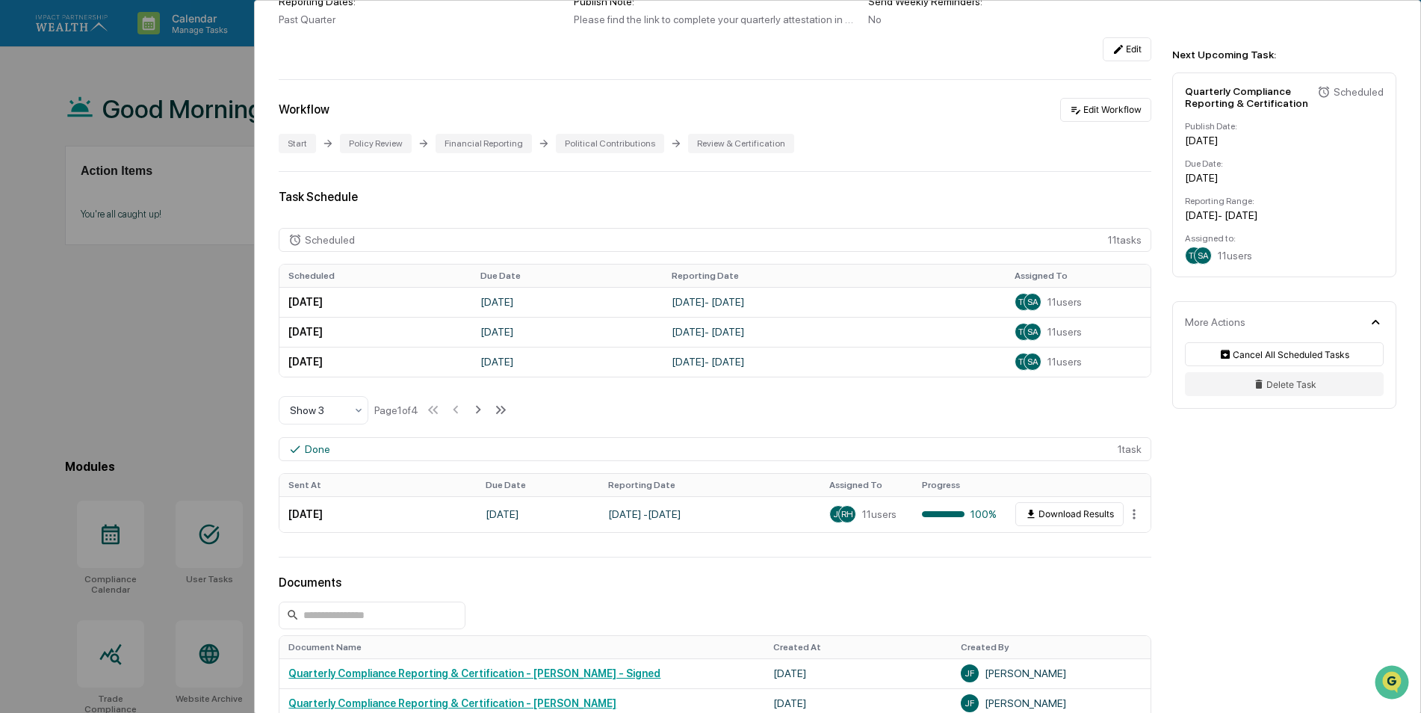
scroll to position [299, 0]
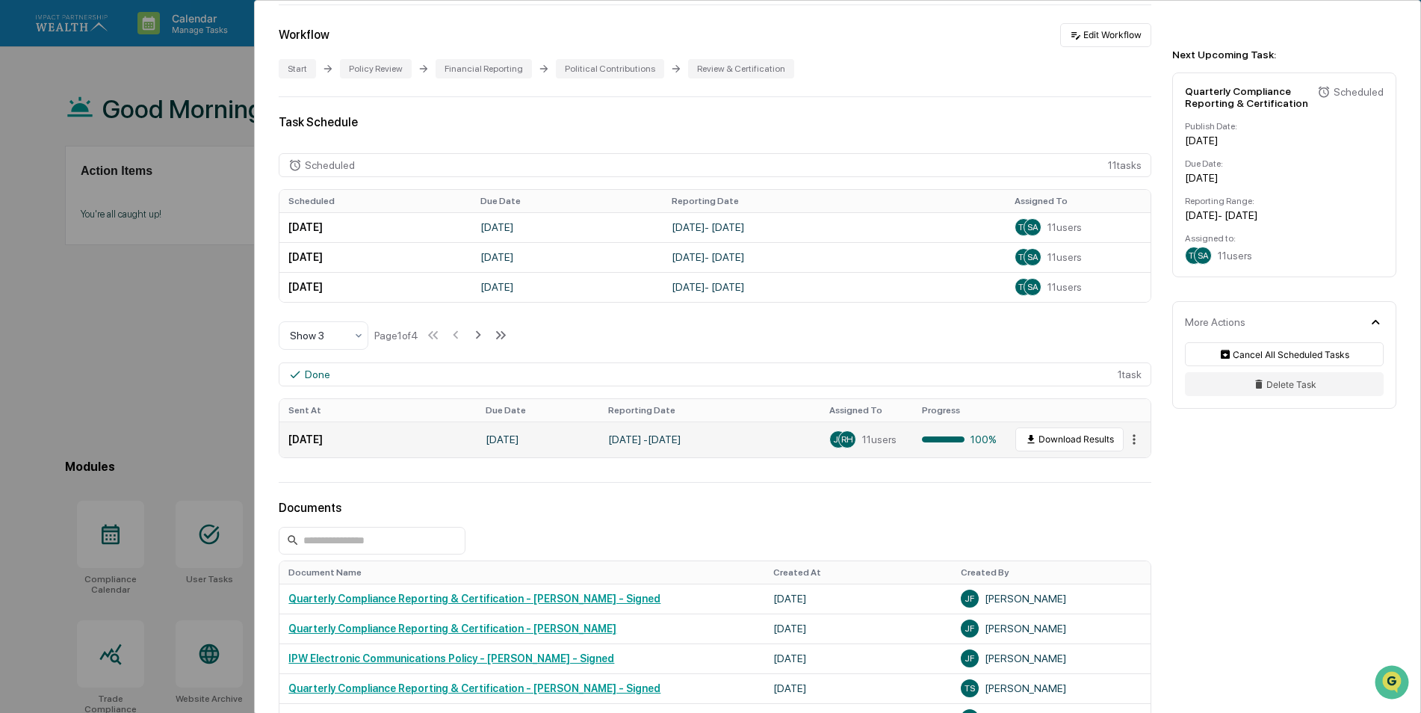
click at [1127, 441] on html "Calendar Manage Tasks Reviews Approval Management Company People, Data, Setting…" at bounding box center [710, 356] width 1421 height 713
click at [1124, 468] on div "View" at bounding box center [1134, 465] width 96 height 24
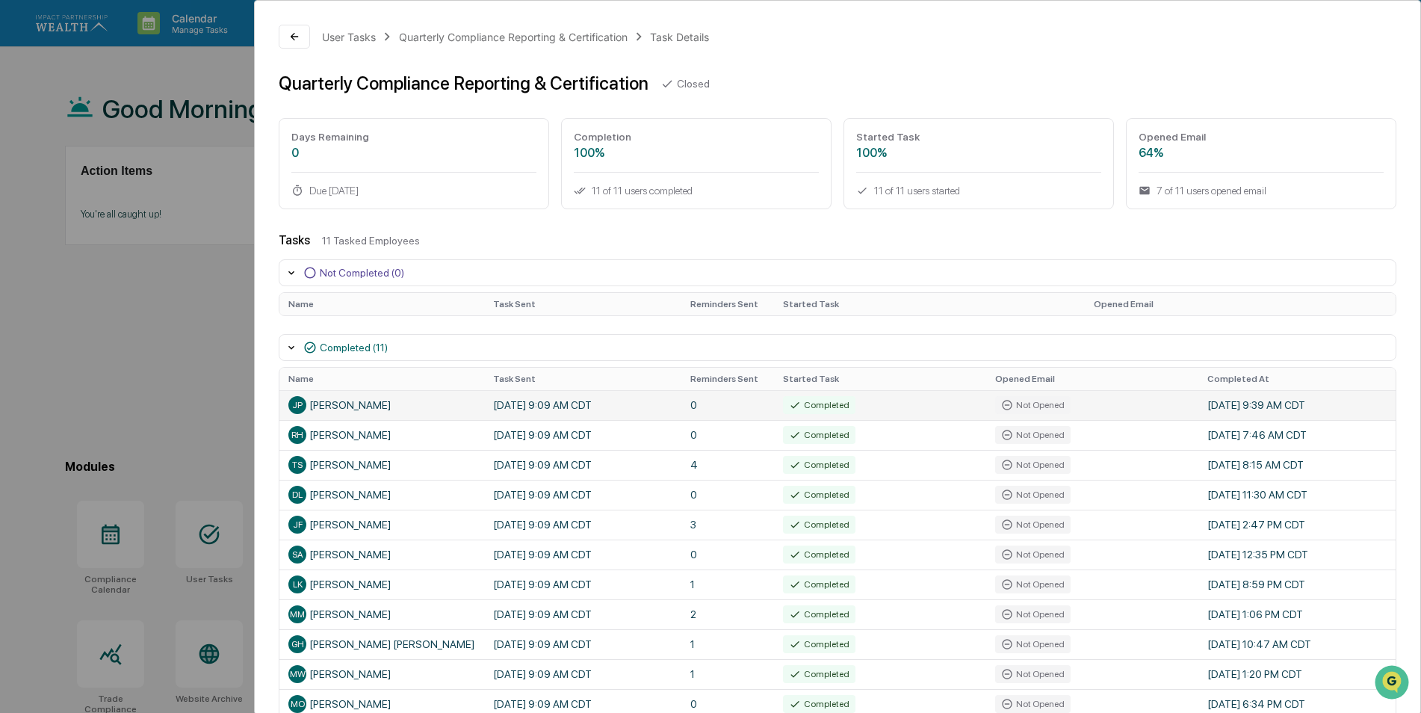
click at [571, 405] on td "[DATE] 9:09 AM CDT" at bounding box center [582, 405] width 197 height 30
click at [516, 399] on td "[DATE] 9:09 AM CDT" at bounding box center [582, 405] width 197 height 30
click at [299, 405] on span "JP" at bounding box center [297, 405] width 10 height 10
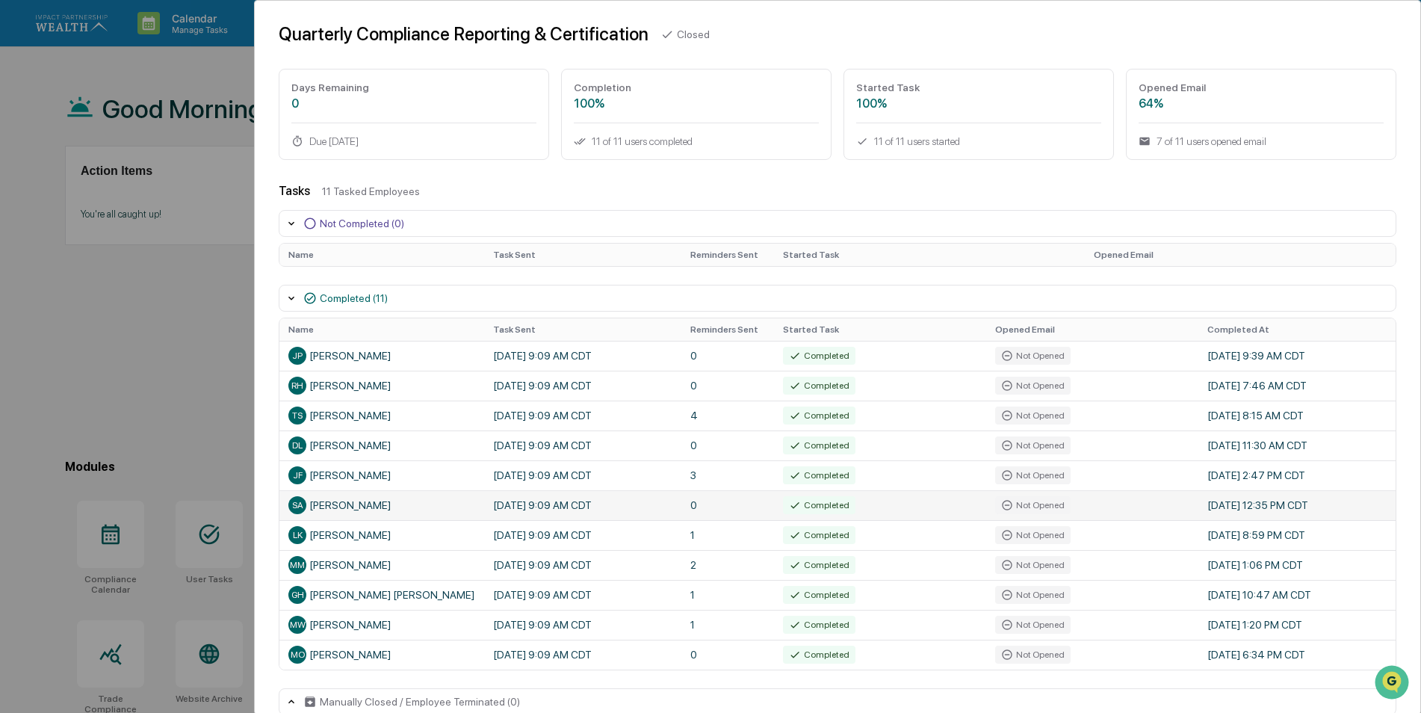
scroll to position [75, 0]
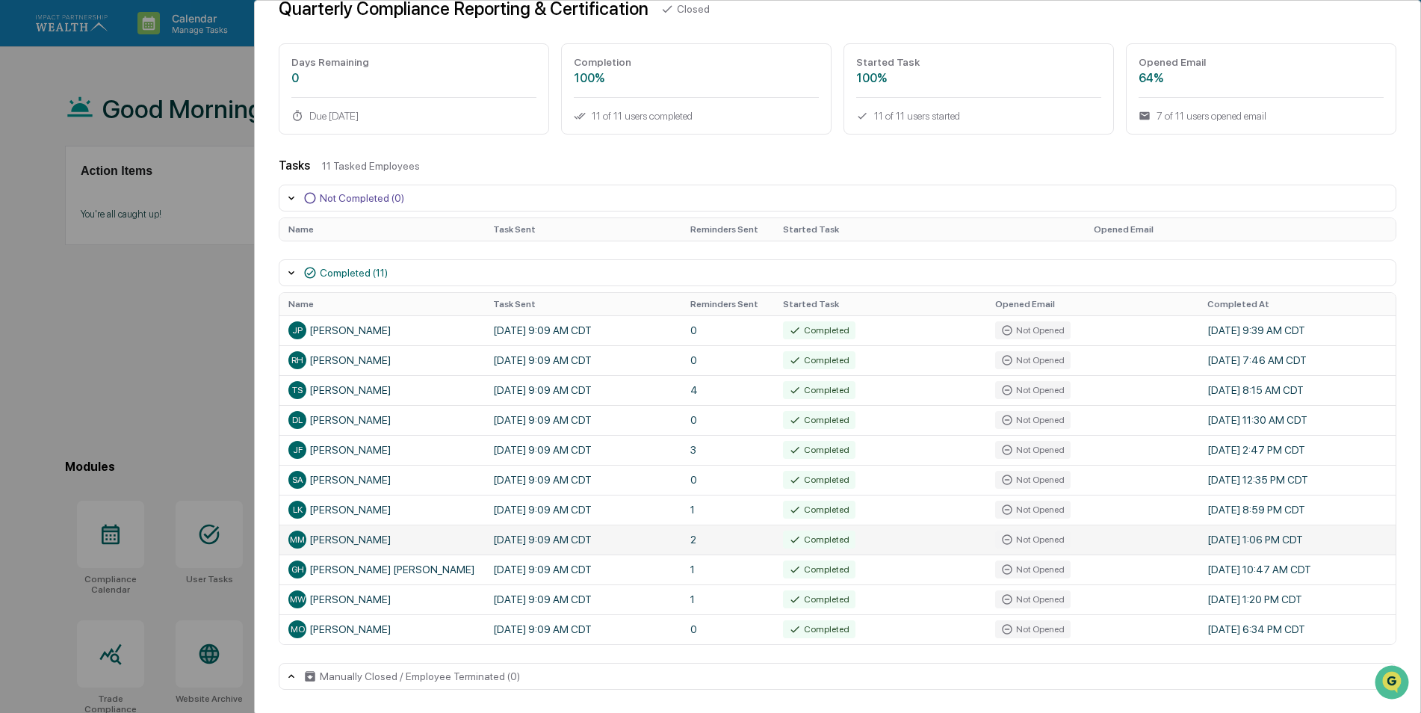
click at [569, 548] on td "[DATE] 9:09 AM CDT" at bounding box center [582, 539] width 197 height 30
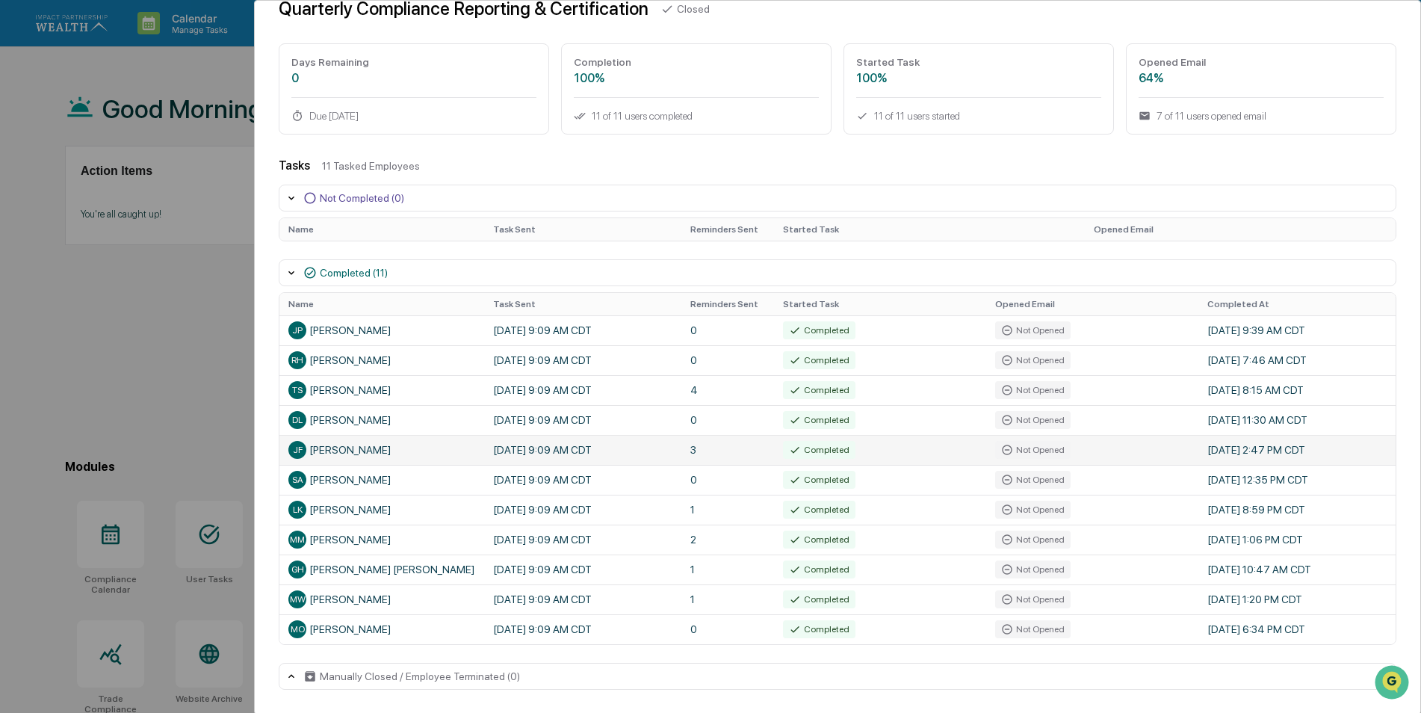
click at [300, 457] on div "JF" at bounding box center [297, 450] width 18 height 18
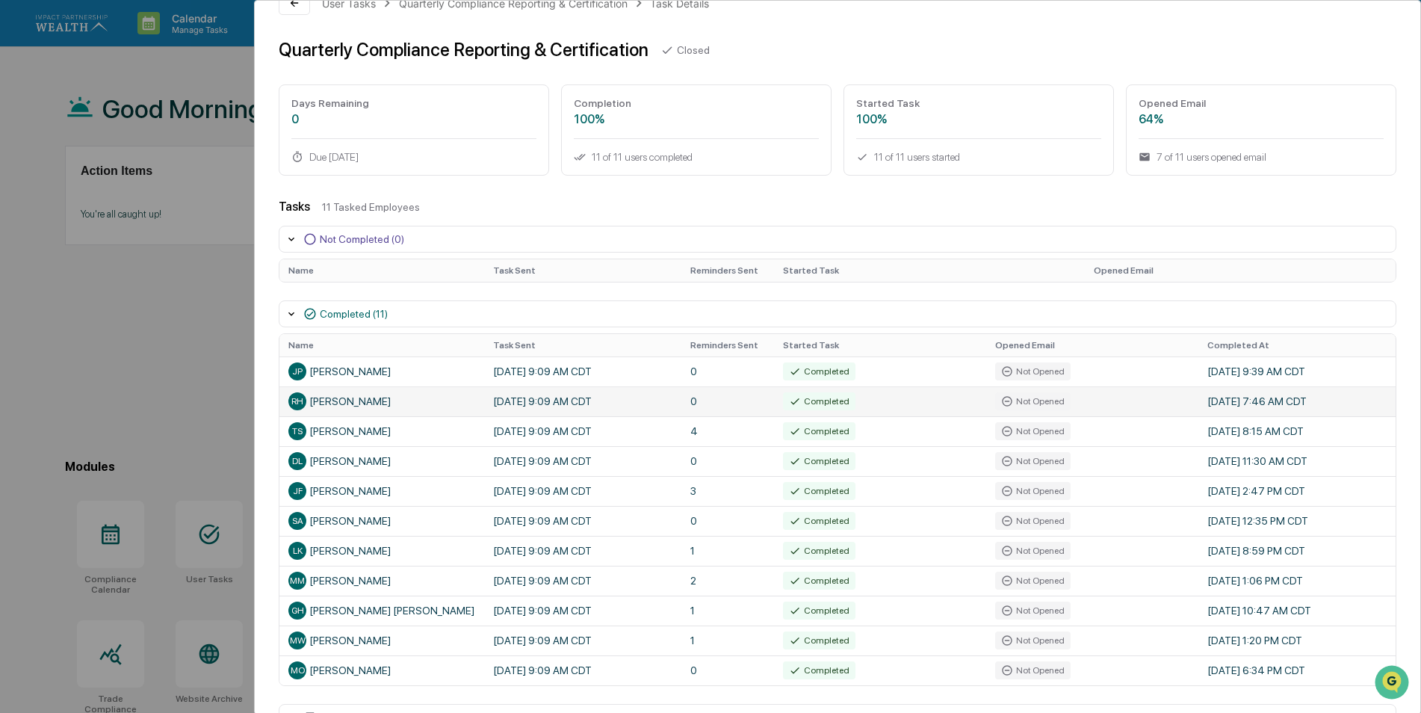
scroll to position [0, 0]
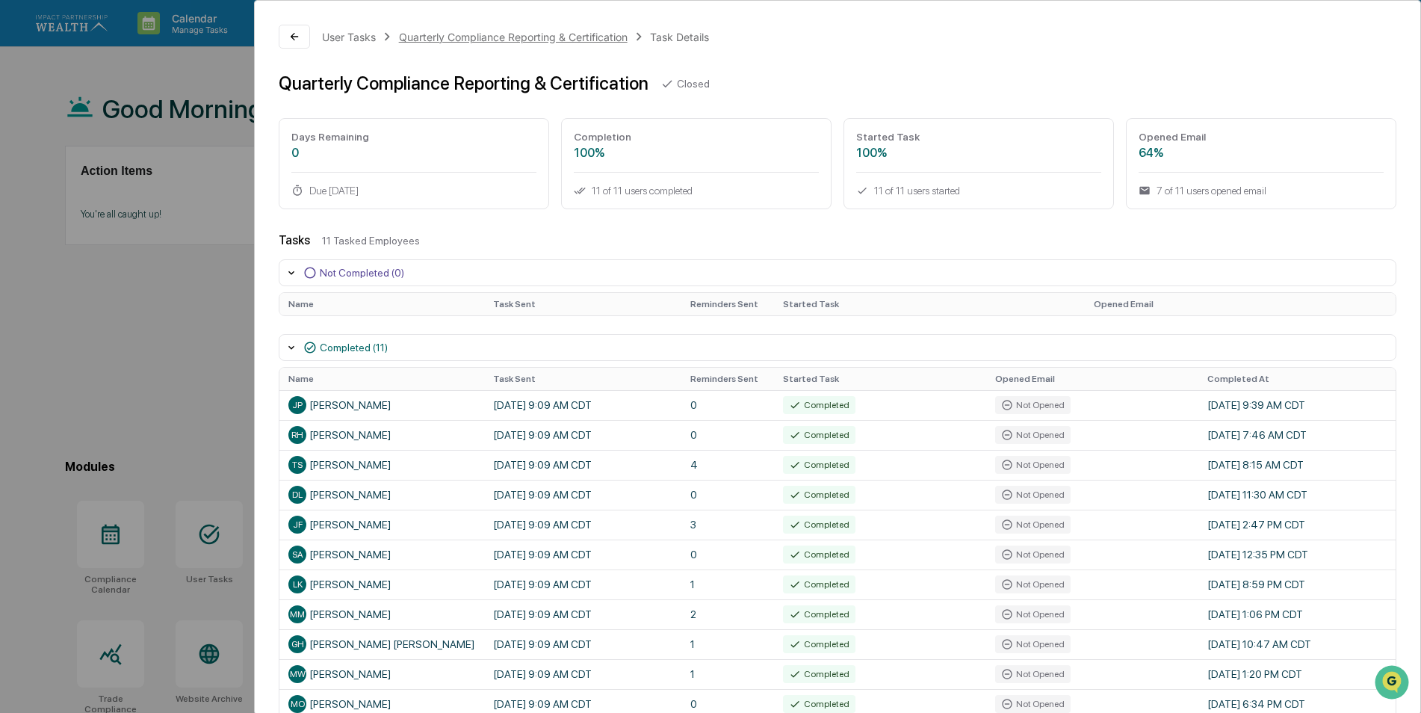
click at [506, 37] on div "Quarterly Compliance Reporting & Certification" at bounding box center [513, 37] width 229 height 13
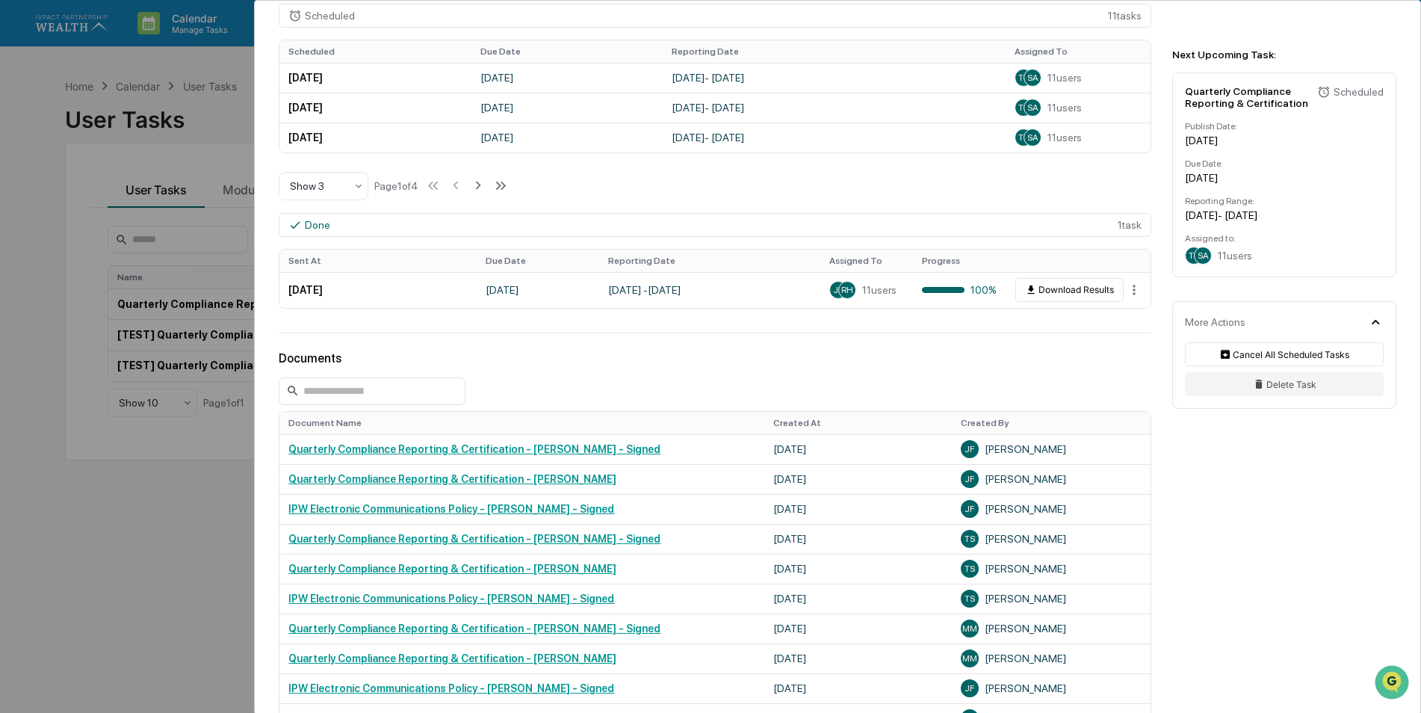
scroll to position [523, 0]
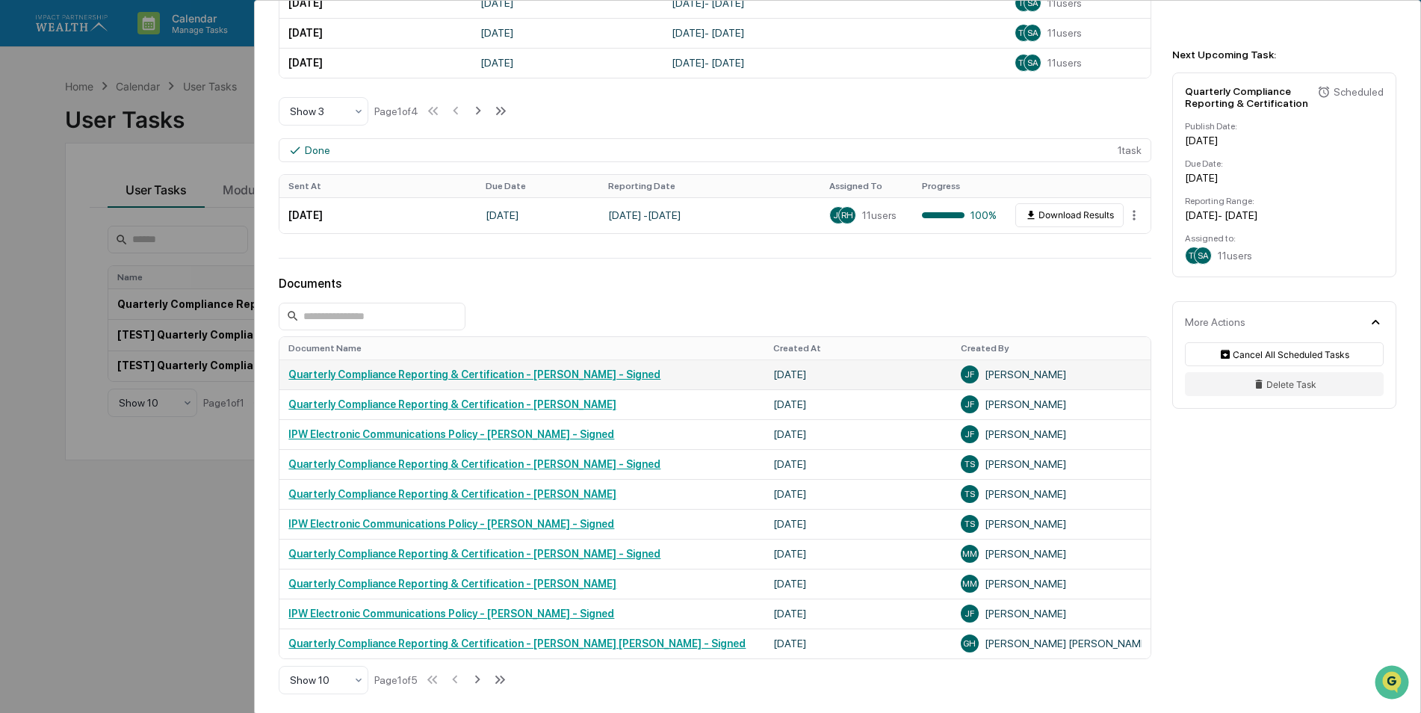
click at [506, 374] on link "Quarterly Compliance Reporting & Certification - [PERSON_NAME] - Signed" at bounding box center [474, 374] width 372 height 12
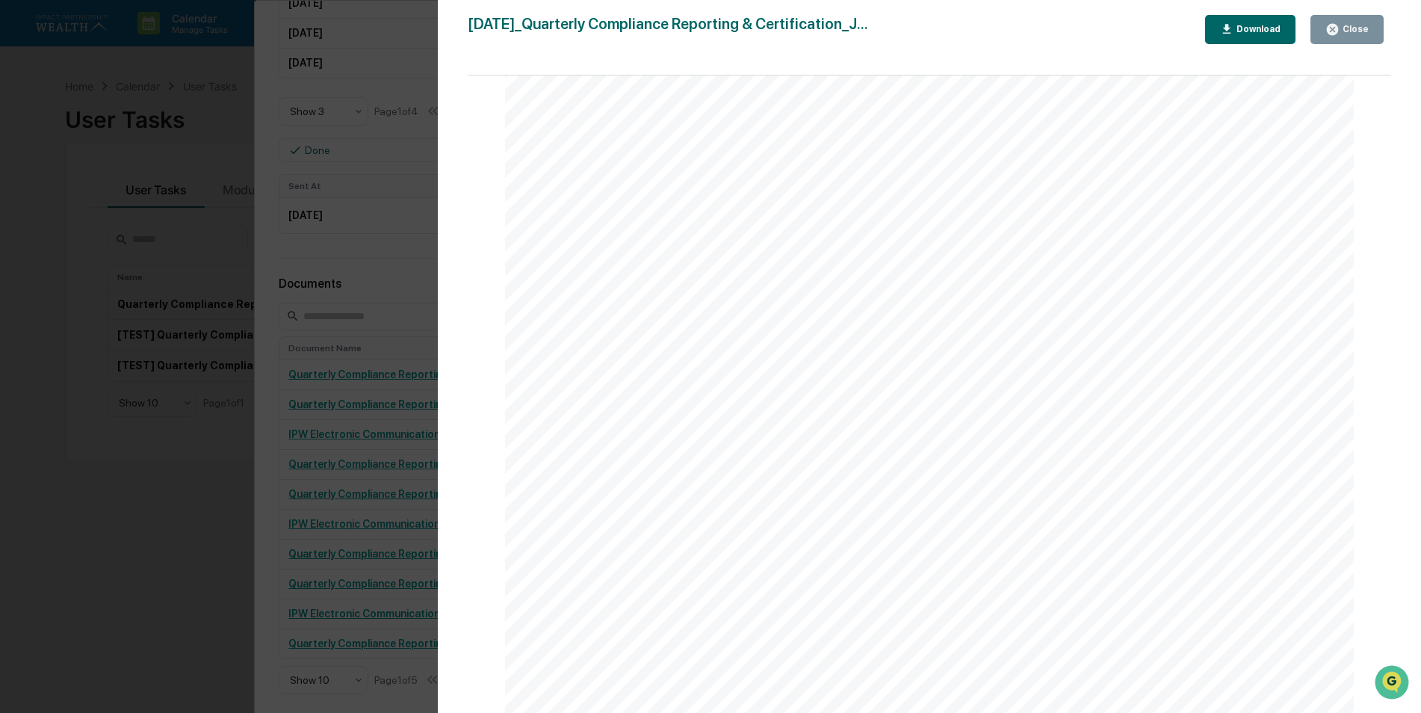
scroll to position [0, 0]
click at [1339, 34] on icon "button" at bounding box center [1332, 29] width 14 height 14
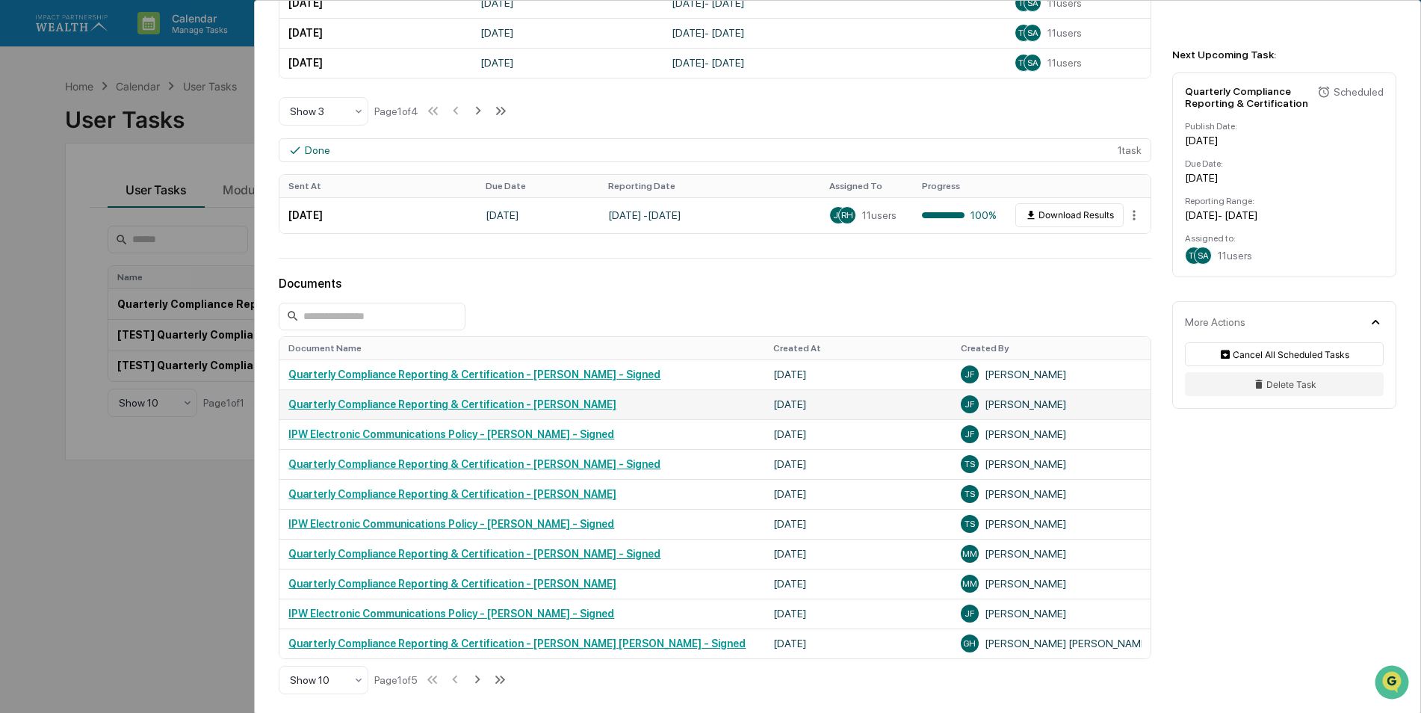
click at [485, 409] on link "Quarterly Compliance Reporting & Certification - [PERSON_NAME]" at bounding box center [452, 404] width 328 height 12
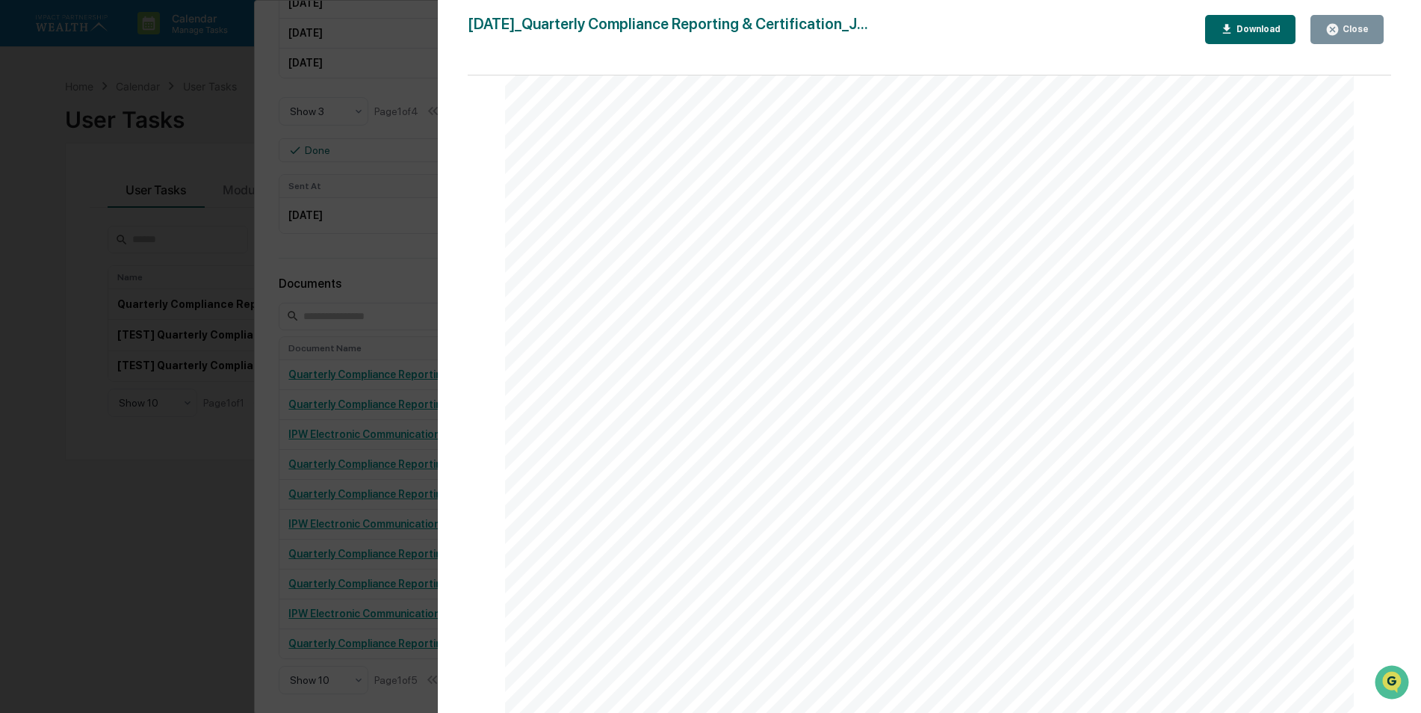
scroll to position [3735, 0]
click at [1340, 37] on button "Close" at bounding box center [1346, 29] width 73 height 29
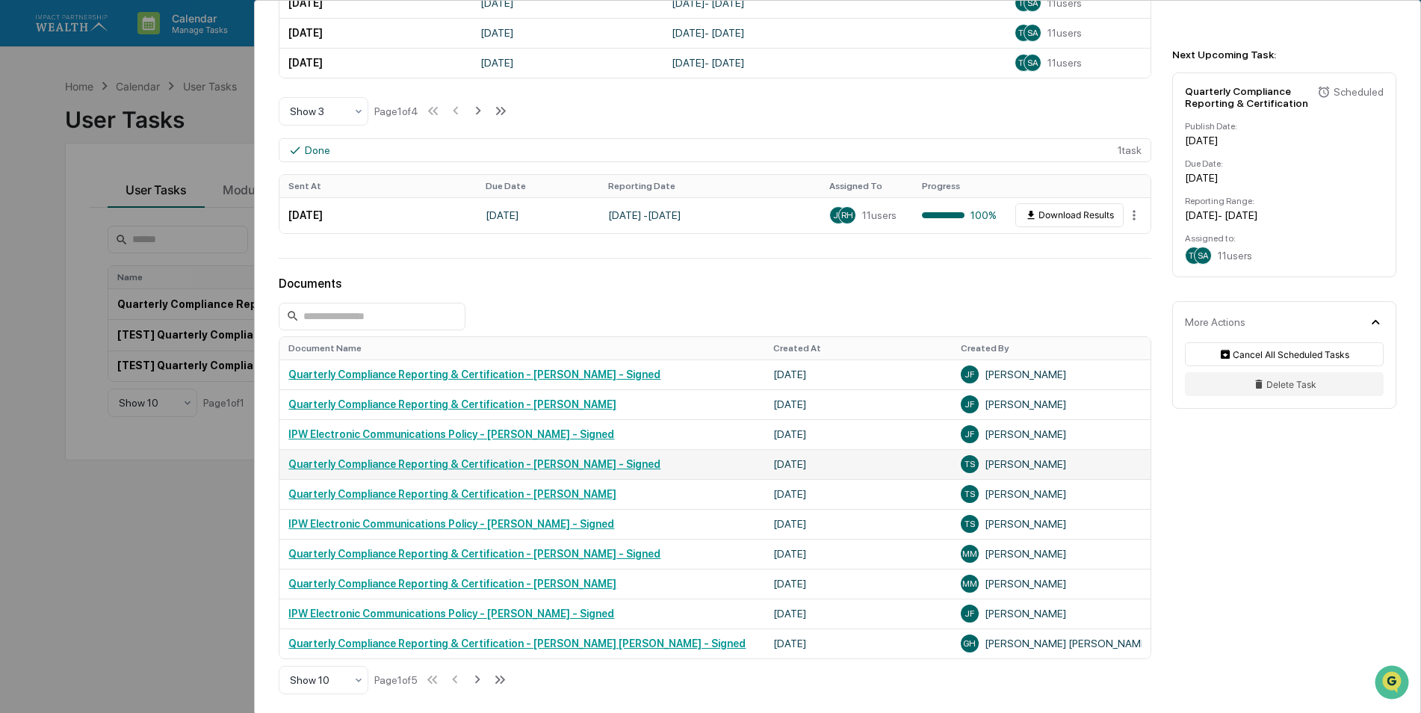
click at [558, 468] on link "Quarterly Compliance Reporting & Certification - [PERSON_NAME] - Signed" at bounding box center [474, 464] width 372 height 12
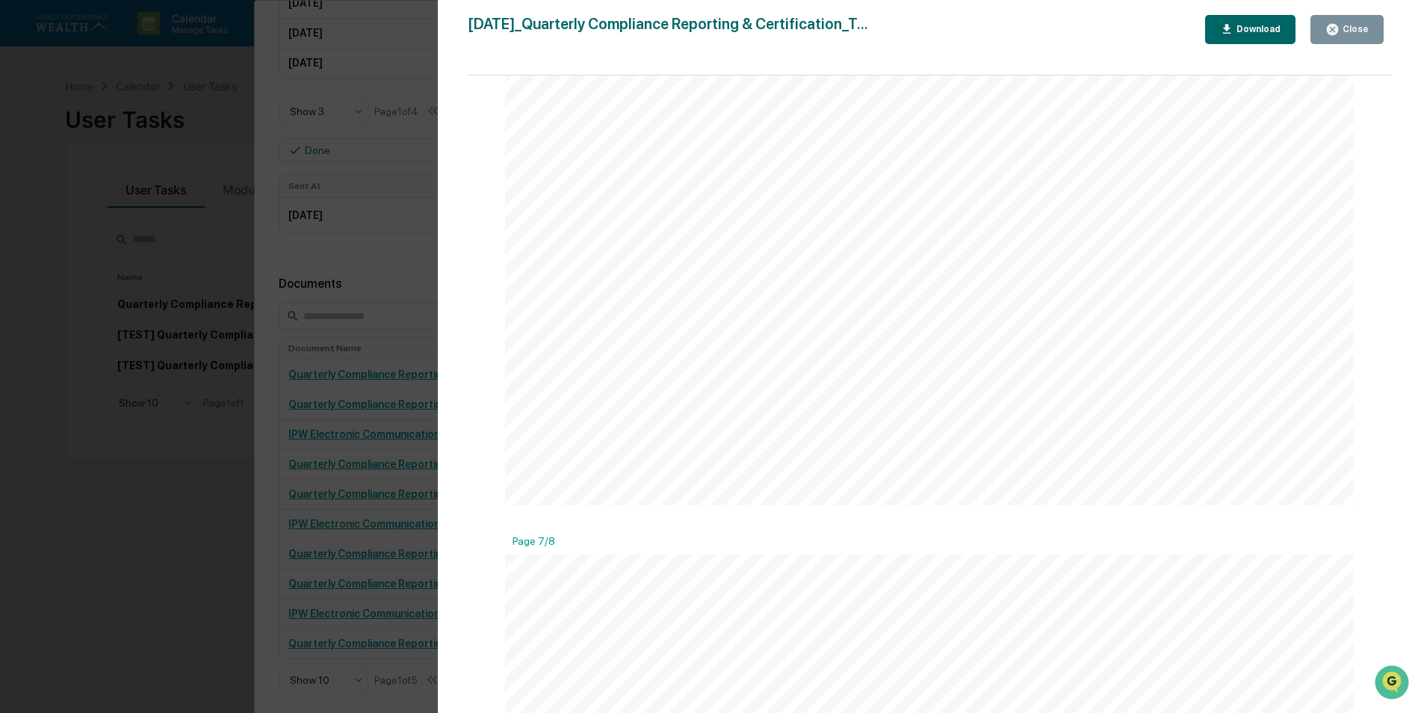
scroll to position [7376, 0]
click at [1339, 36] on icon "button" at bounding box center [1332, 29] width 14 height 14
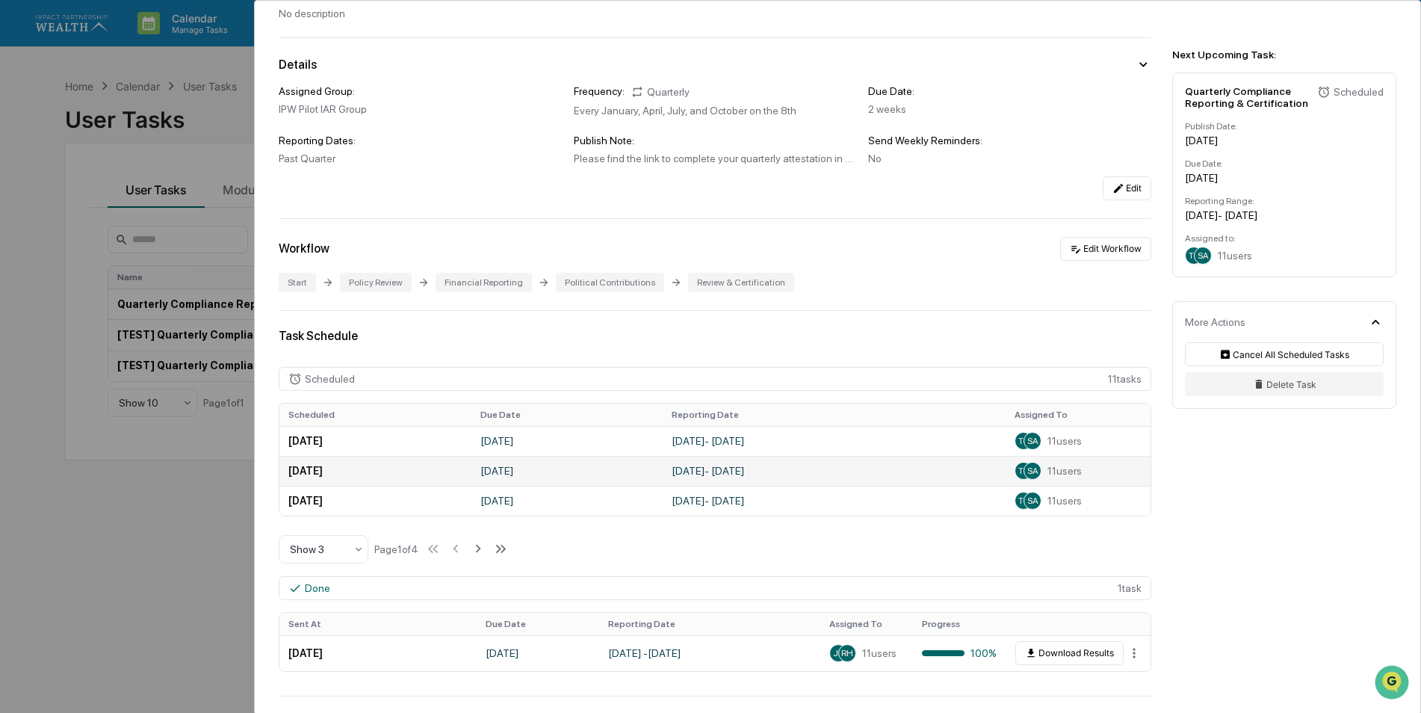
scroll to position [0, 0]
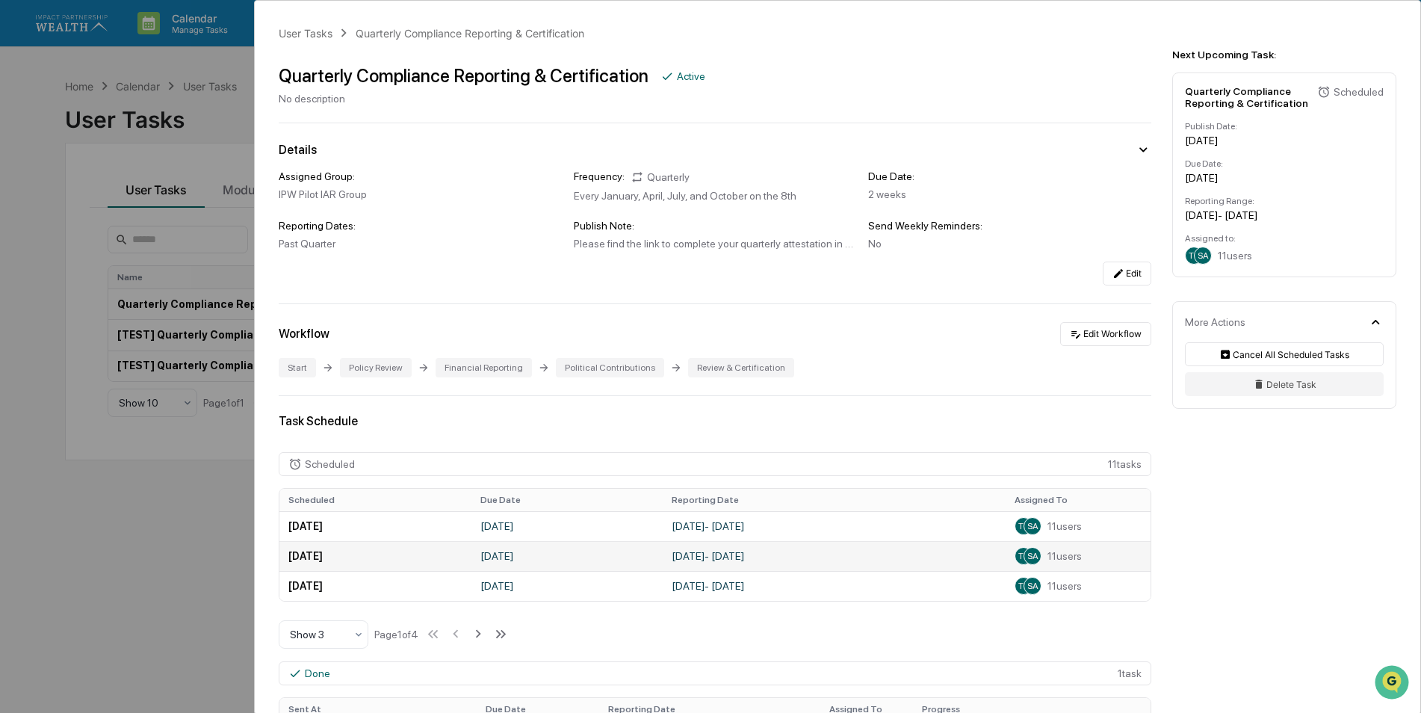
click at [779, 557] on td "[DATE] - [DATE]" at bounding box center [834, 556] width 343 height 30
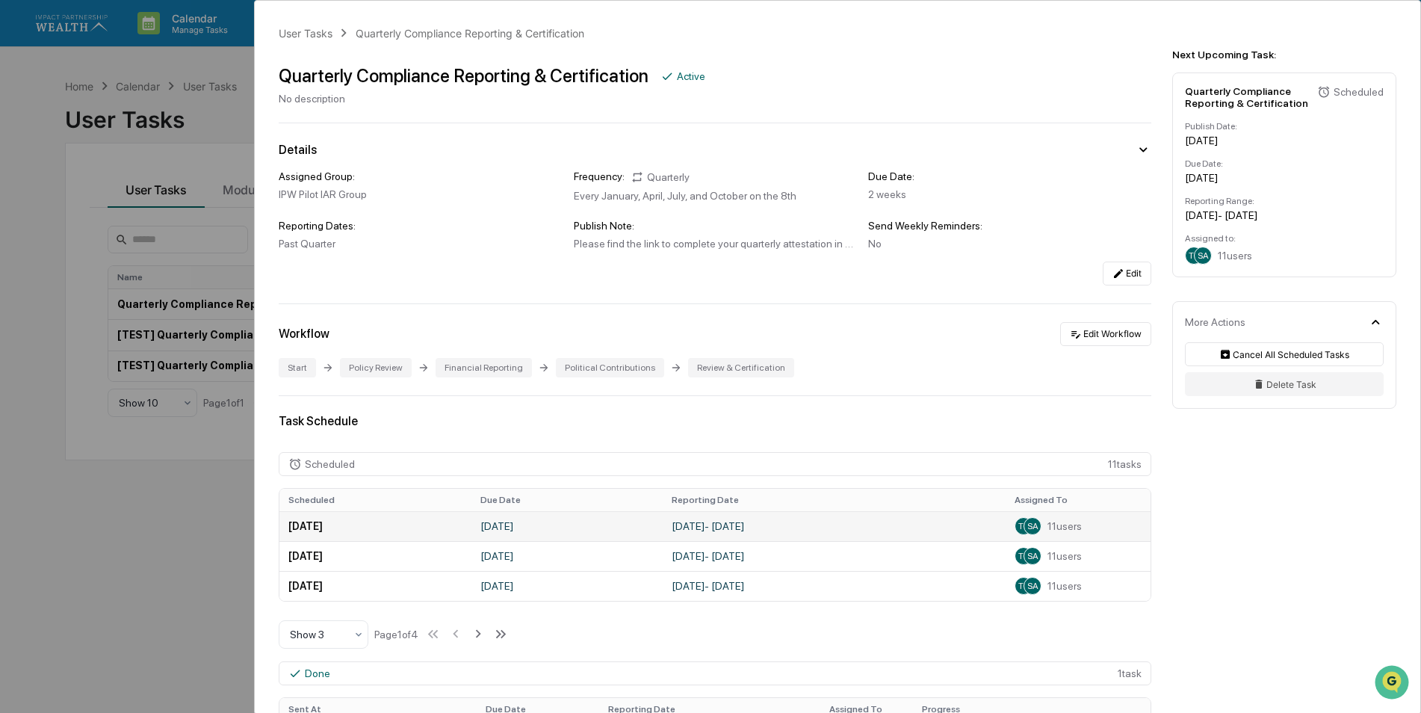
click at [764, 530] on td "[DATE] - [DATE]" at bounding box center [834, 526] width 343 height 30
click at [126, 592] on div "User Tasks Quarterly Compliance Reporting & Certification Quarterly Compliance …" at bounding box center [710, 356] width 1421 height 713
